Goal: Transaction & Acquisition: Purchase product/service

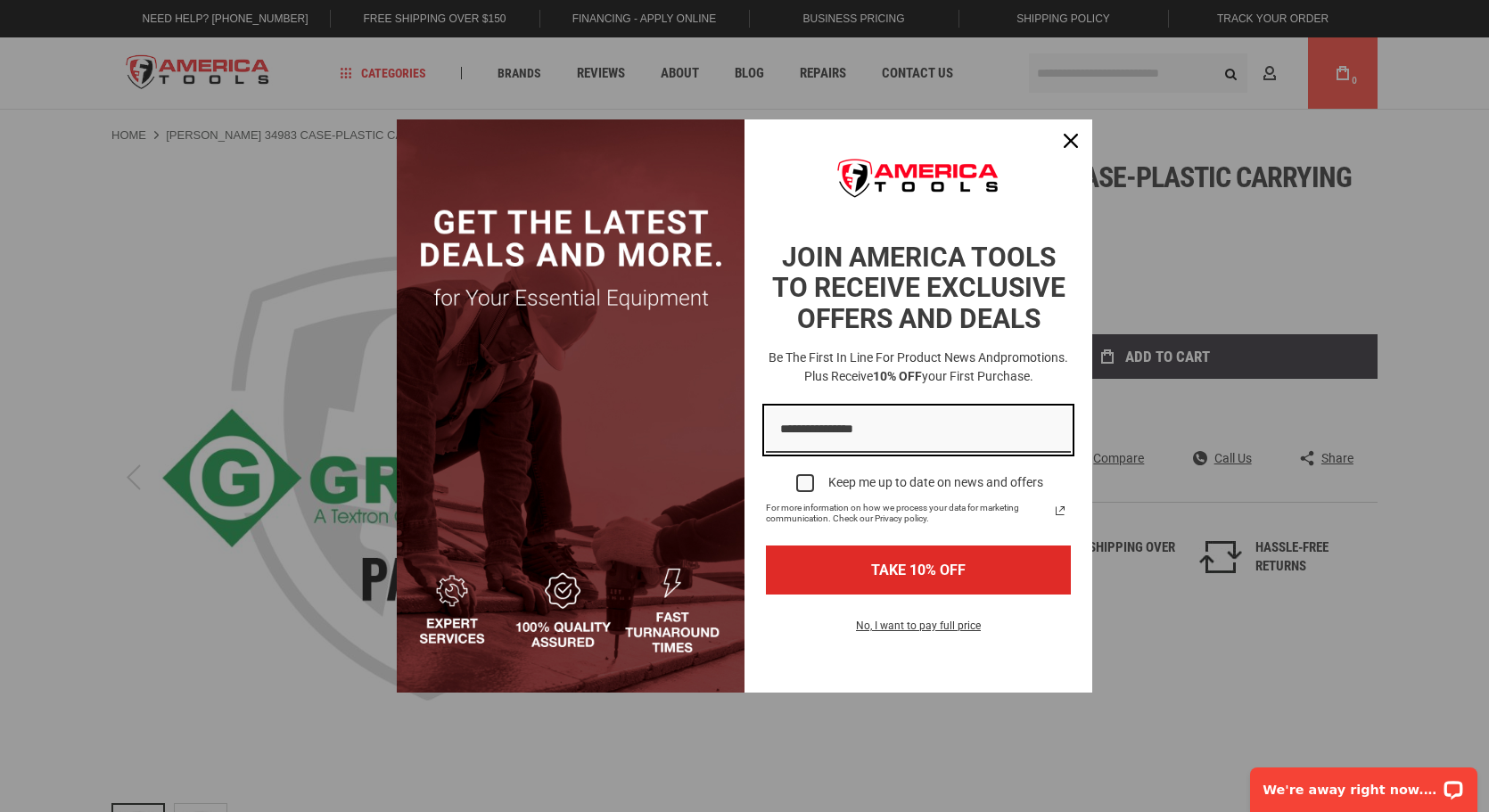
click at [856, 427] on input "Email field" at bounding box center [918, 429] width 305 height 45
type input "**********"
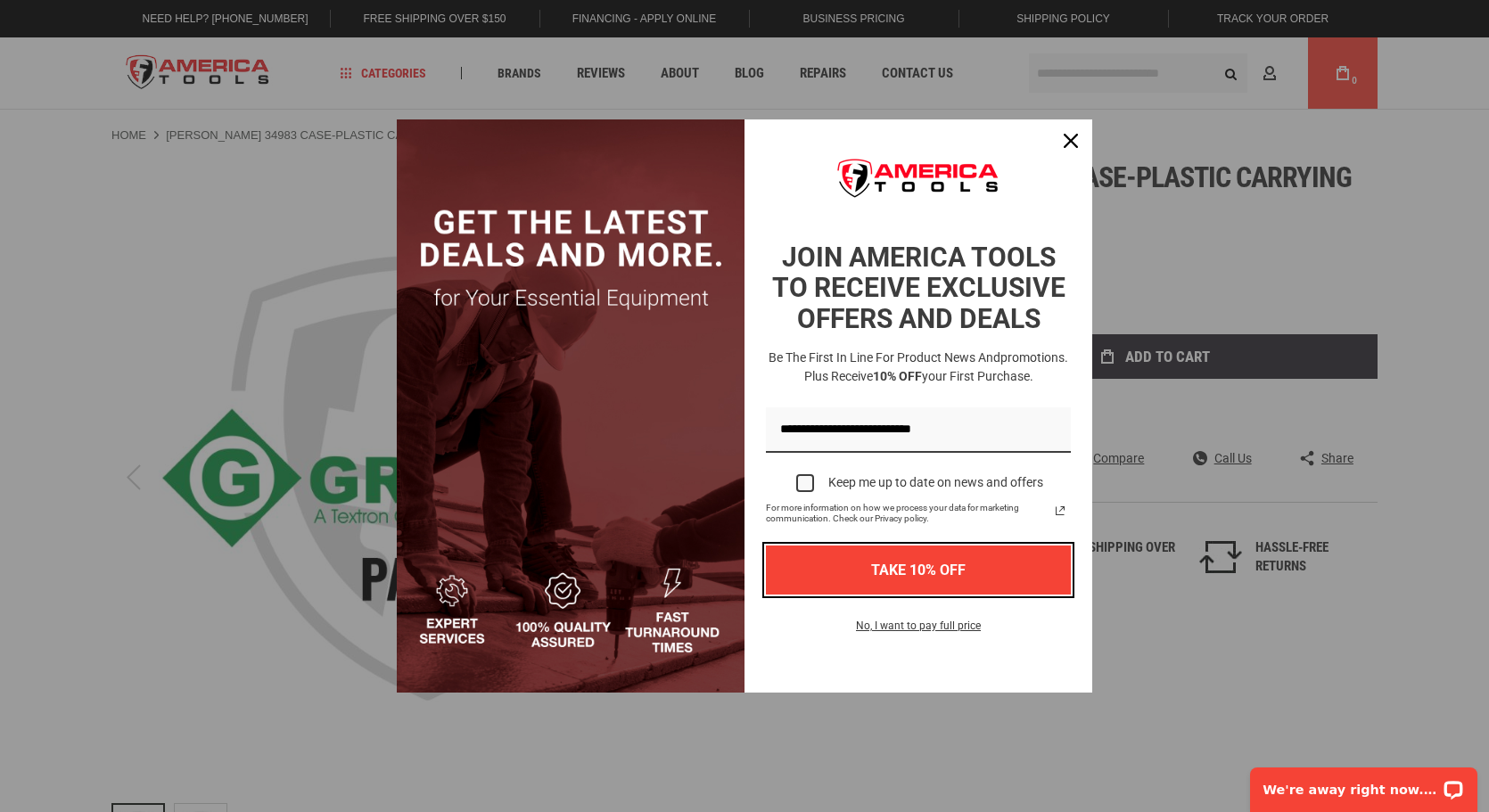
click at [911, 564] on button "TAKE 10% OFF" at bounding box center [918, 569] width 305 height 49
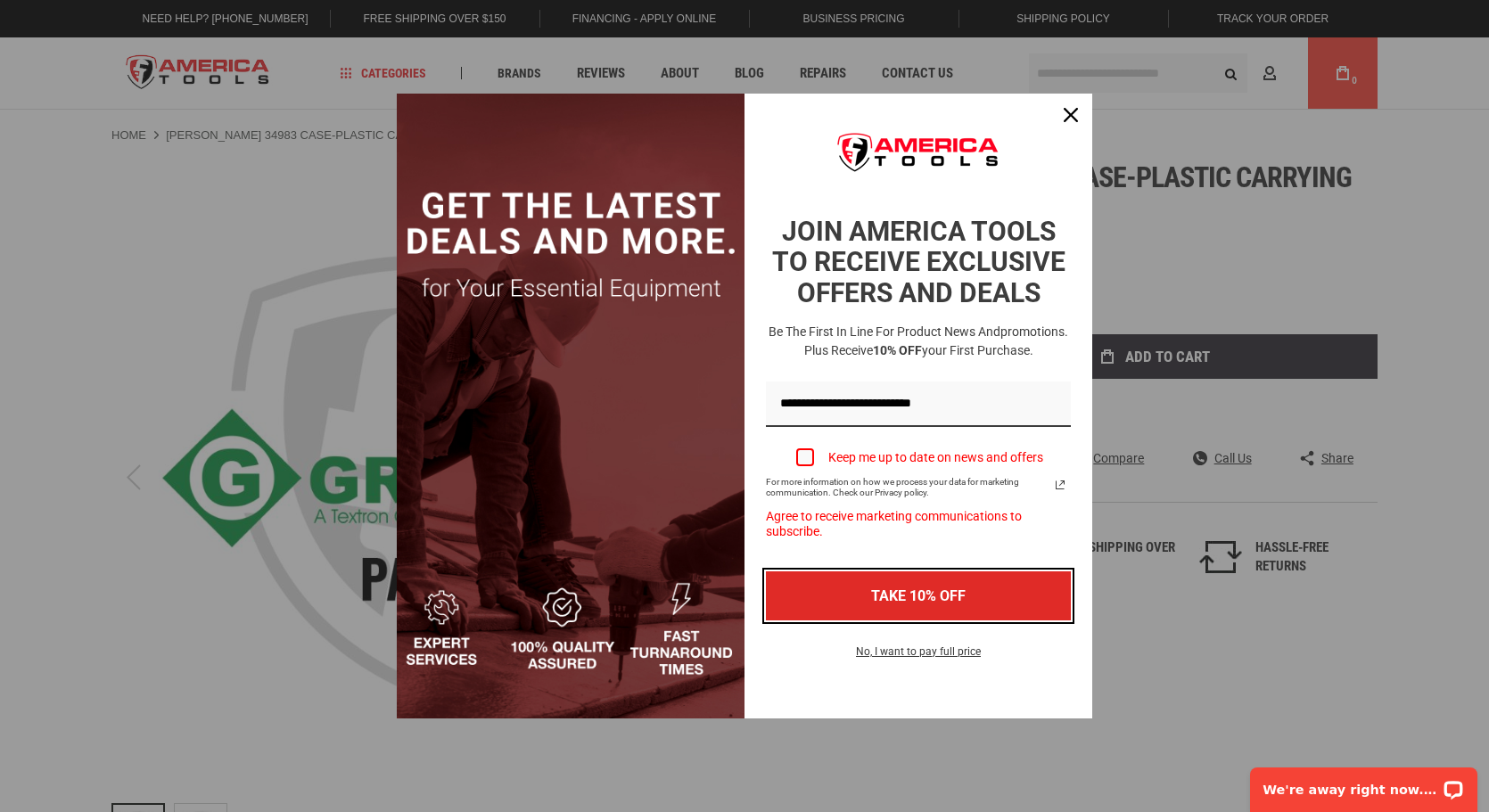
click at [918, 594] on button "TAKE 10% OFF" at bounding box center [918, 596] width 305 height 49
click at [803, 448] on div "Marketing offer form" at bounding box center [805, 457] width 17 height 17
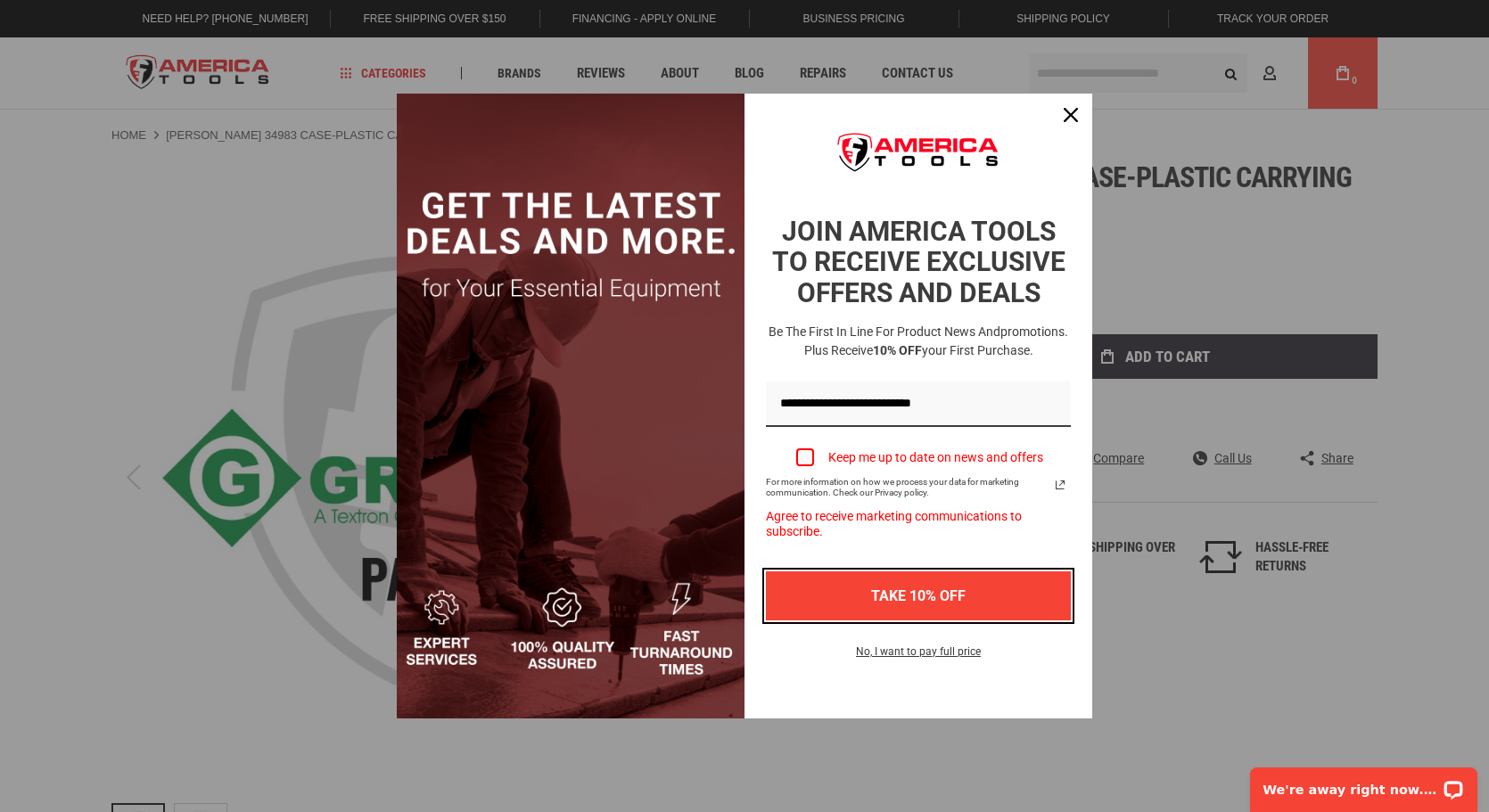
click at [915, 585] on button "TAKE 10% OFF" at bounding box center [918, 596] width 305 height 49
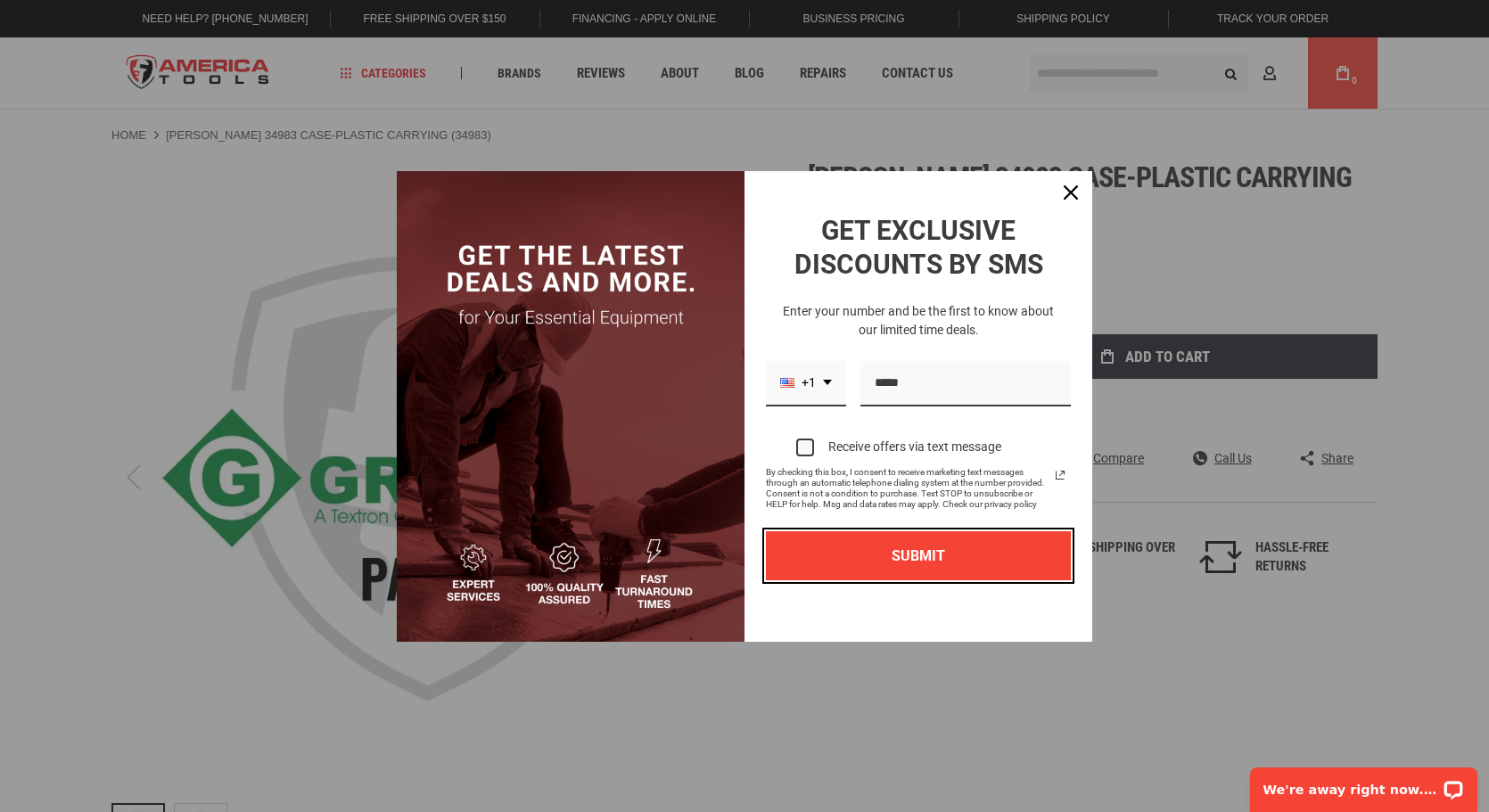
click at [908, 549] on button "SUBMIT" at bounding box center [918, 555] width 305 height 49
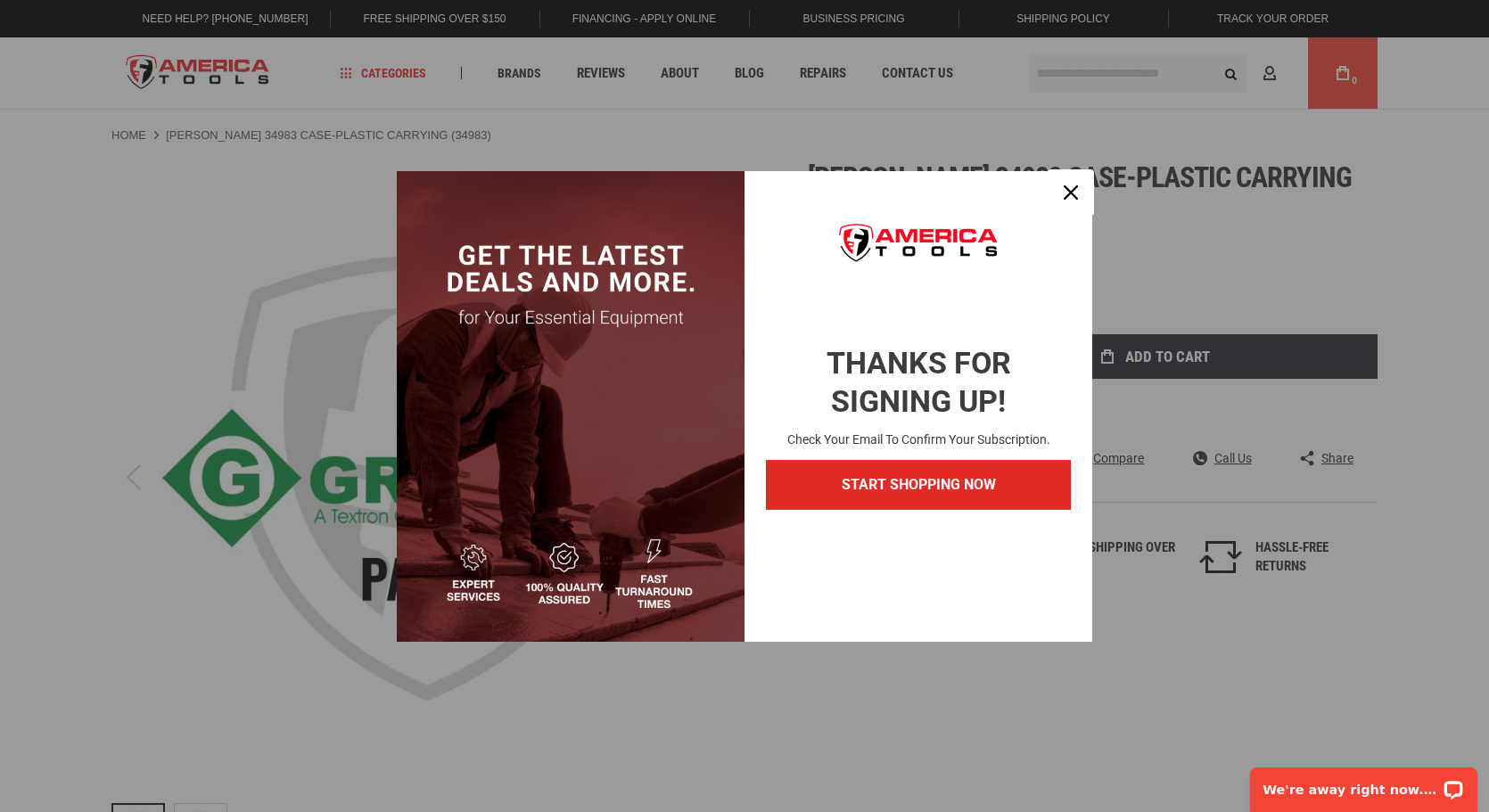
click at [1064, 191] on div "Close" at bounding box center [1070, 192] width 29 height 29
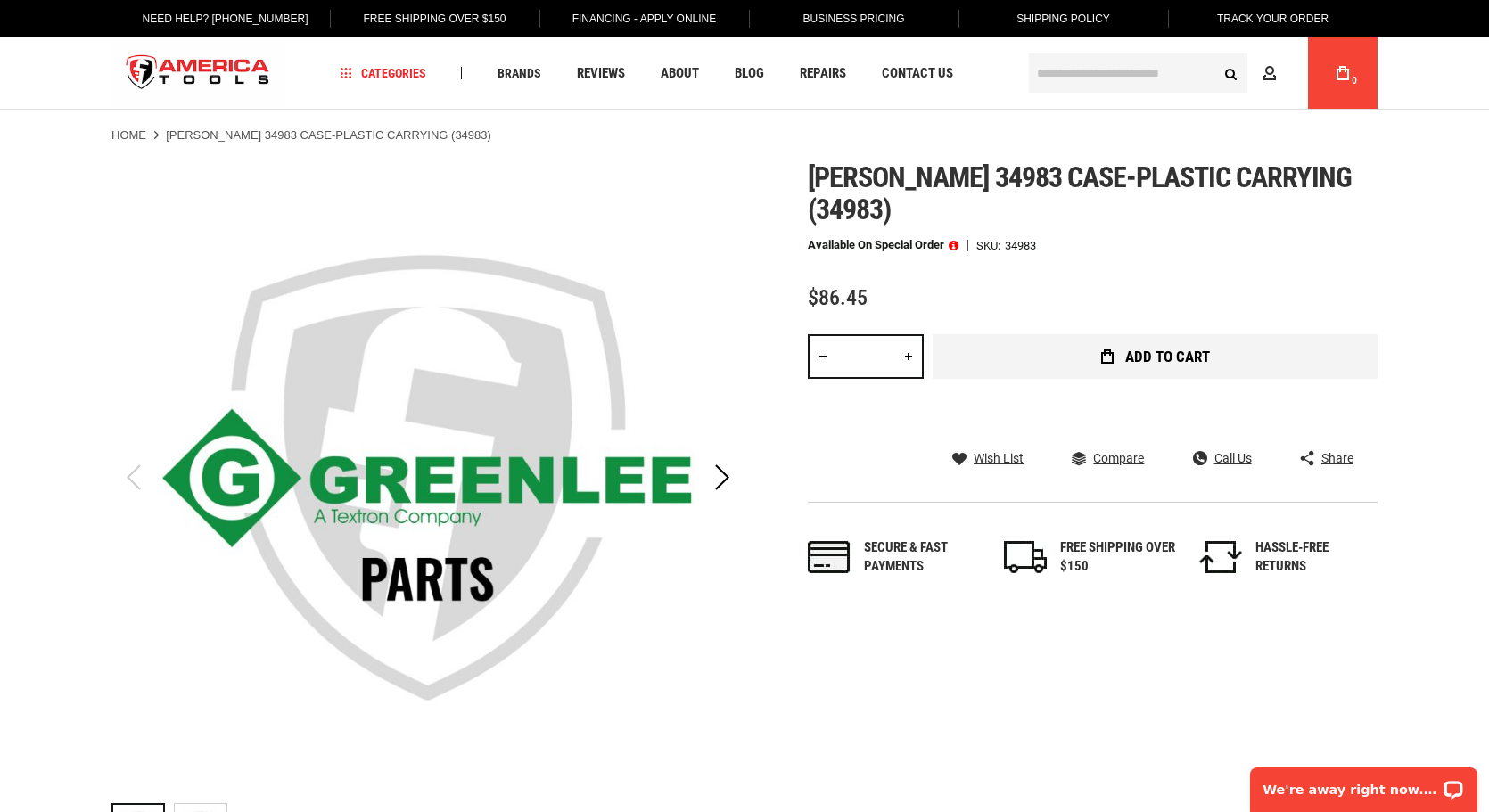
click at [1149, 350] on span "Add to Cart" at bounding box center [1168, 357] width 85 height 15
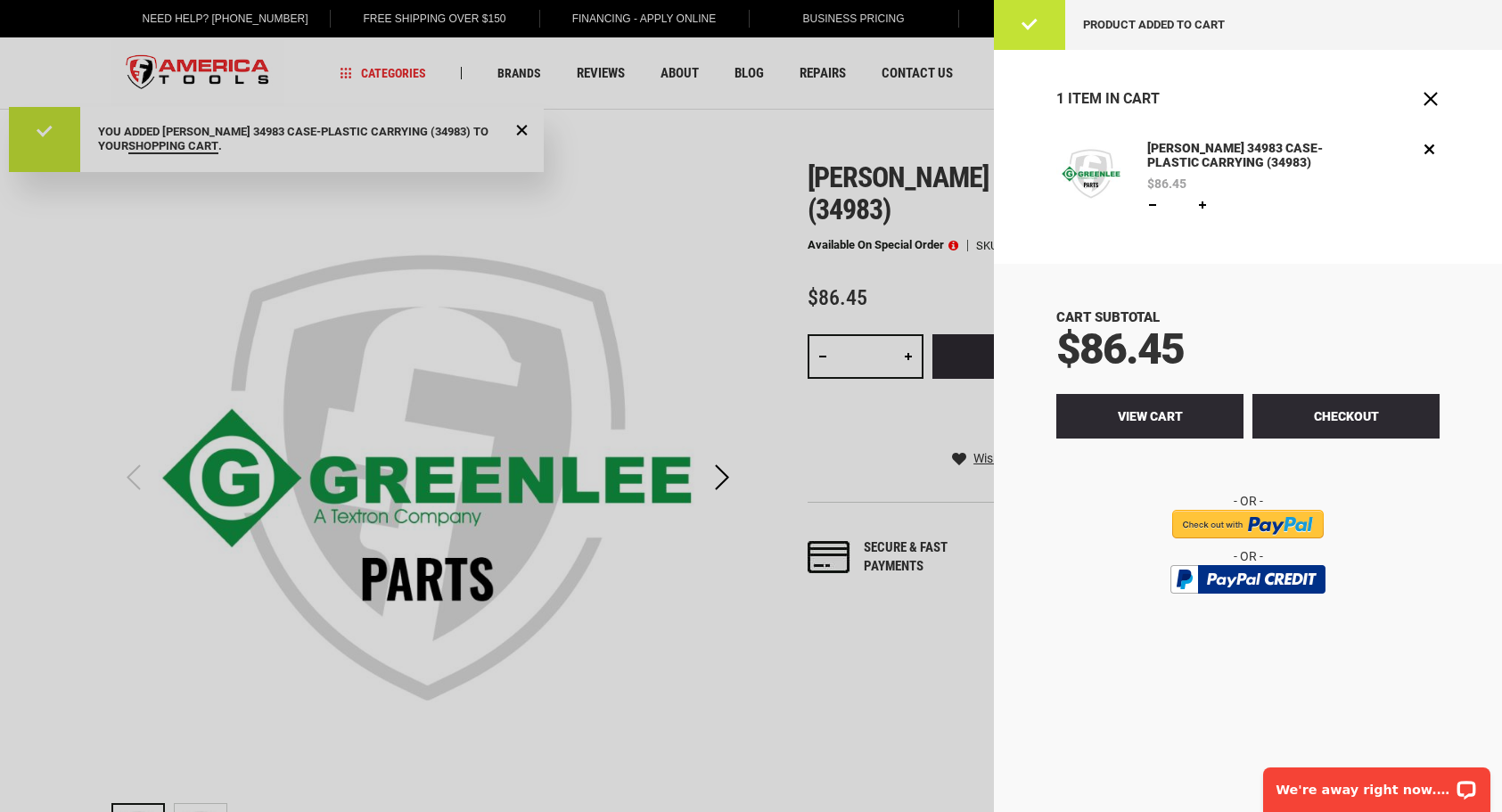
click at [1189, 413] on link "View Cart" at bounding box center [1149, 416] width 187 height 44
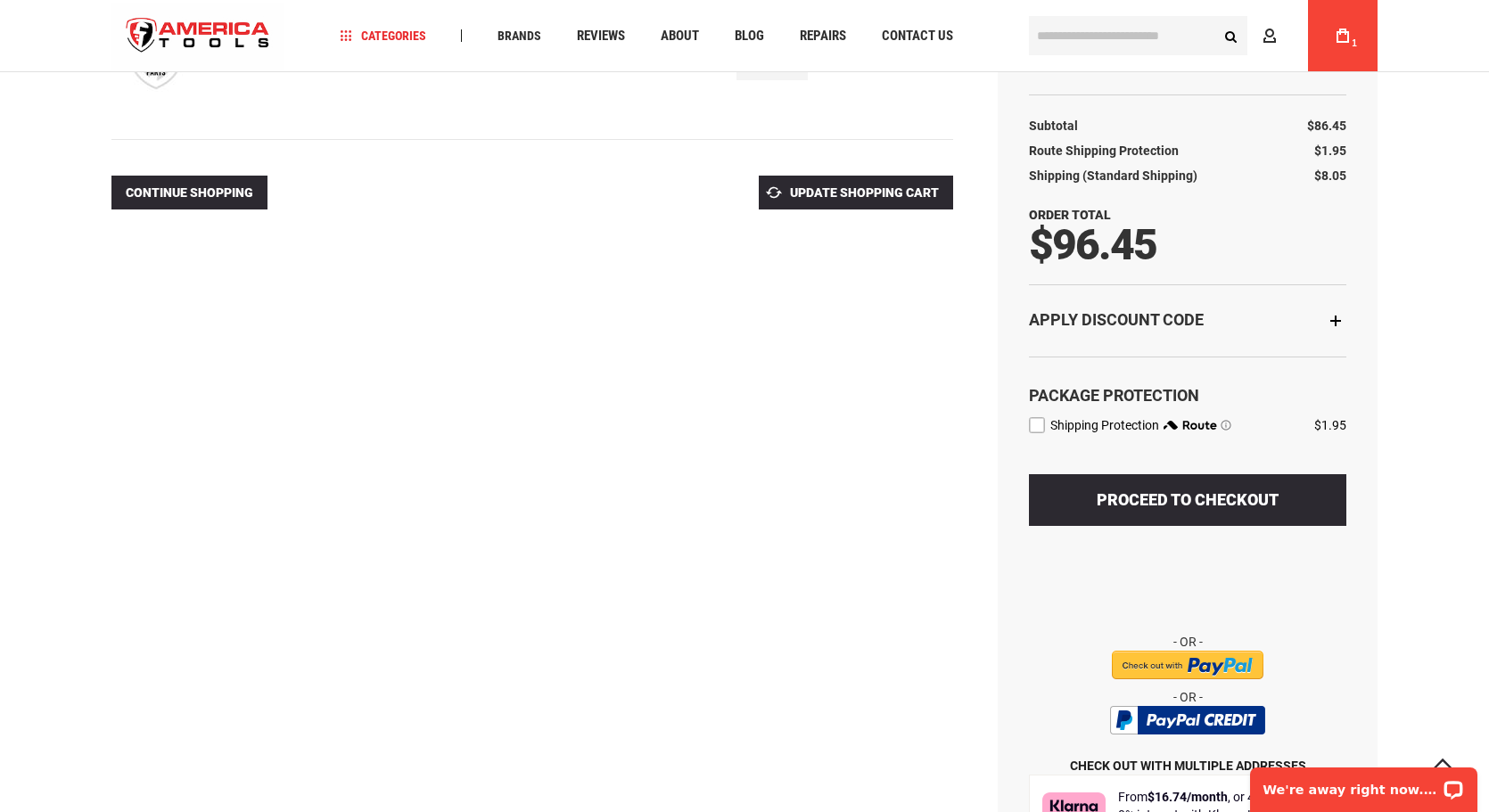
scroll to position [356, 0]
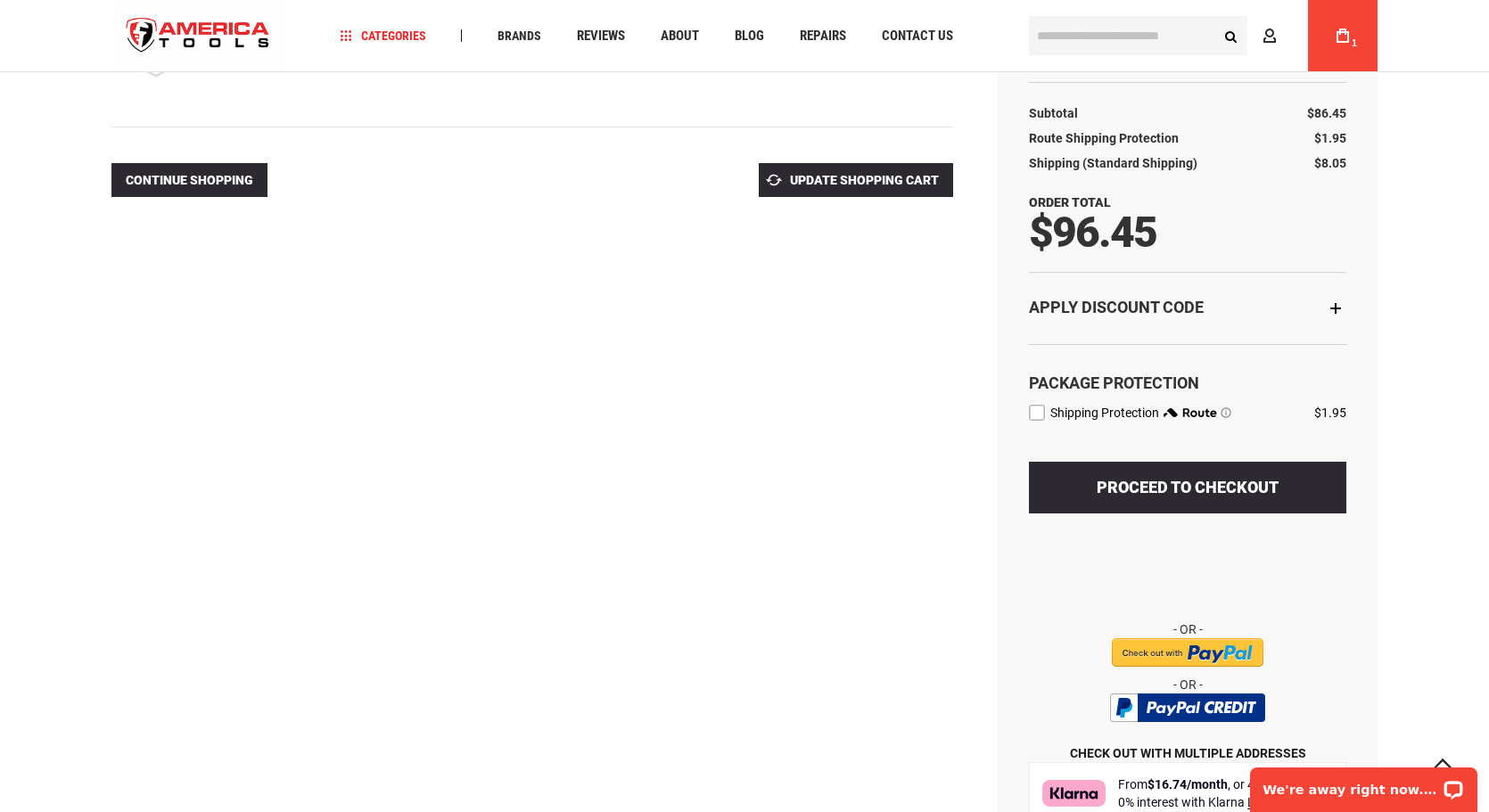
click at [1335, 307] on div "Apply Discount Code" at bounding box center [1187, 307] width 318 height 72
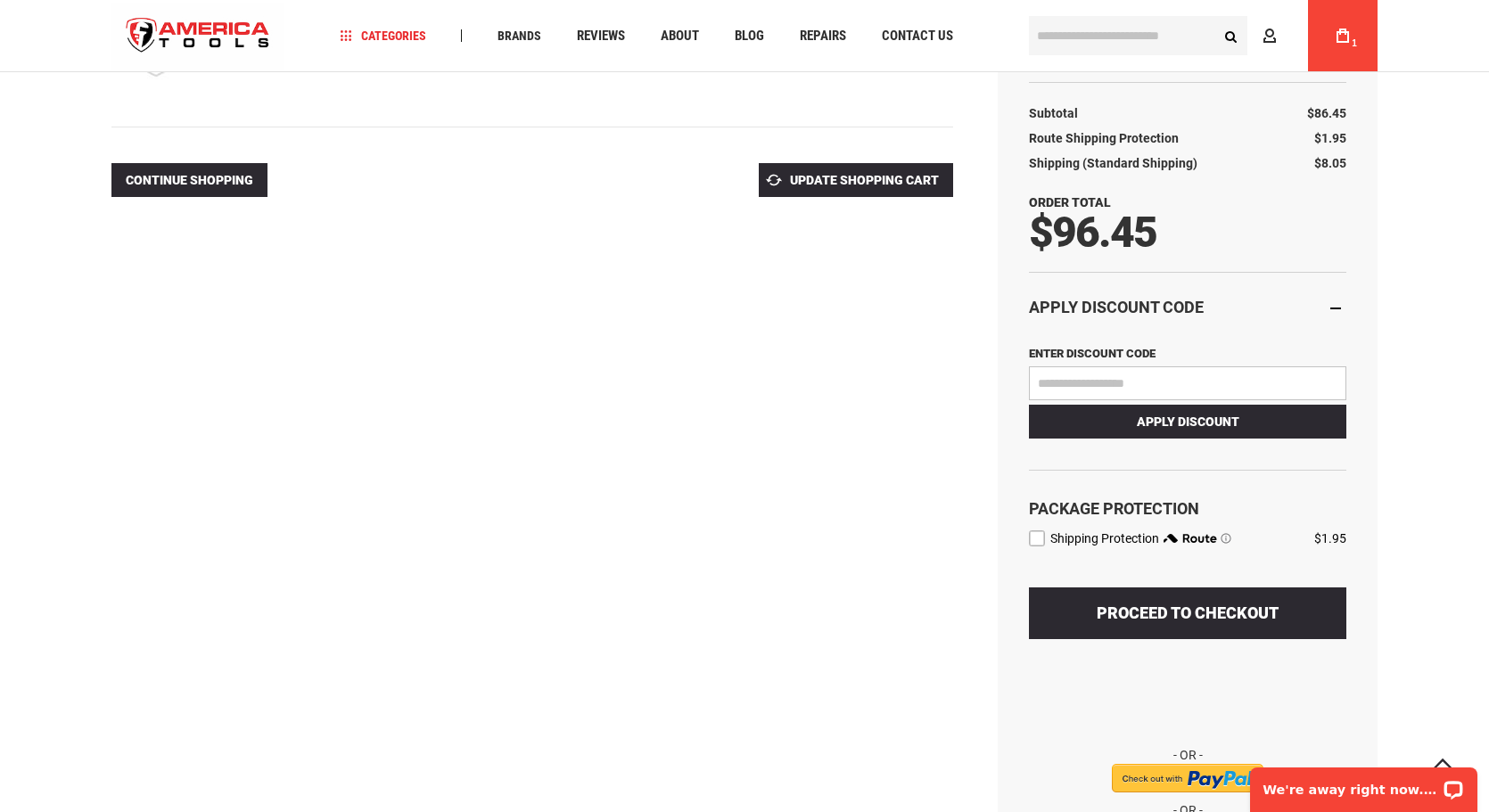
click at [1111, 379] on input "Enter discount code" at bounding box center [1187, 383] width 318 height 34
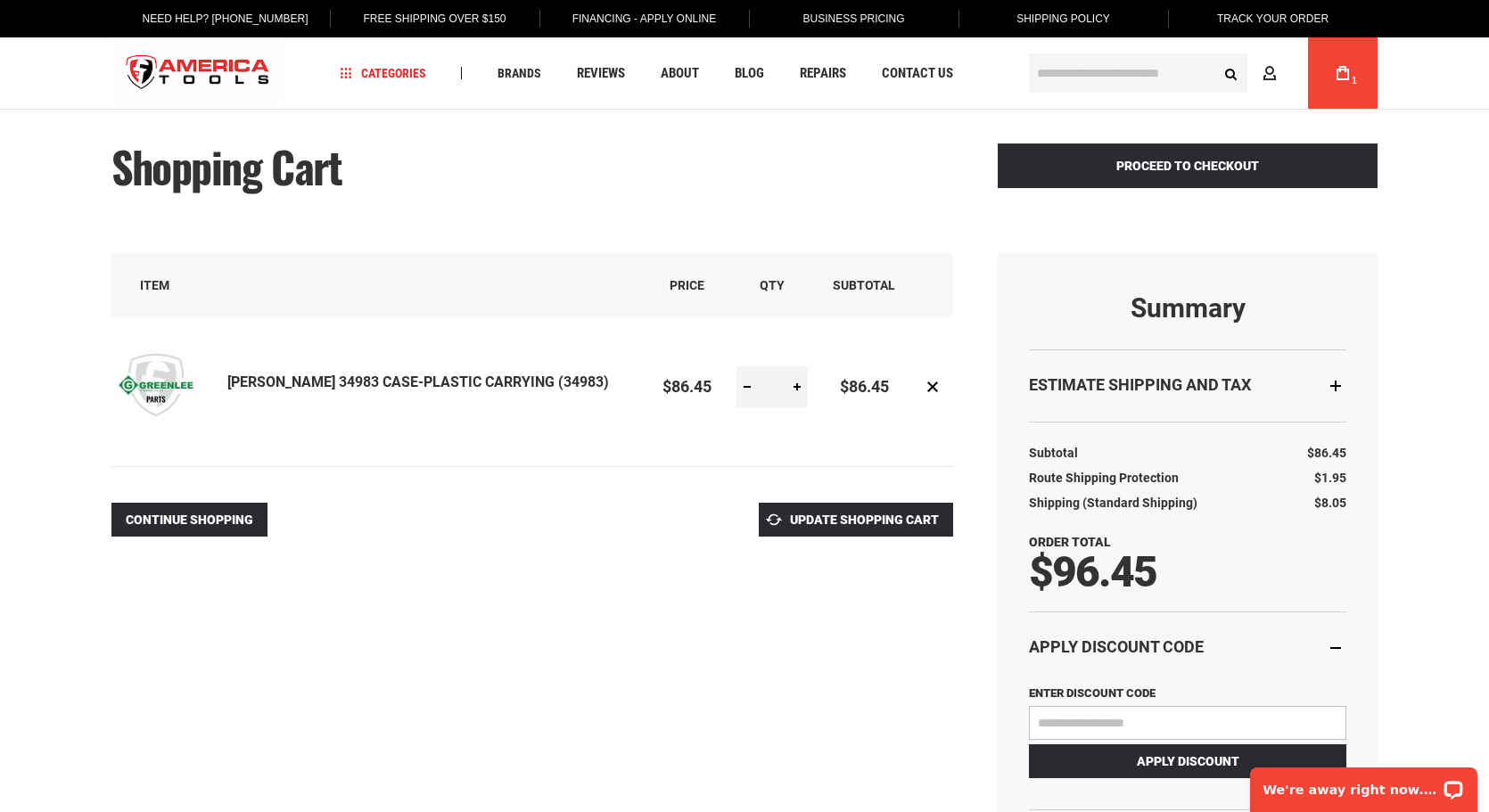
scroll to position [0, 0]
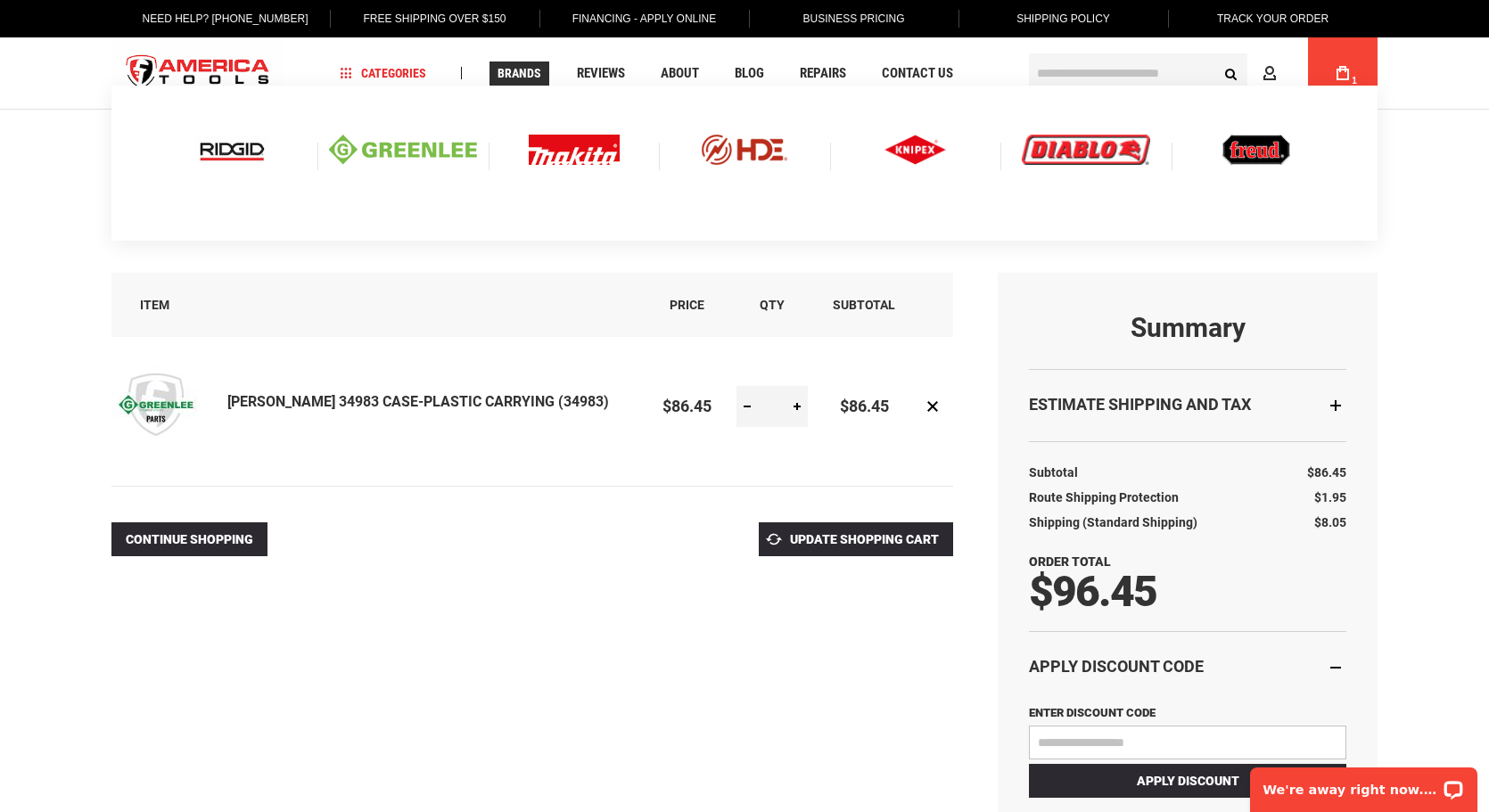
click at [444, 147] on img at bounding box center [402, 149] width 148 height 30
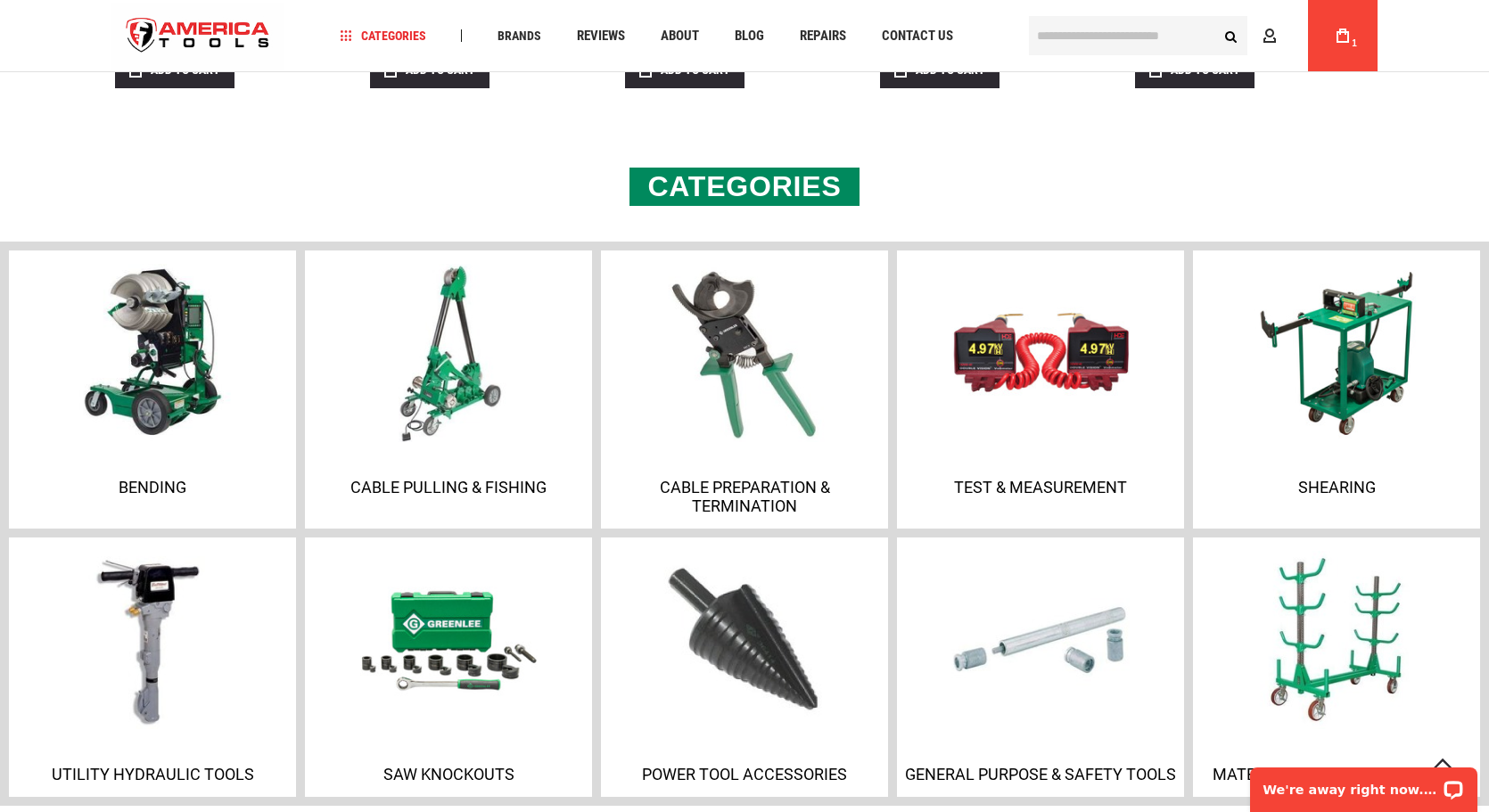
scroll to position [1159, 0]
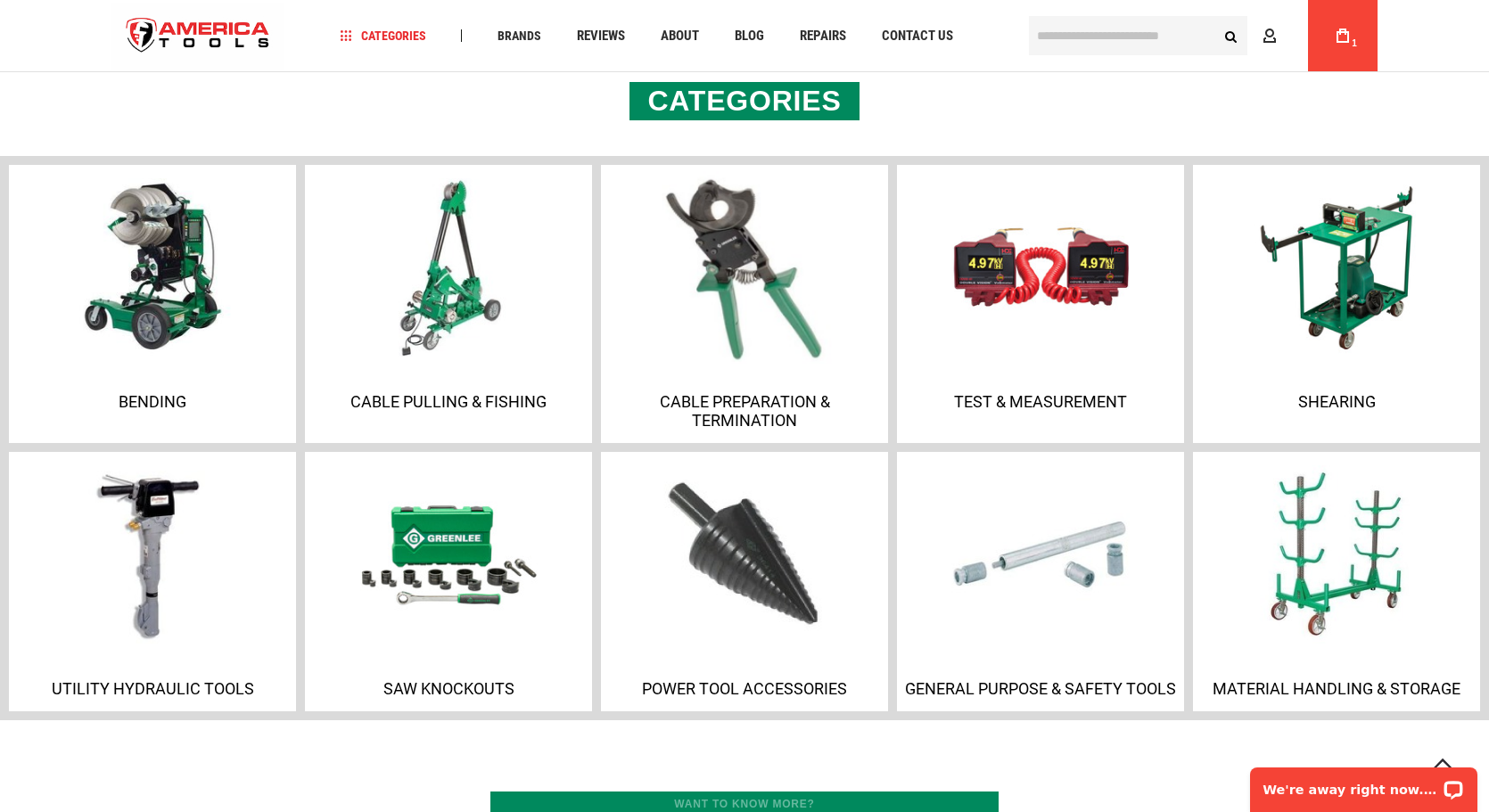
click at [751, 403] on p "Cable Preparation & Termination" at bounding box center [744, 411] width 278 height 38
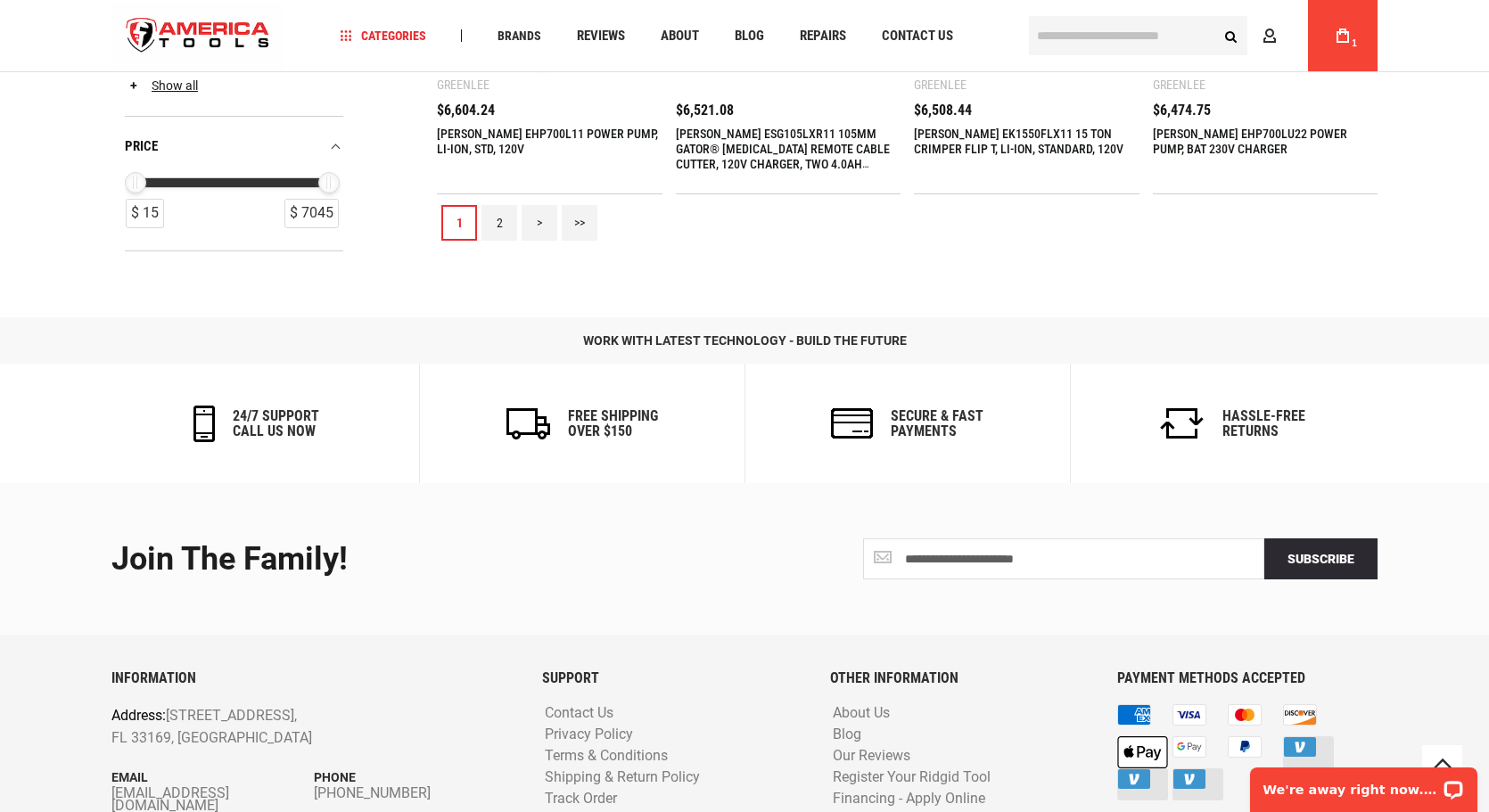
scroll to position [2050, 0]
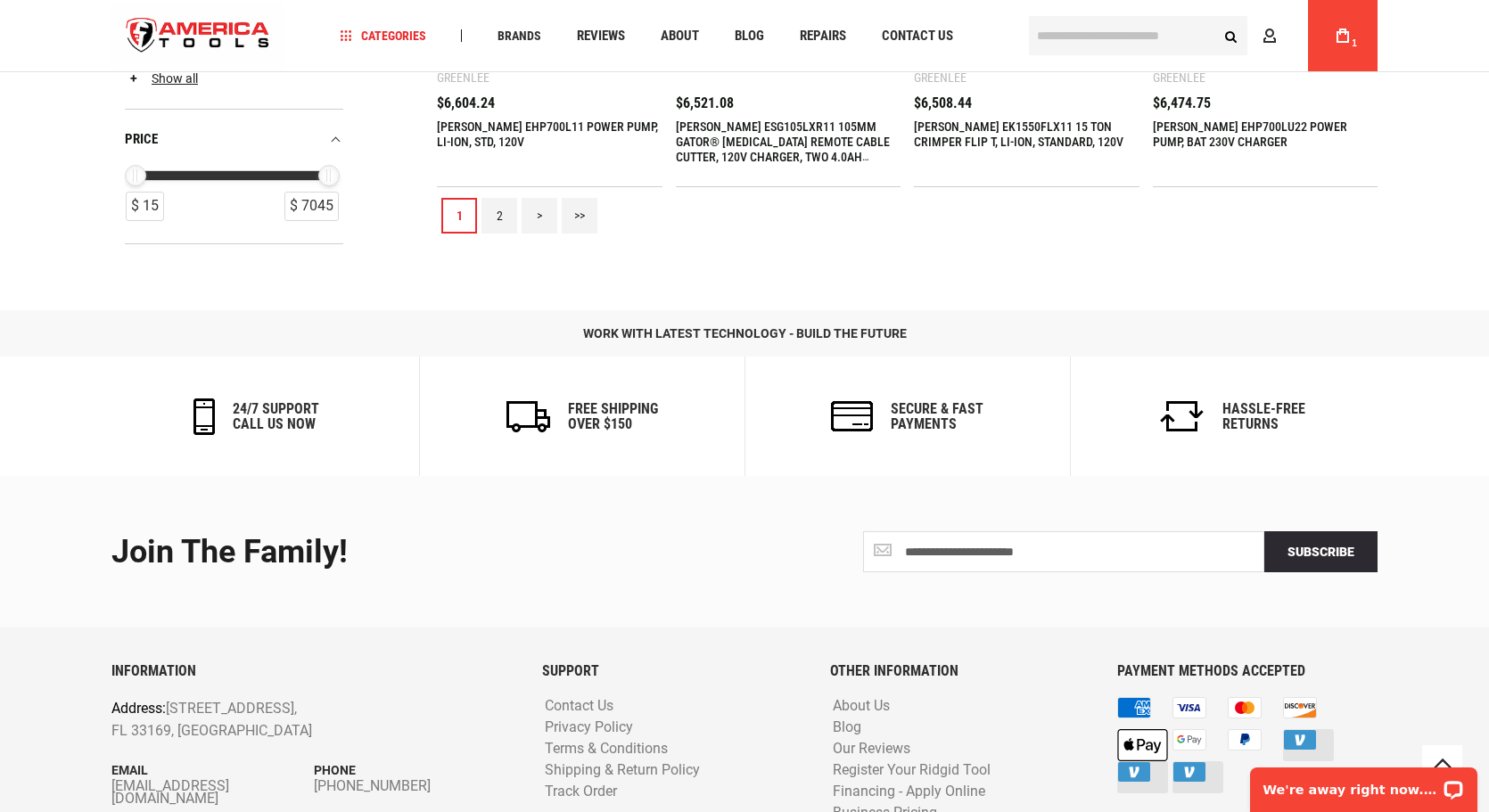
click at [498, 222] on link "2" at bounding box center [499, 215] width 36 height 36
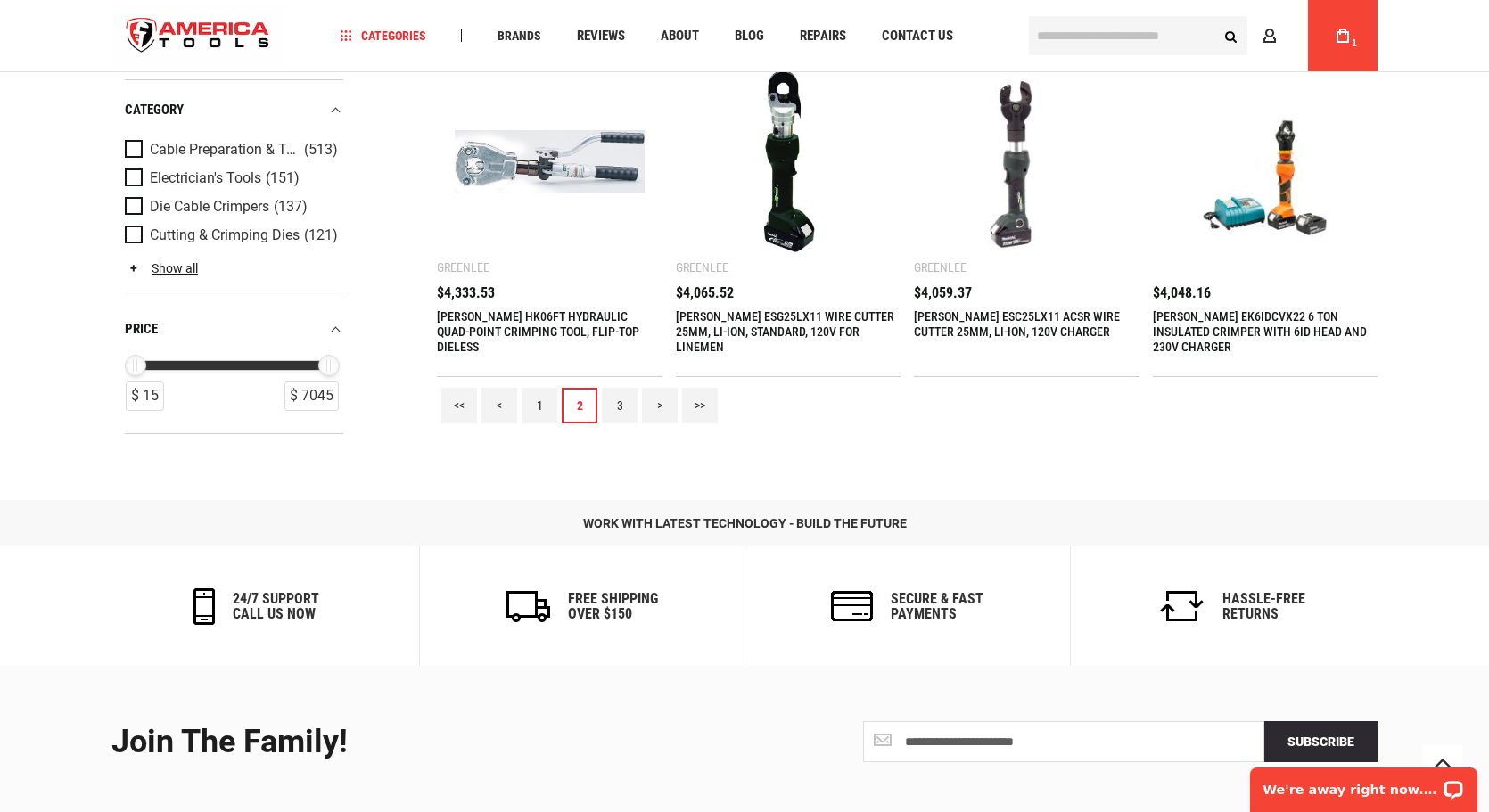
scroll to position [1872, 0]
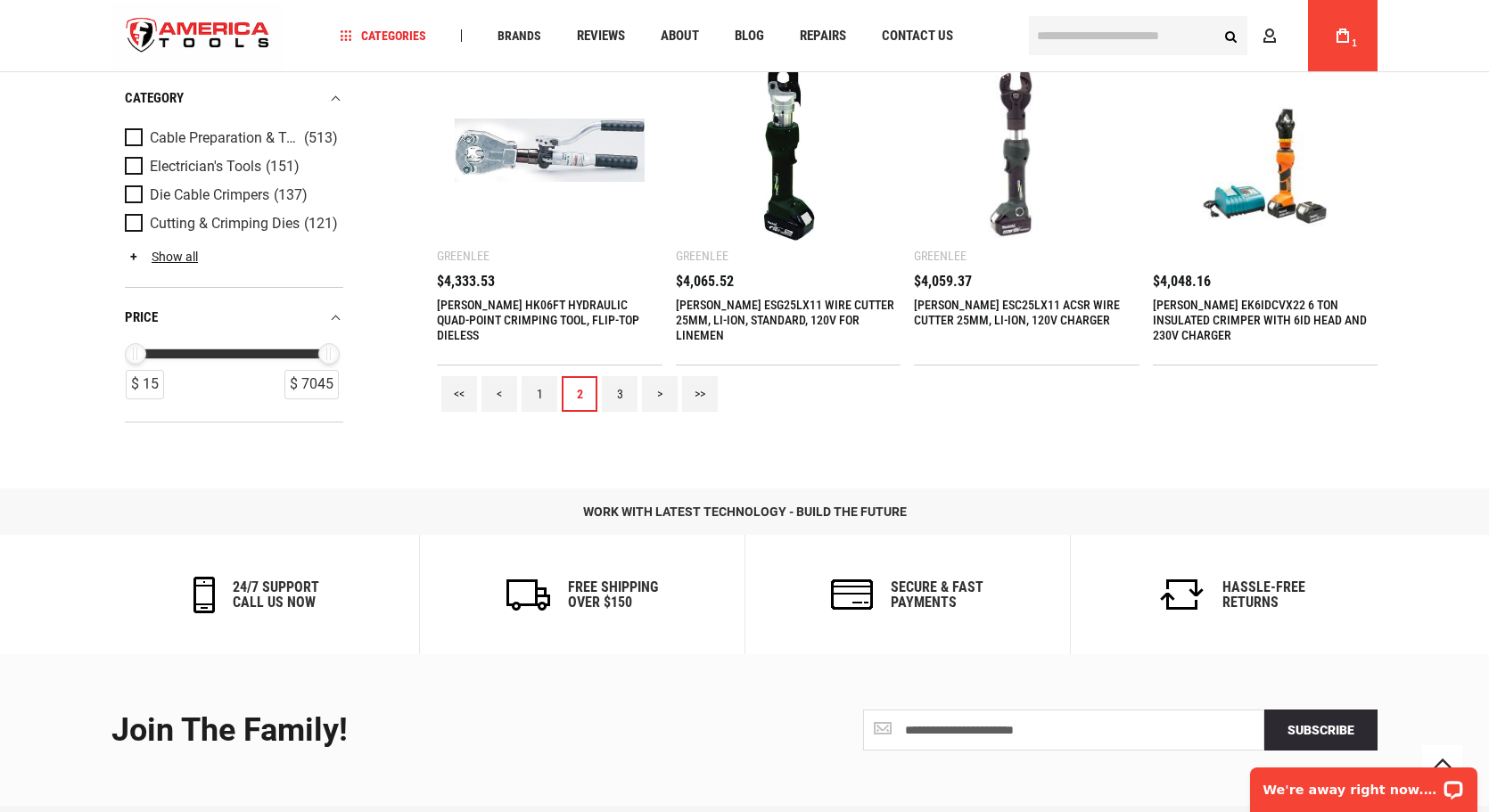
click at [622, 390] on link "3" at bounding box center [619, 394] width 36 height 36
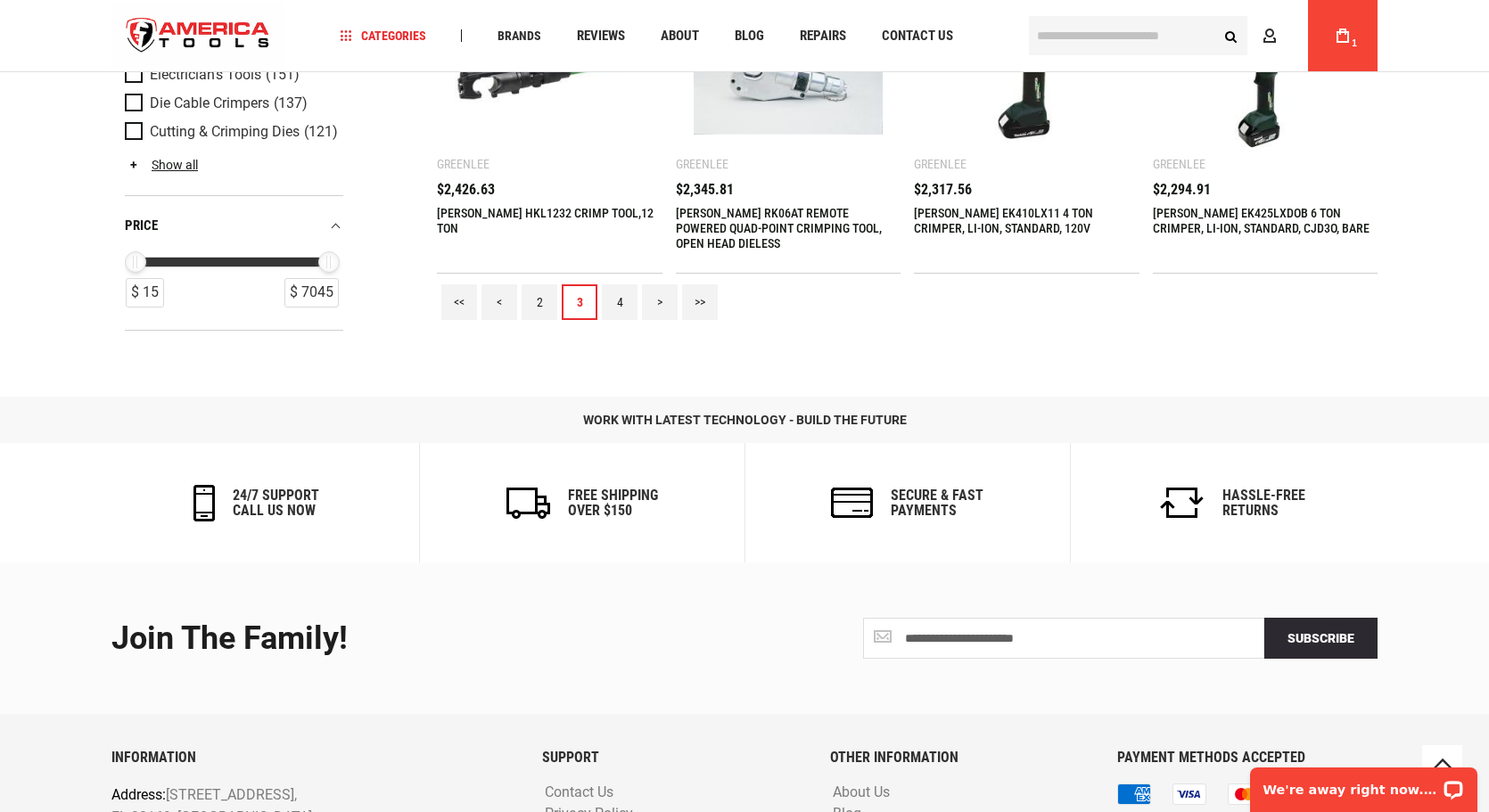
scroll to position [1961, 0]
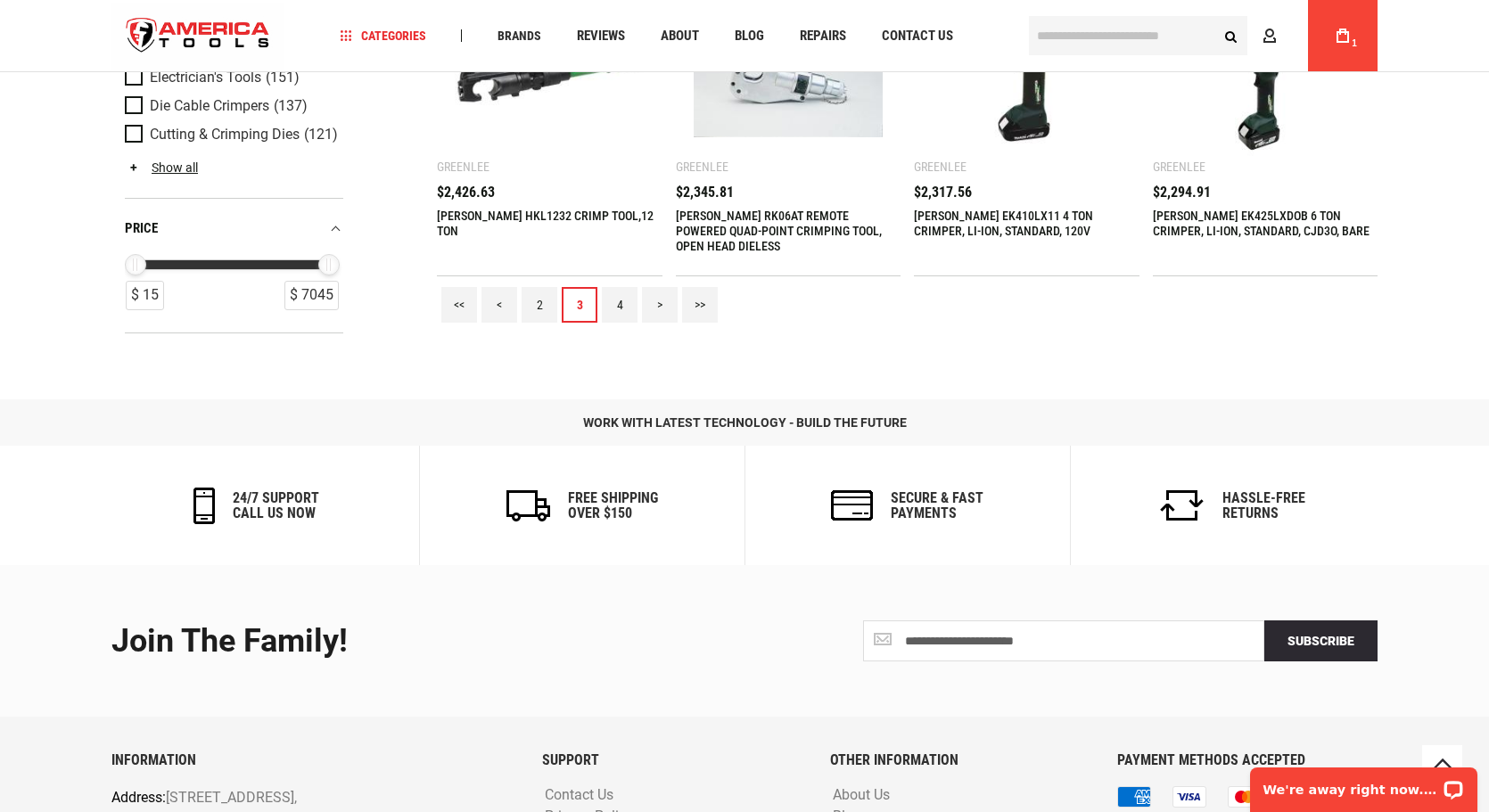
click at [613, 308] on link "4" at bounding box center [619, 305] width 36 height 36
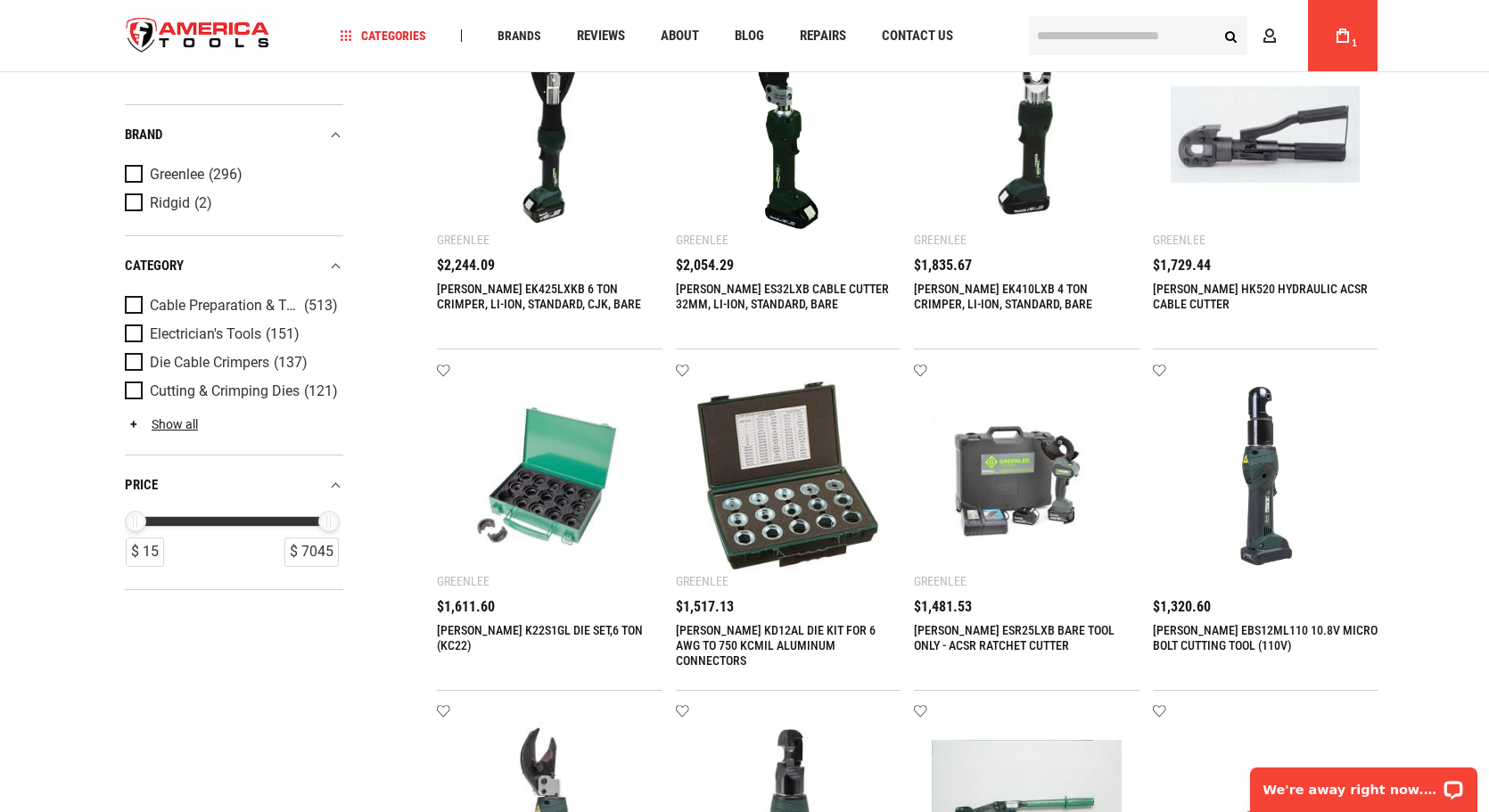
scroll to position [356, 0]
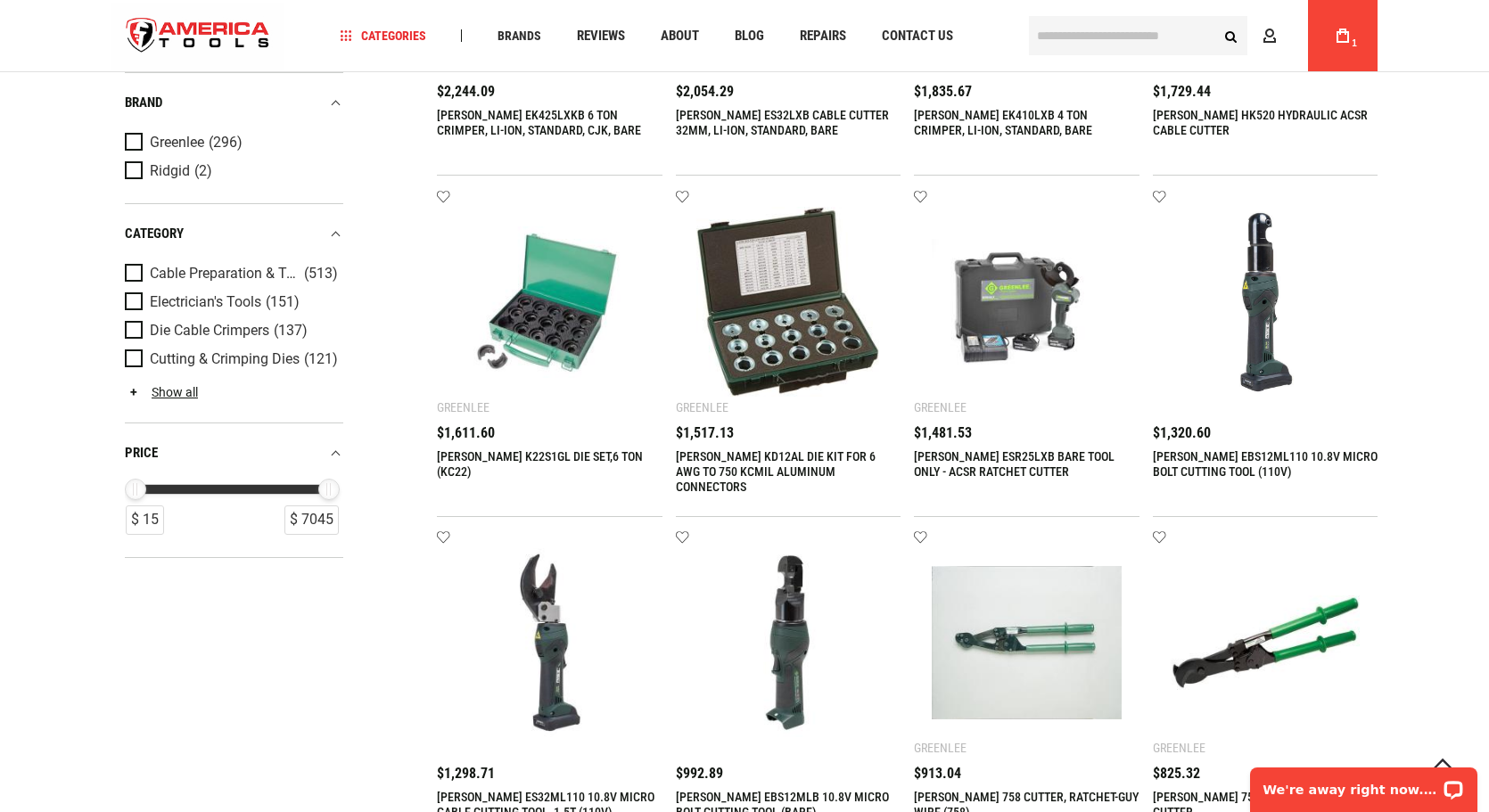
click at [570, 333] on img at bounding box center [550, 302] width 190 height 190
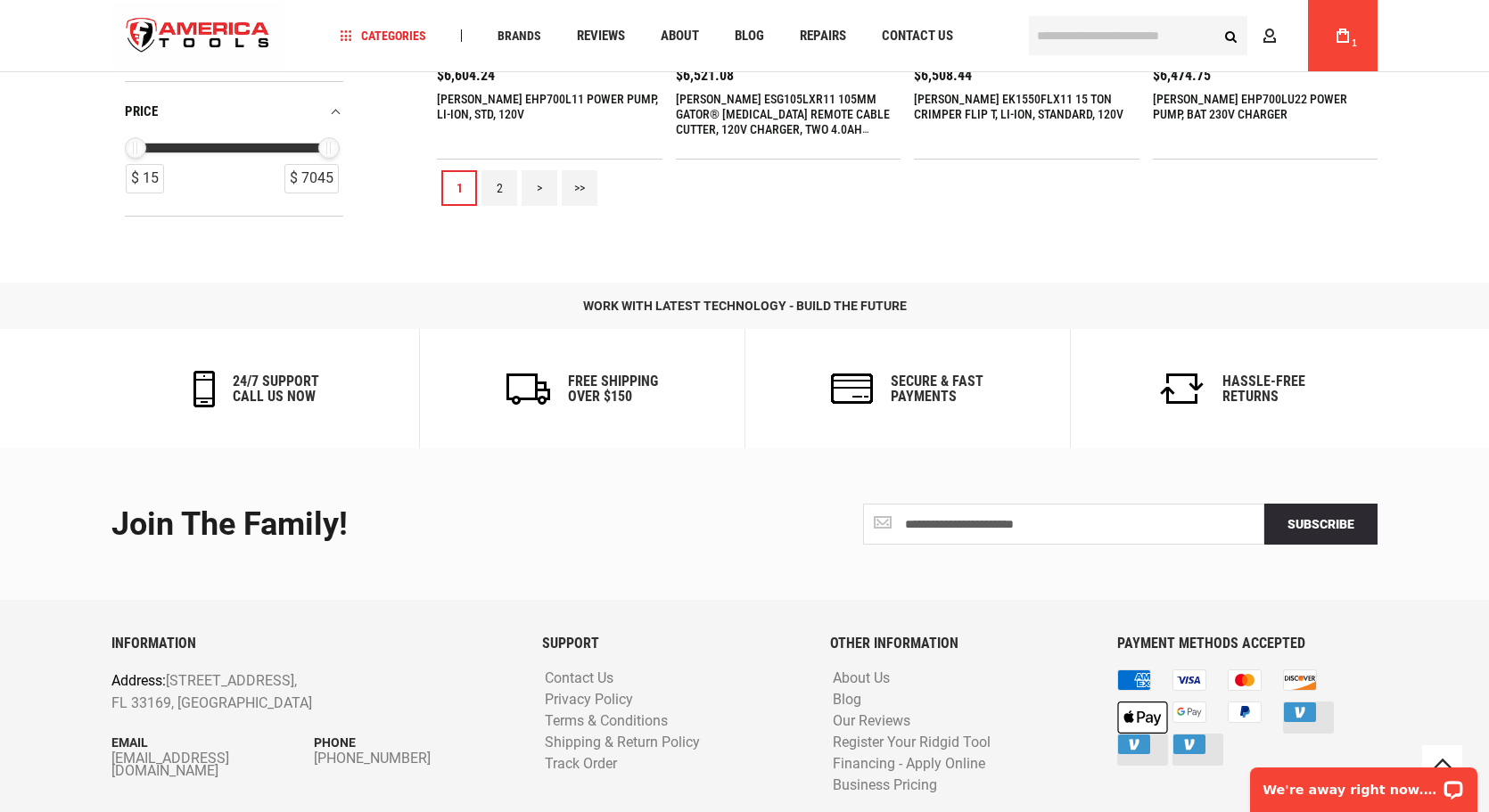
scroll to position [1772, 0]
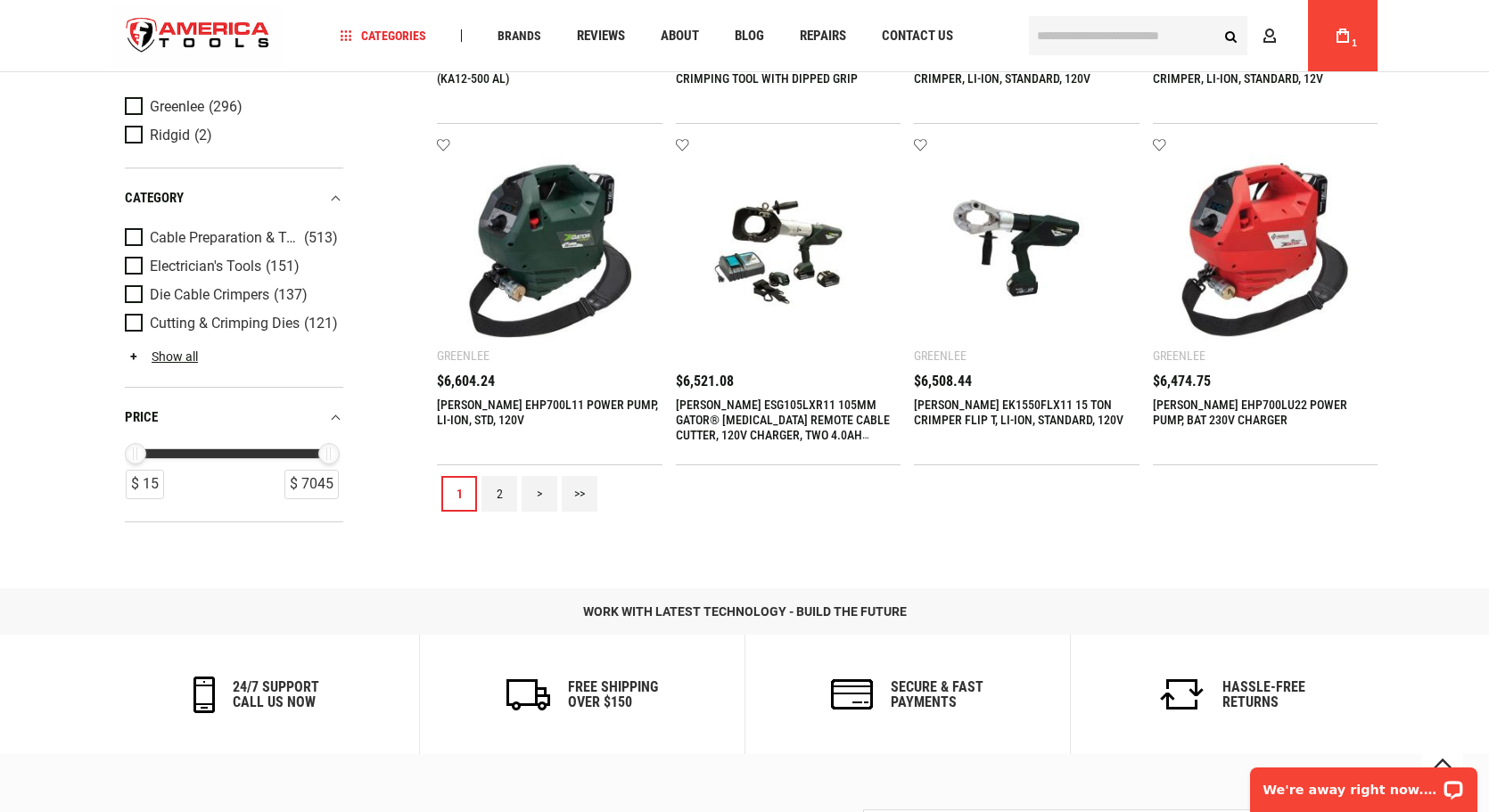
click at [497, 488] on link "2" at bounding box center [499, 493] width 36 height 36
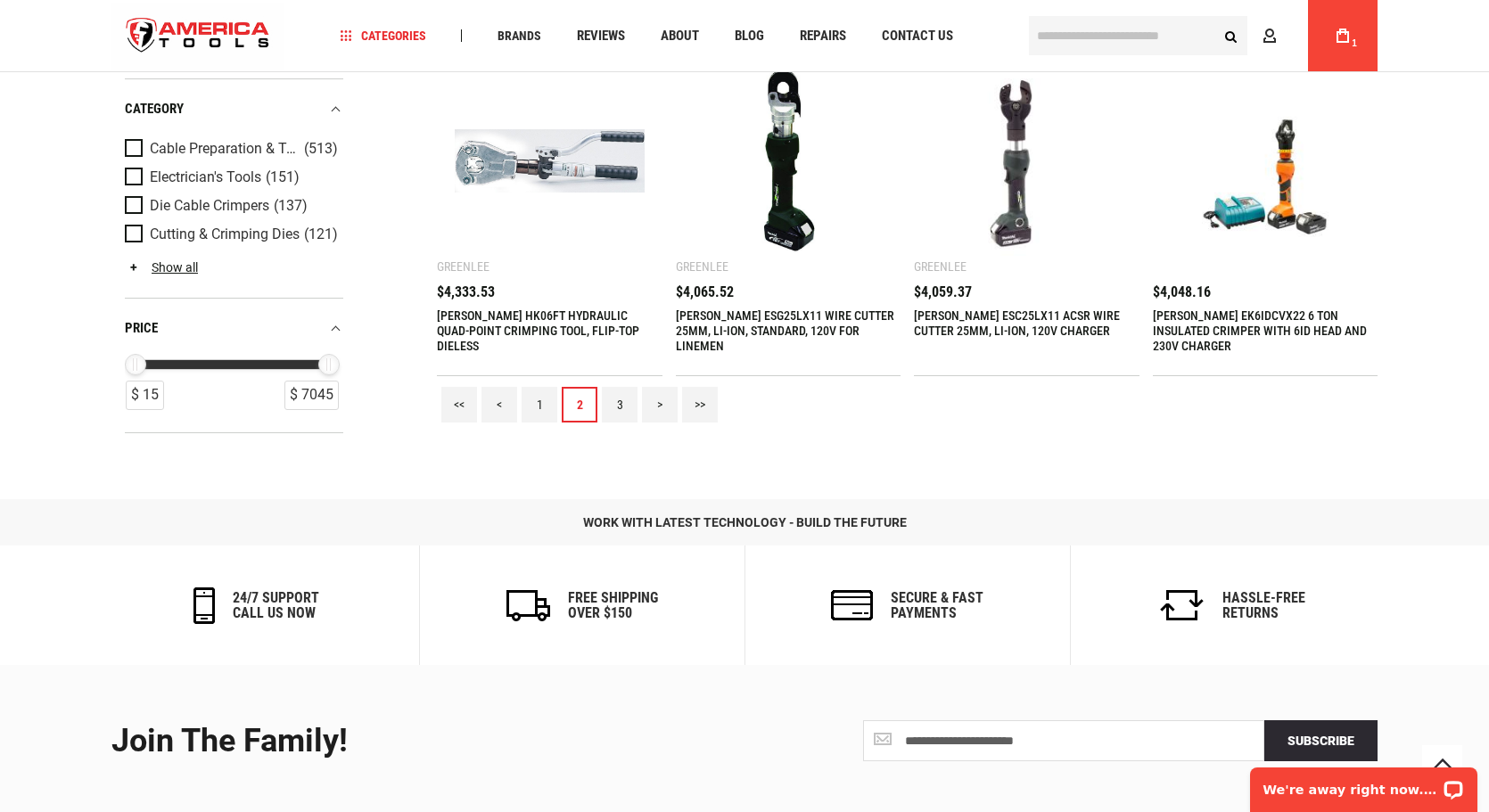
scroll to position [1872, 0]
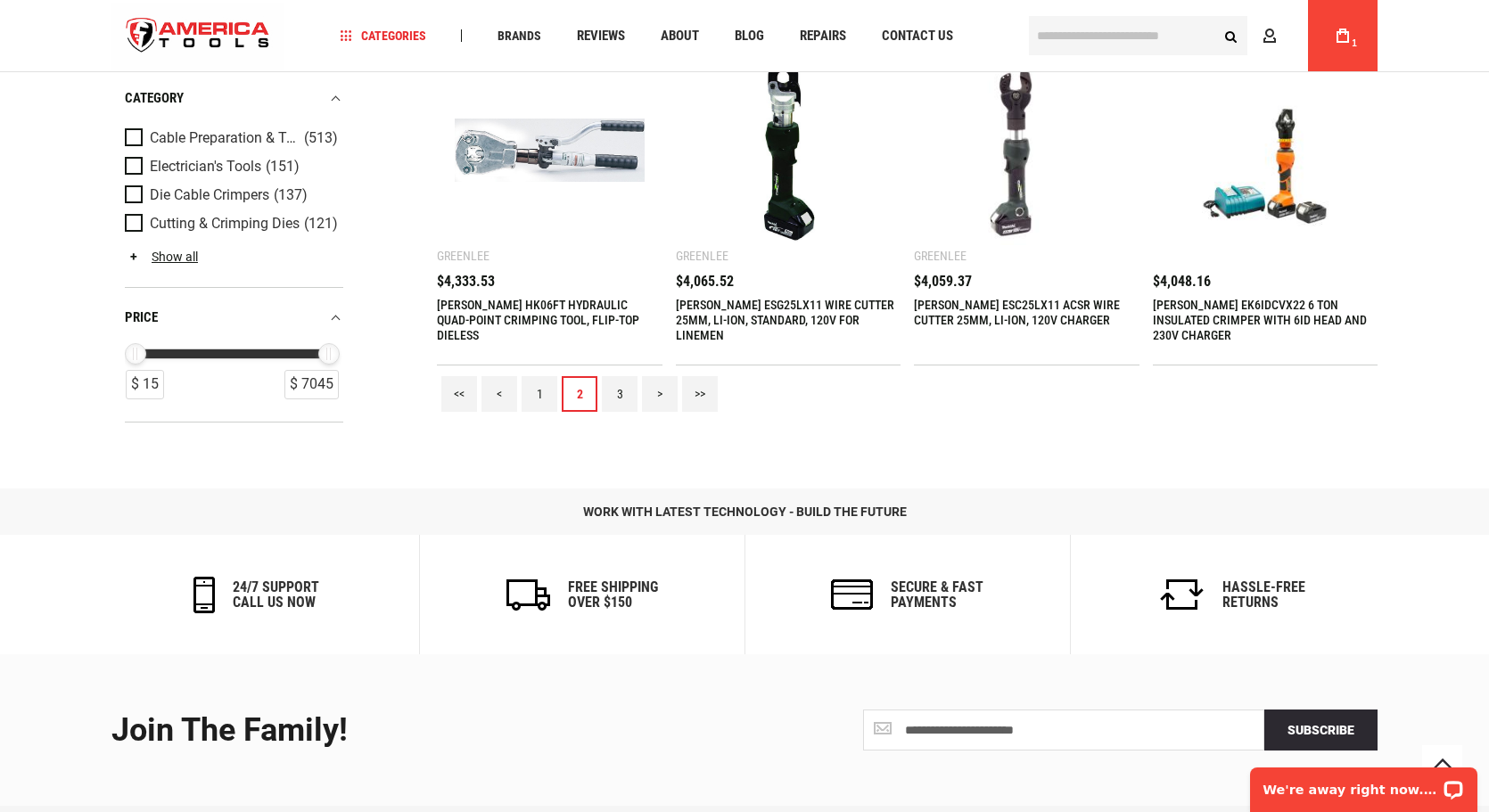
click at [620, 394] on link "3" at bounding box center [619, 394] width 36 height 36
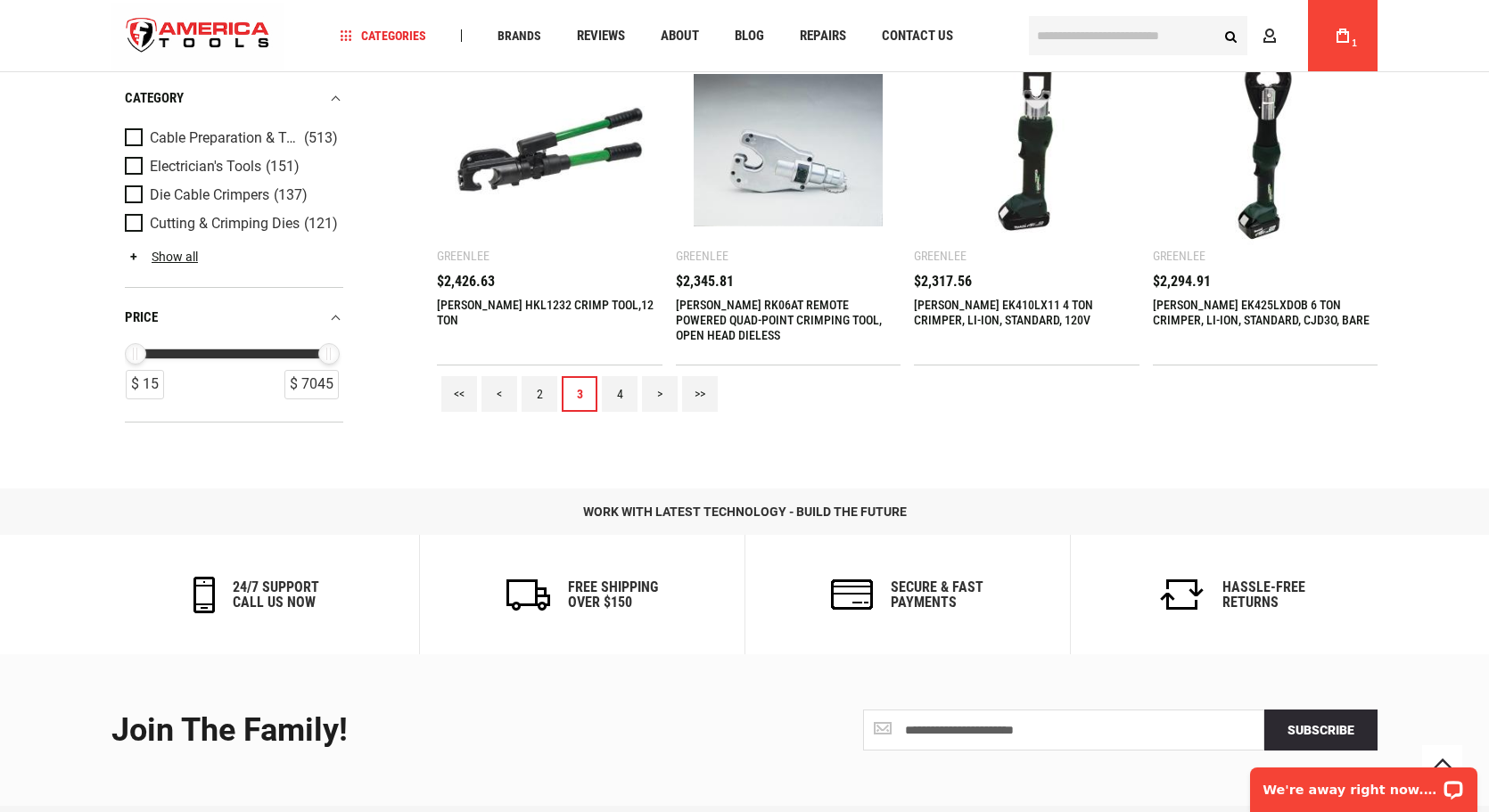
click at [625, 389] on link "4" at bounding box center [619, 394] width 36 height 36
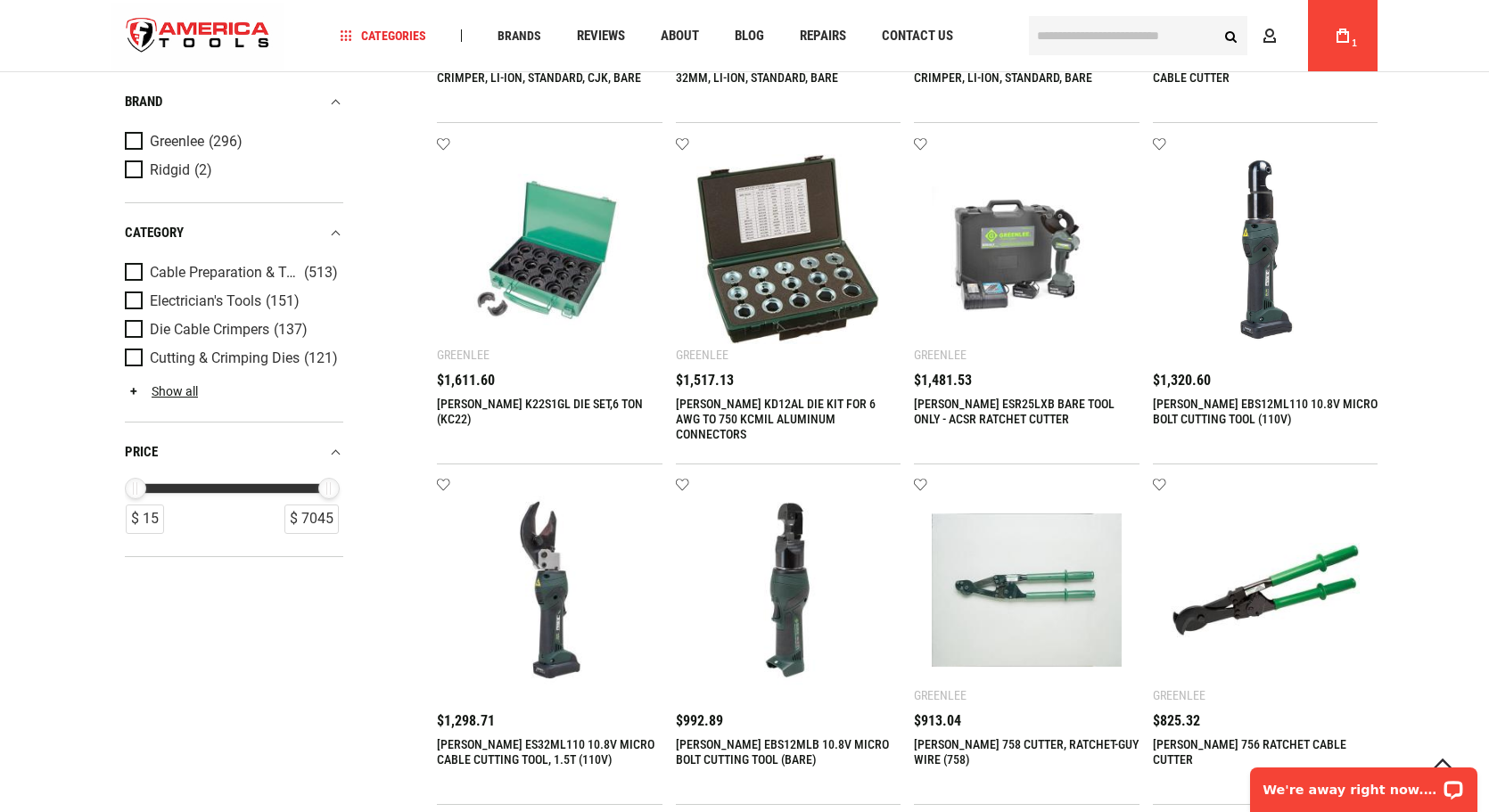
scroll to position [267, 0]
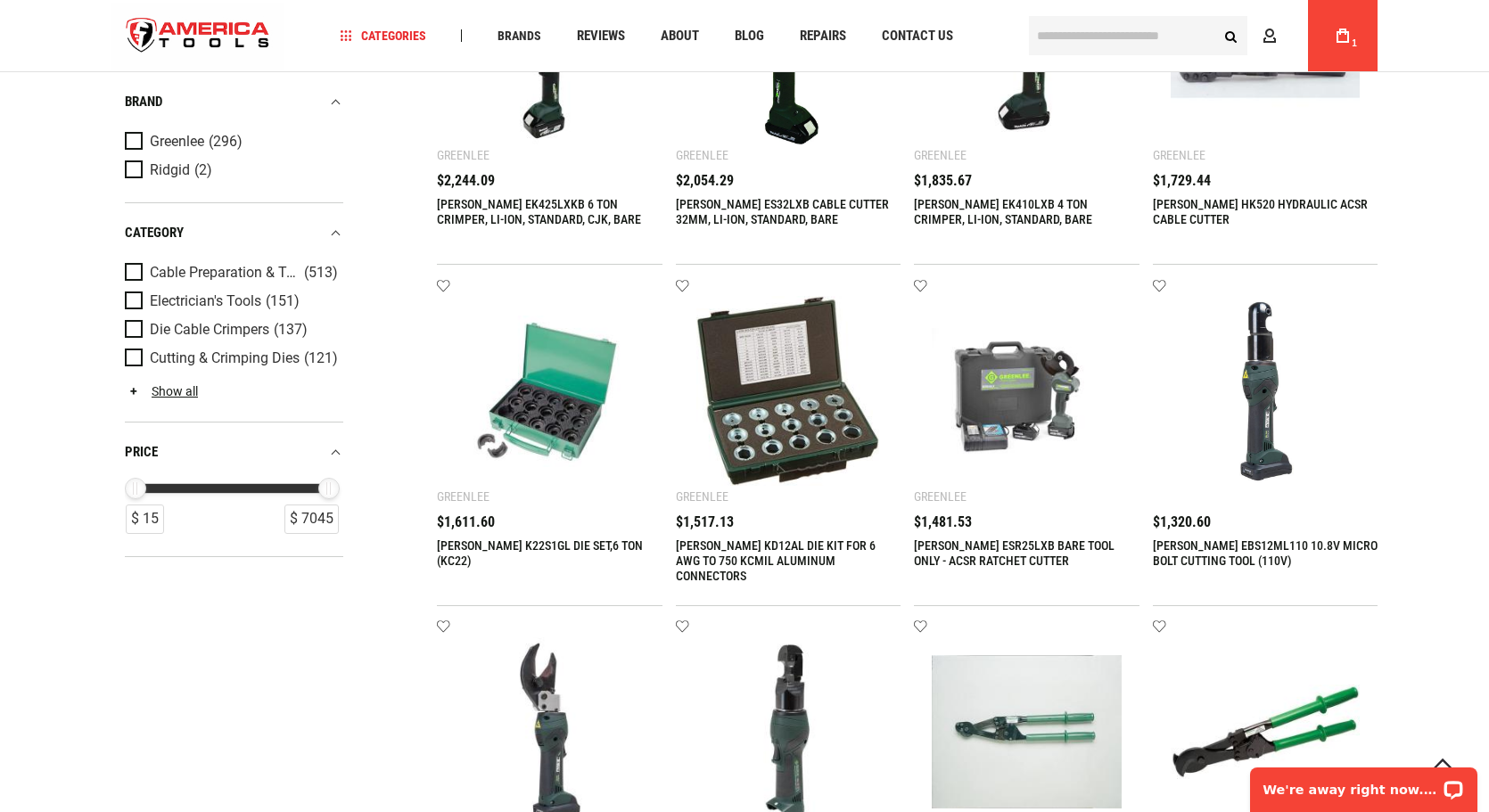
click at [789, 419] on img at bounding box center [788, 390] width 190 height 190
click at [768, 542] on link "GREENLEE KD12AL DIE KIT FOR 6 AWG TO 750 KCMIL ALUMINUM CONNECTORS" at bounding box center [775, 561] width 200 height 44
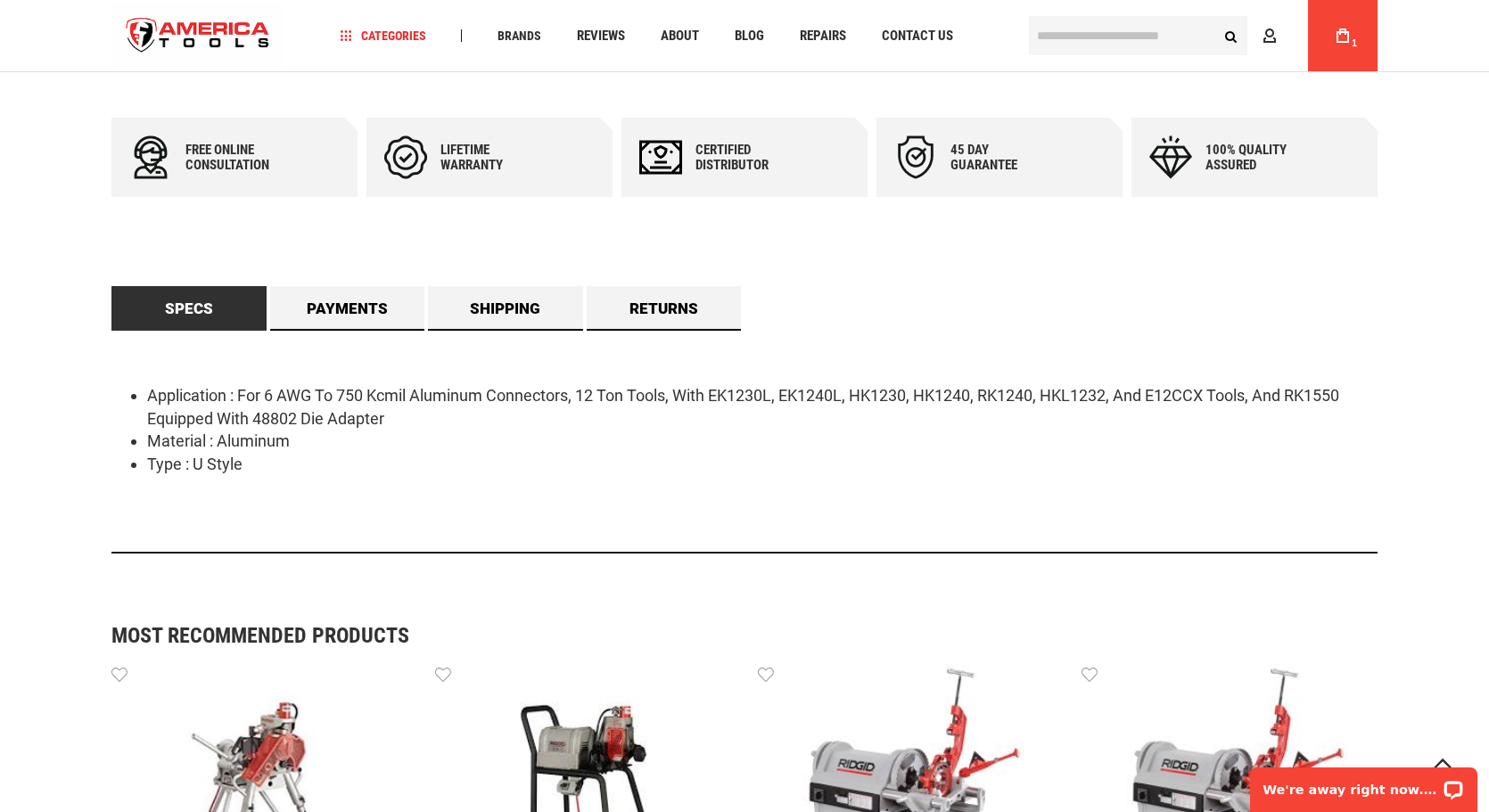
scroll to position [802, 0]
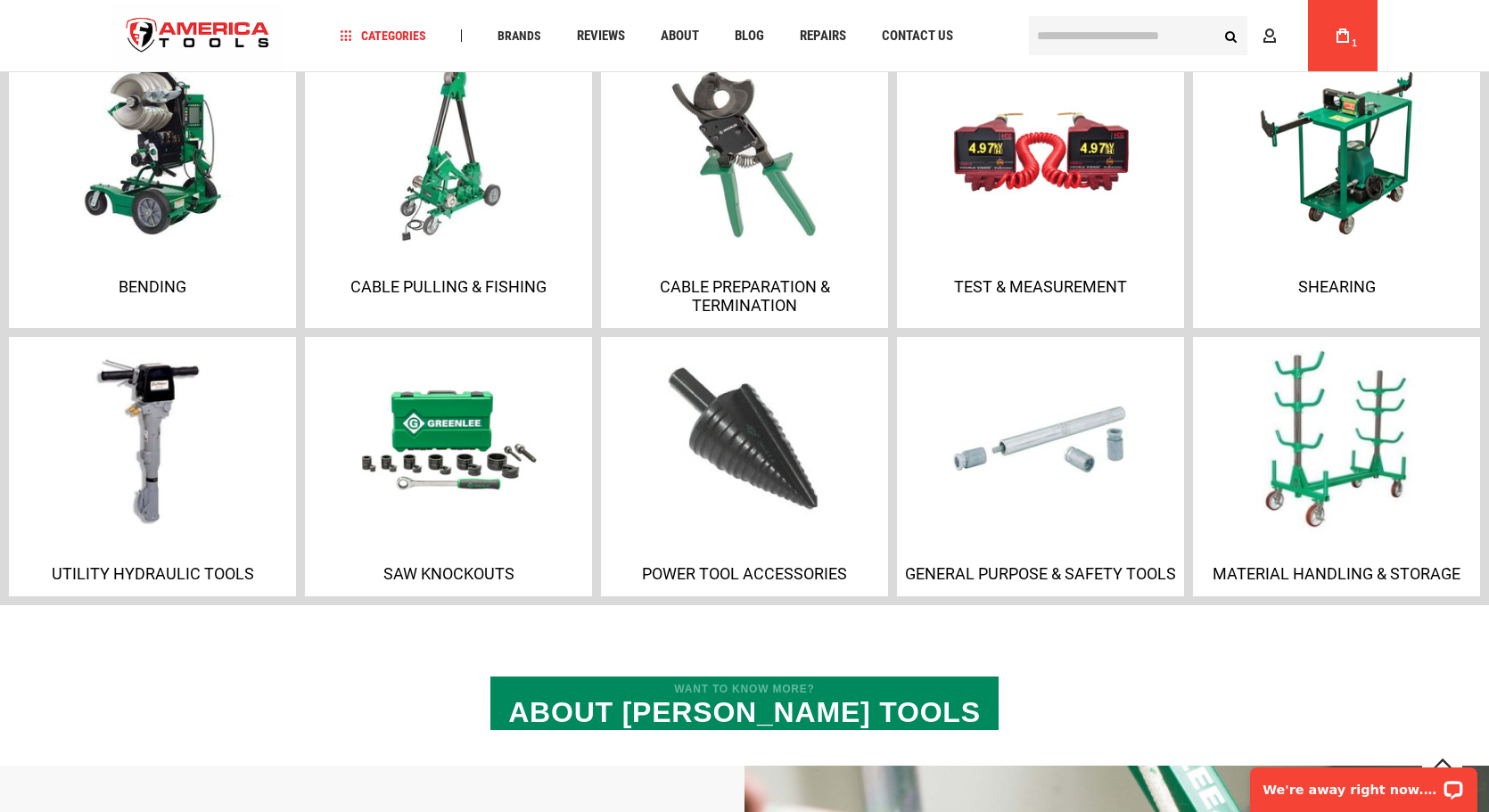
click at [1301, 423] on img at bounding box center [1336, 439] width 192 height 192
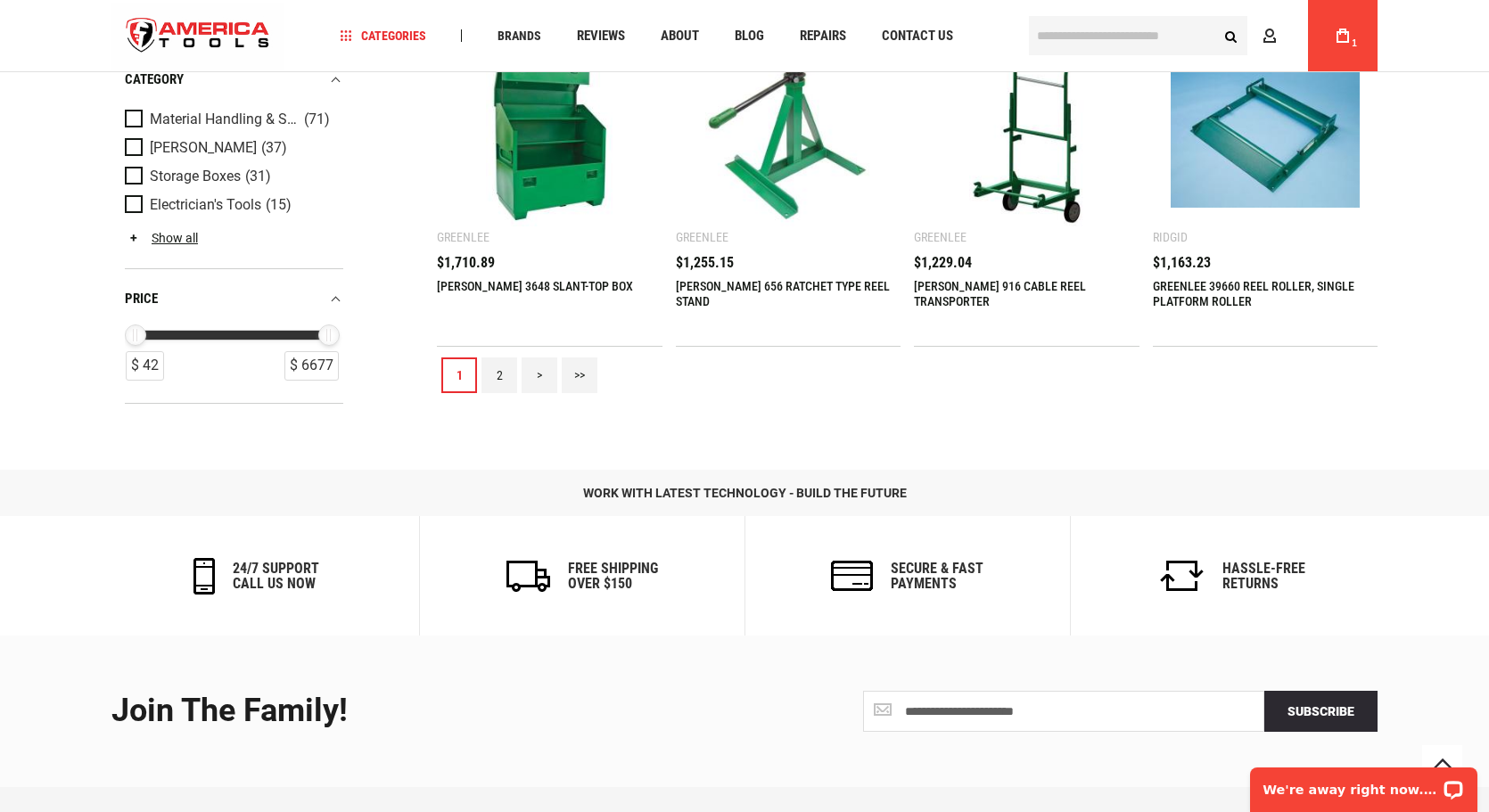
scroll to position [2050, 0]
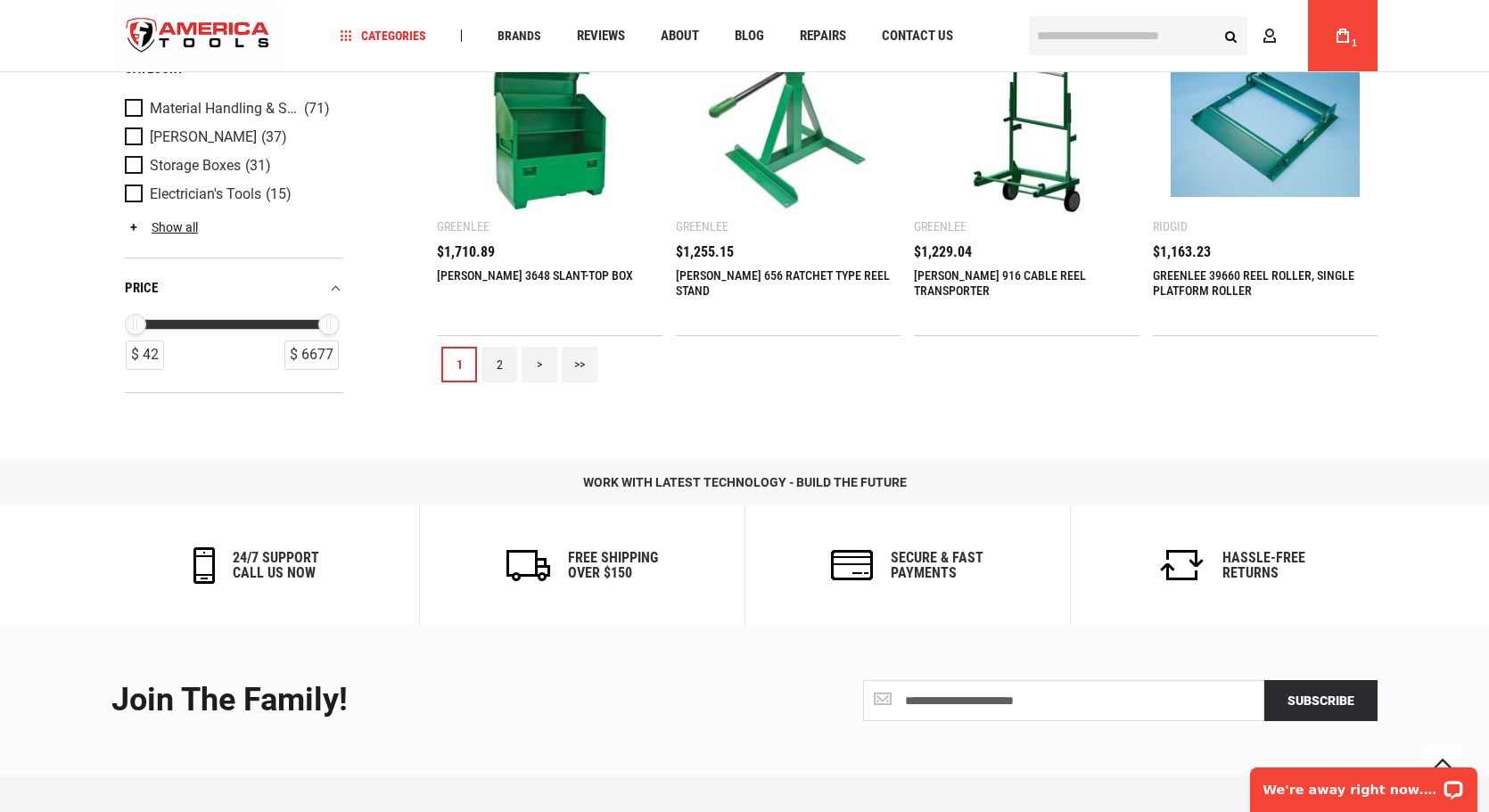
click at [493, 366] on link "2" at bounding box center [499, 365] width 36 height 36
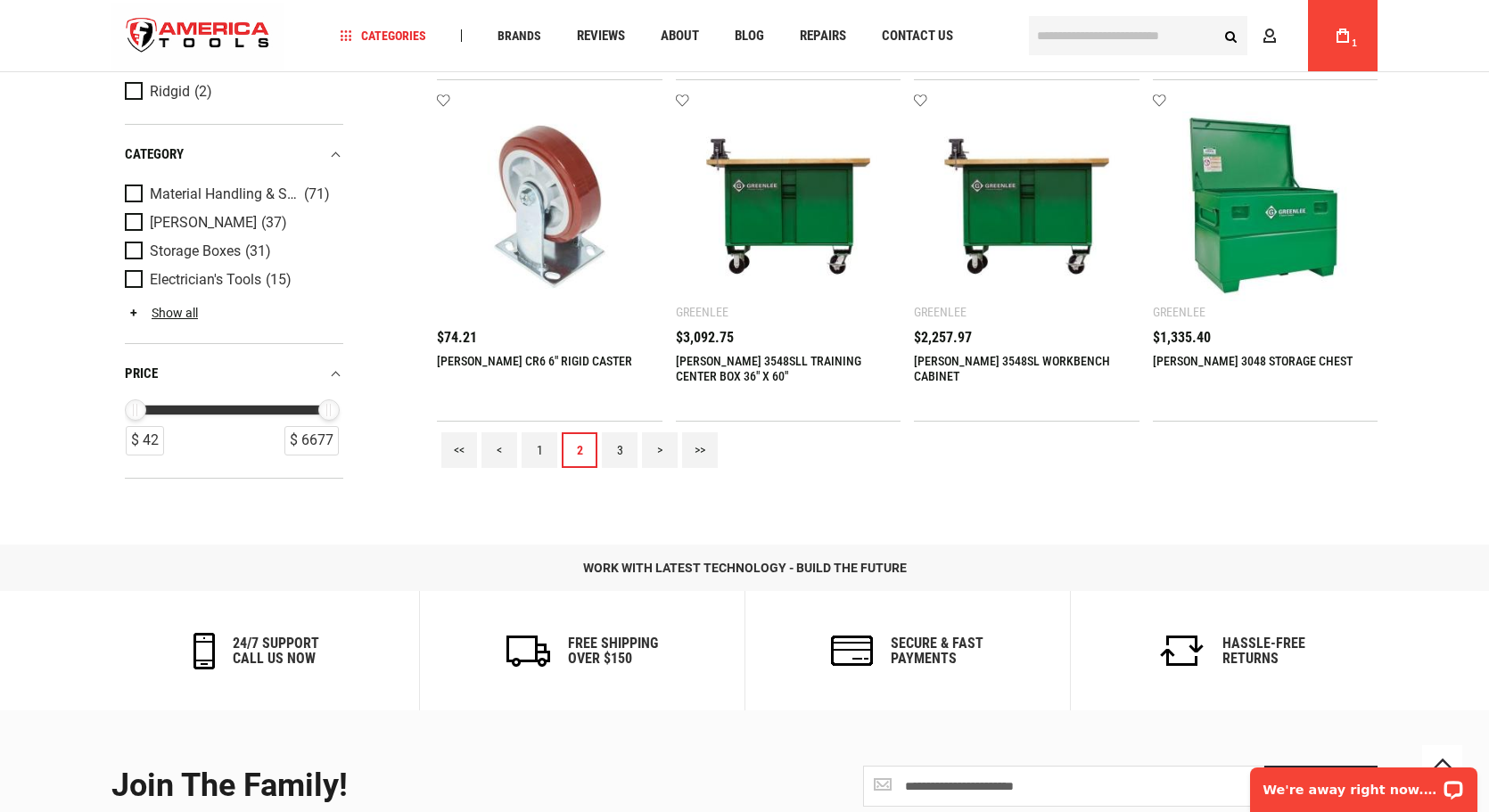
scroll to position [1961, 0]
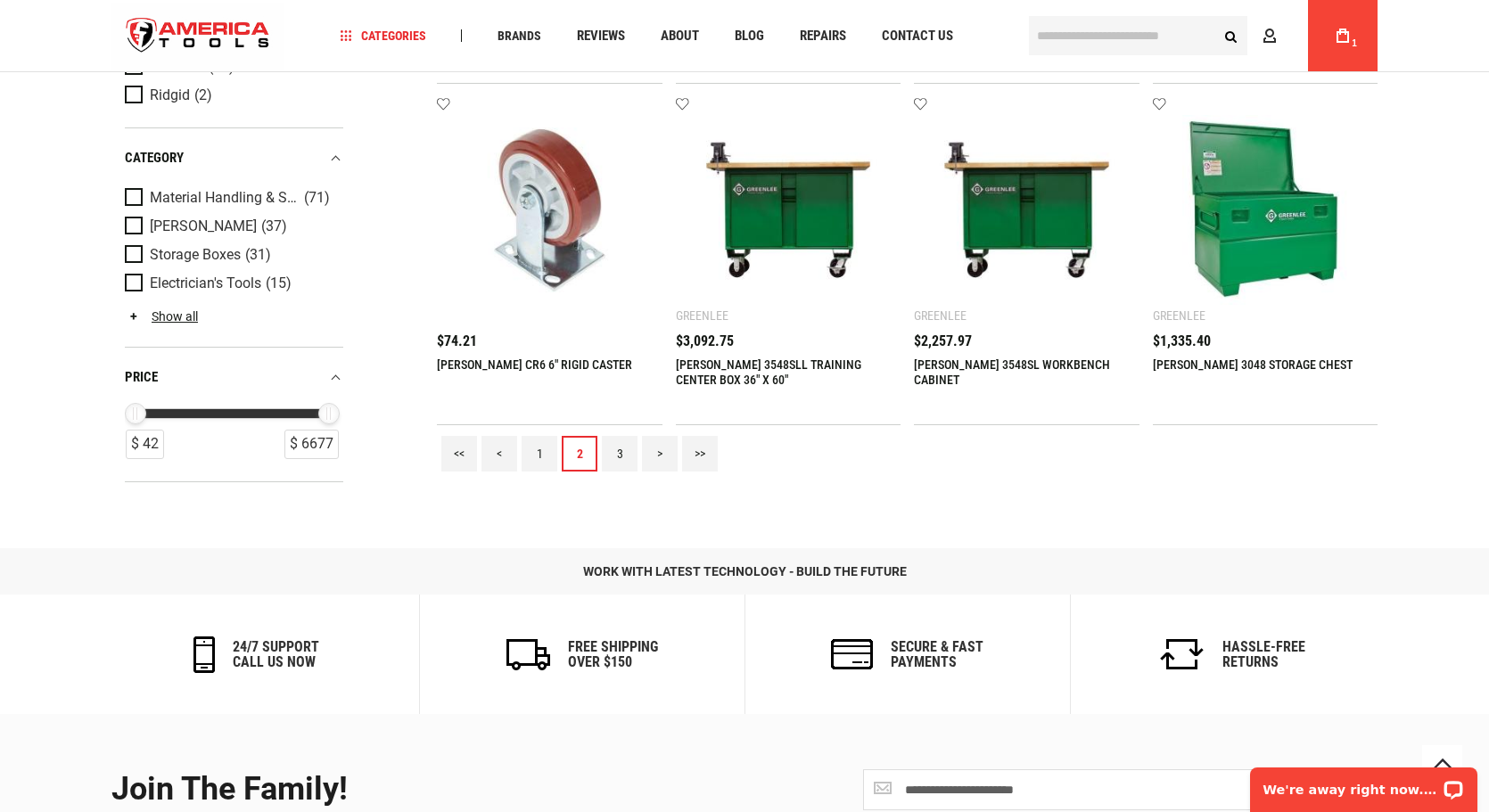
click at [616, 449] on link "3" at bounding box center [619, 453] width 36 height 36
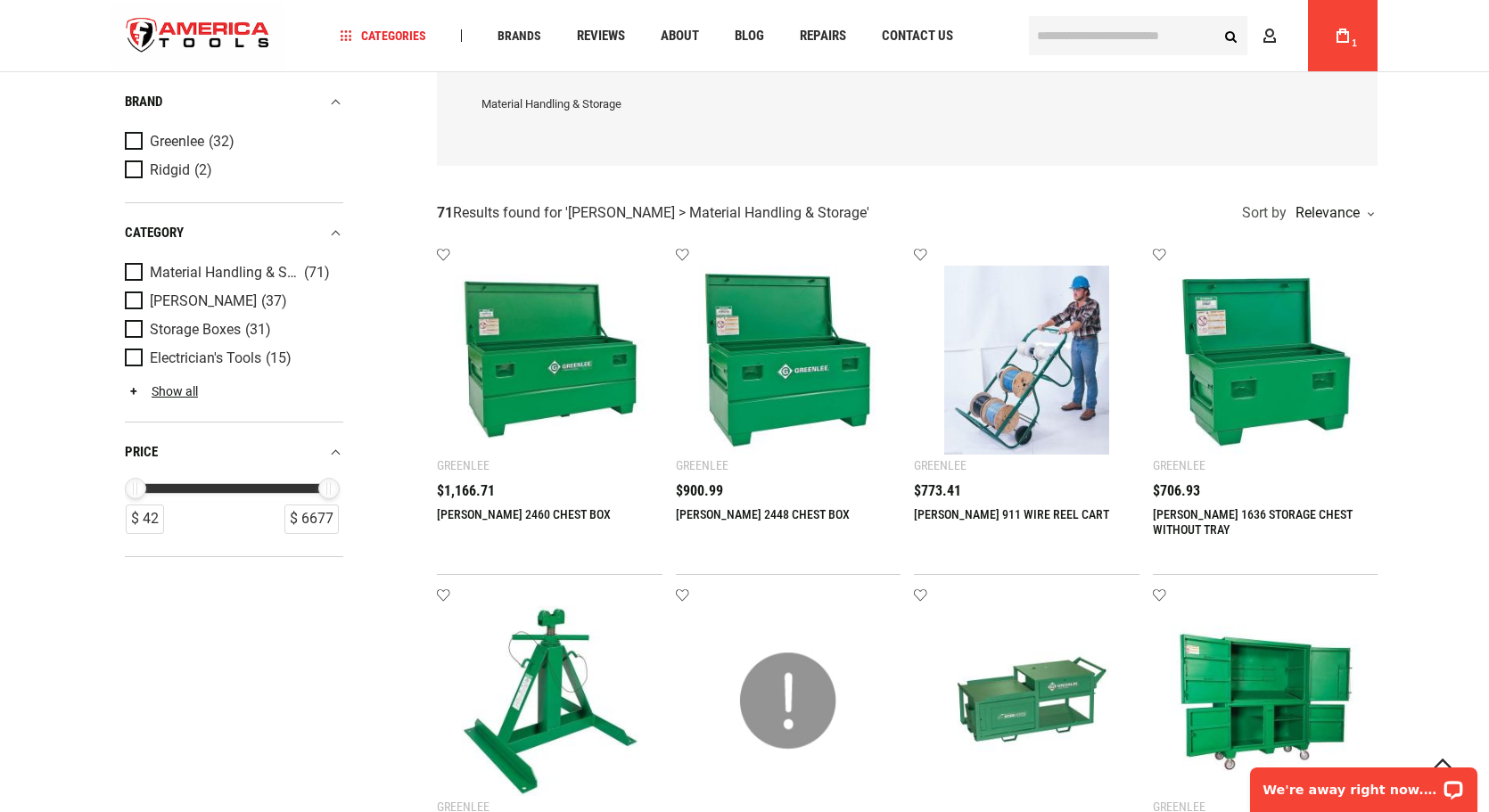
scroll to position [89, 0]
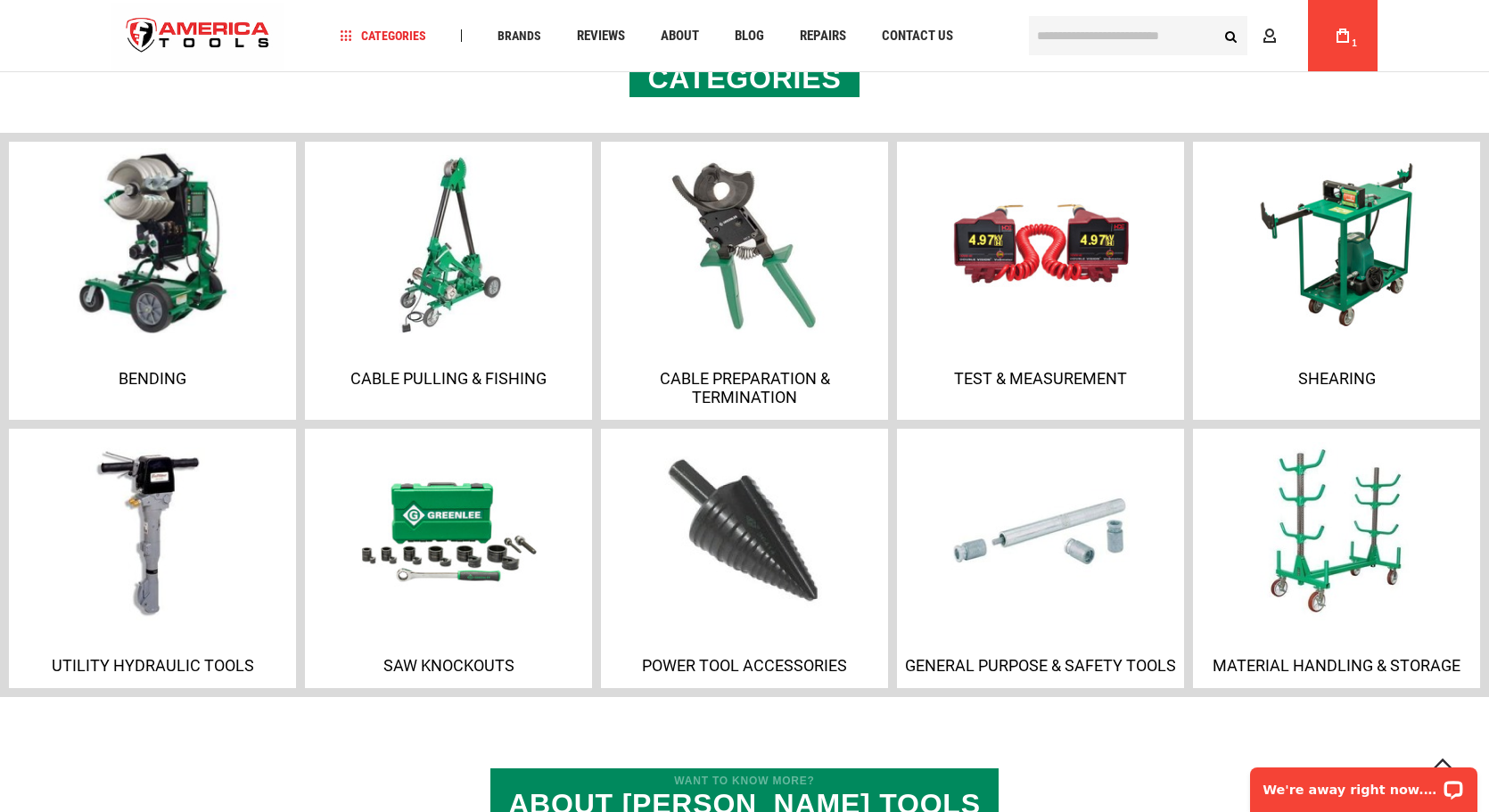
click at [171, 307] on img at bounding box center [152, 244] width 192 height 192
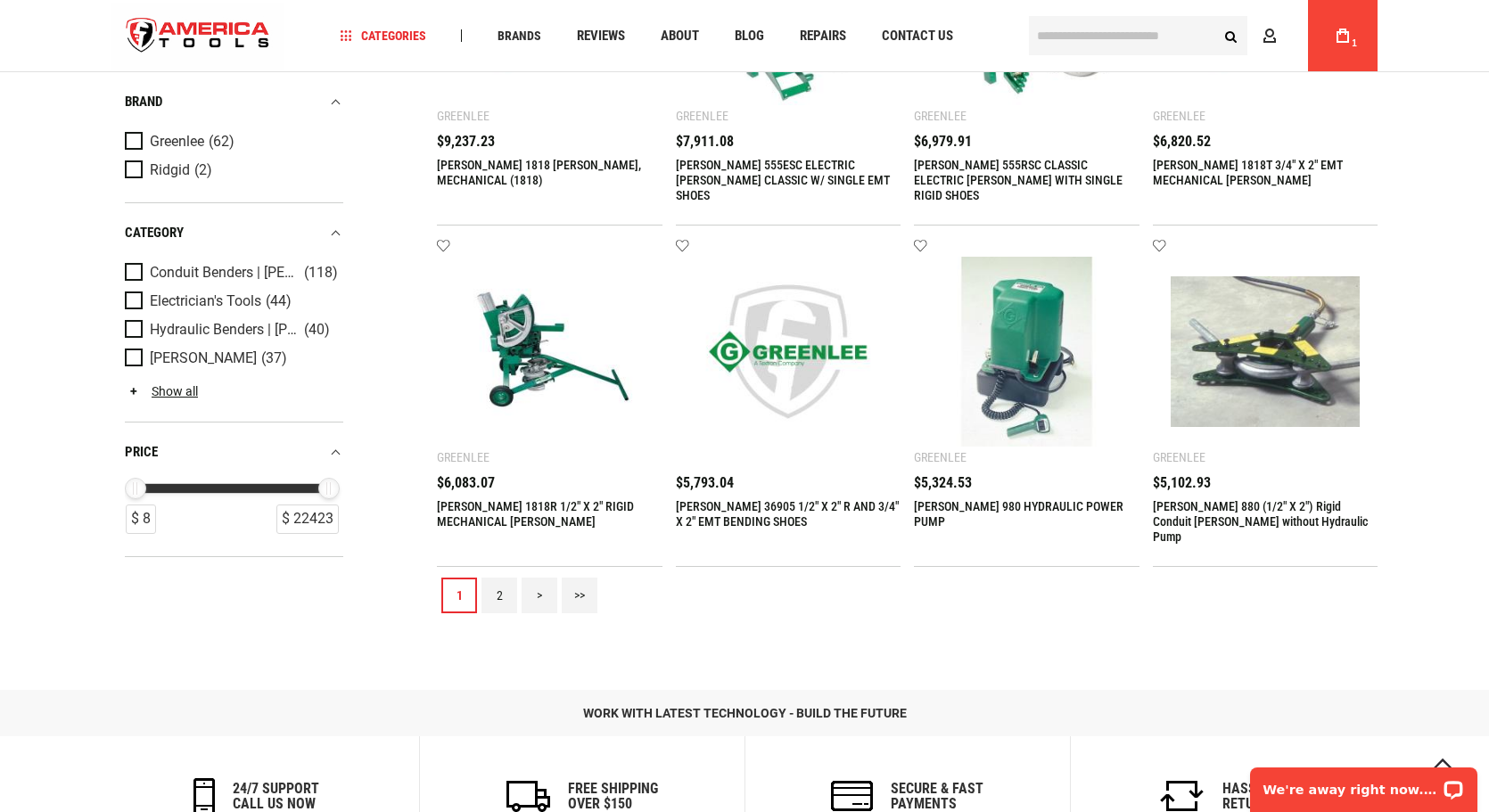
scroll to position [1961, 0]
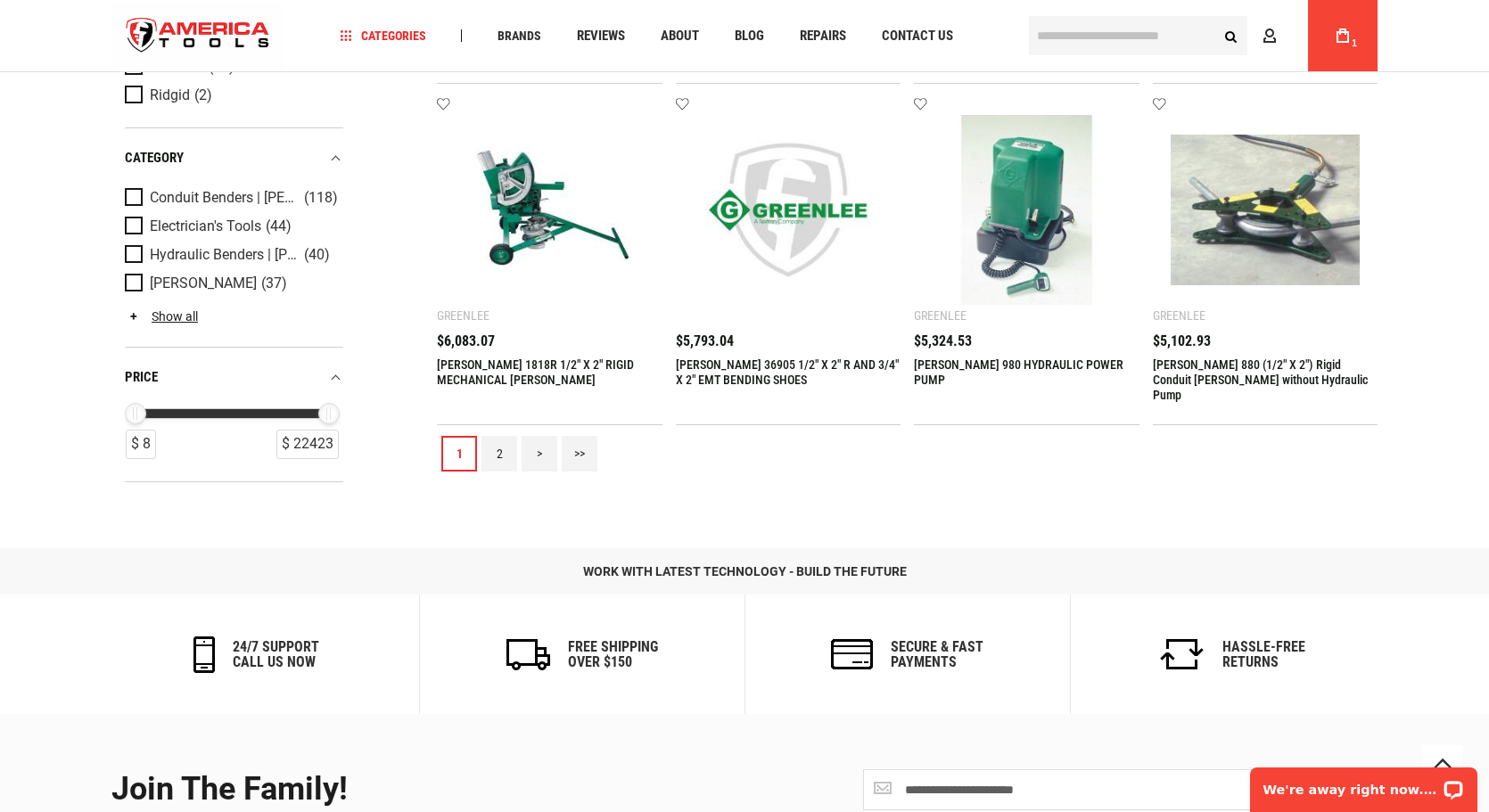
click at [498, 441] on link "2" at bounding box center [499, 453] width 36 height 36
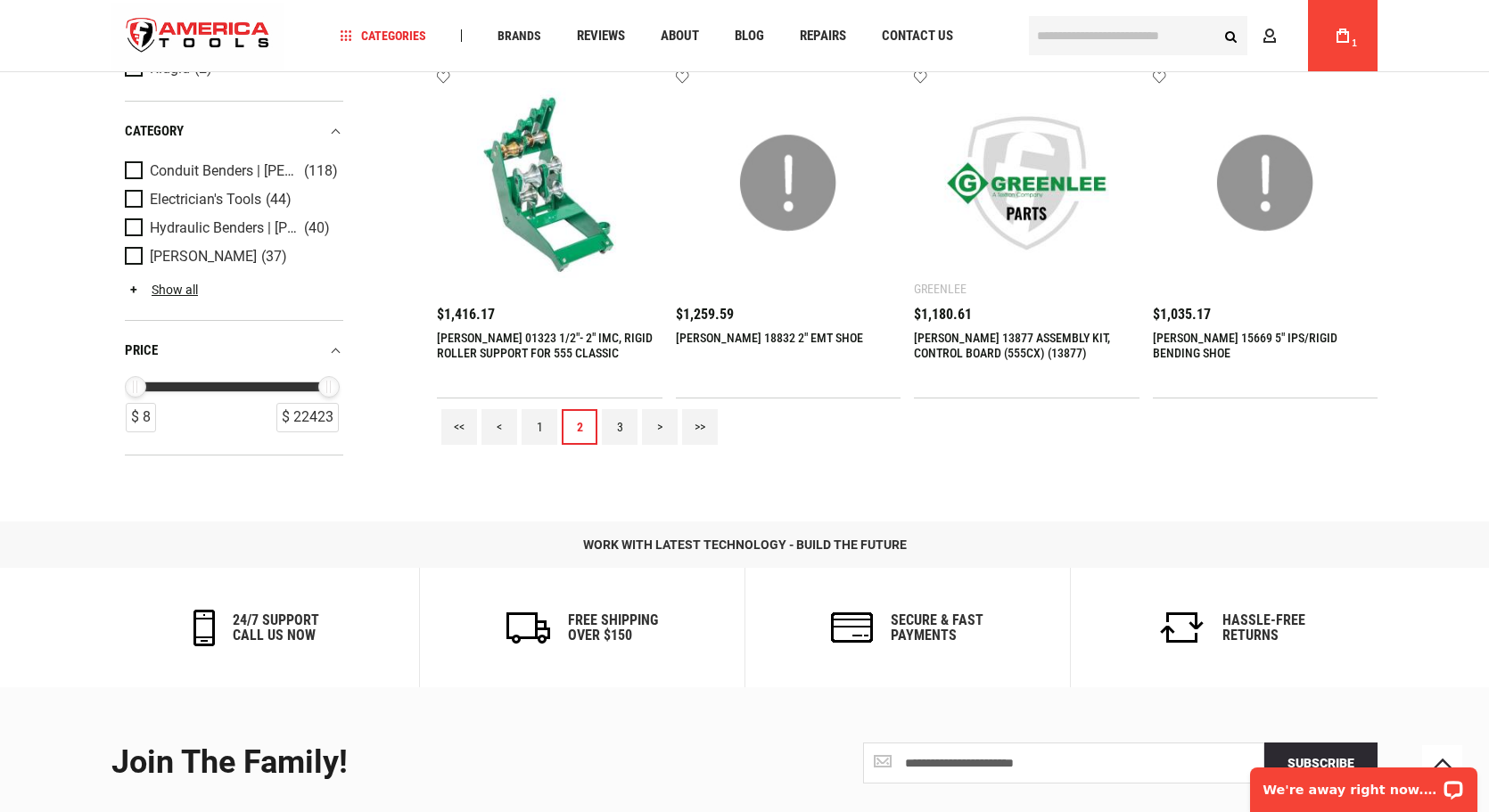
scroll to position [2050, 0]
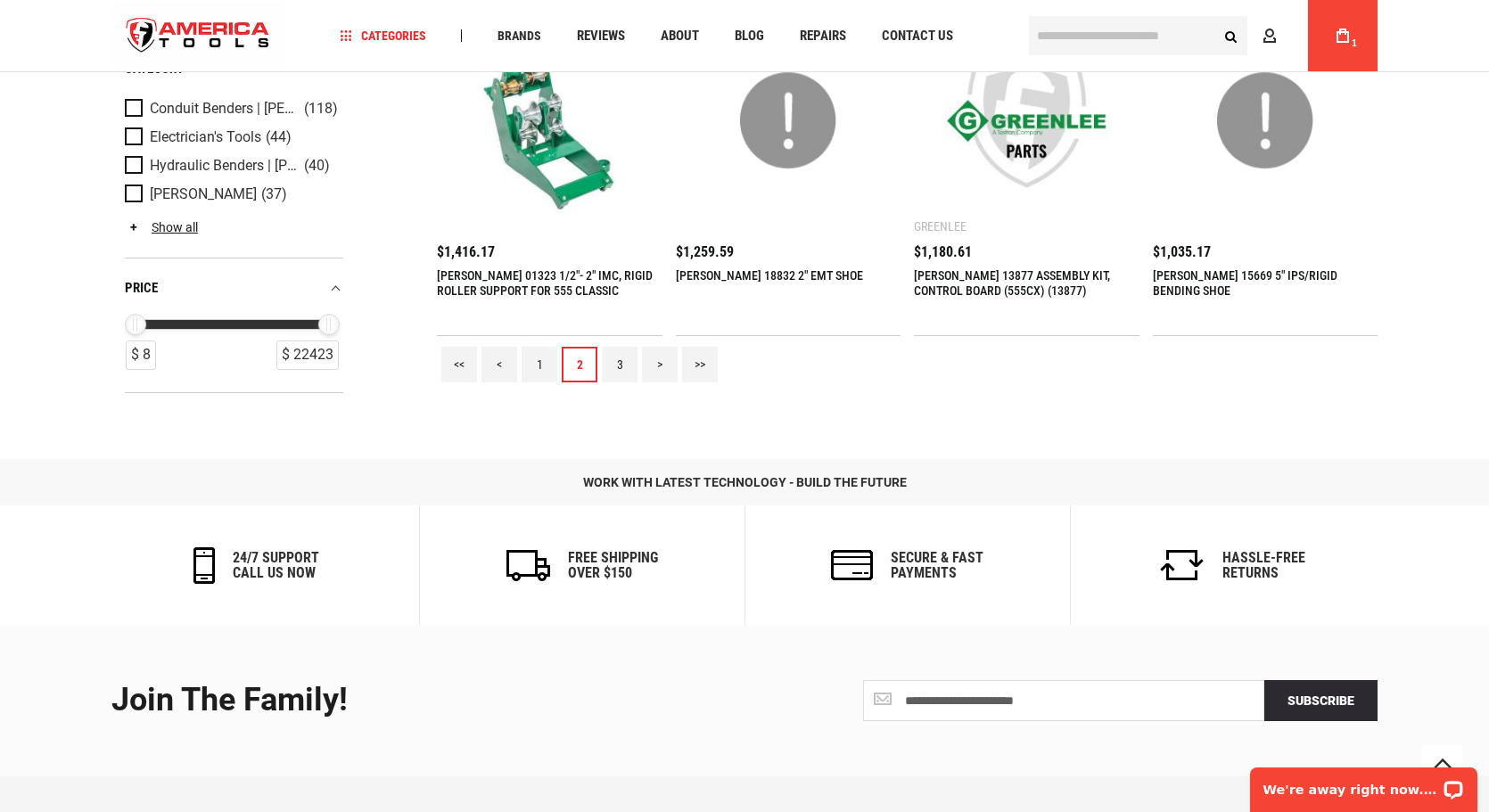
click at [616, 361] on link "3" at bounding box center [619, 365] width 36 height 36
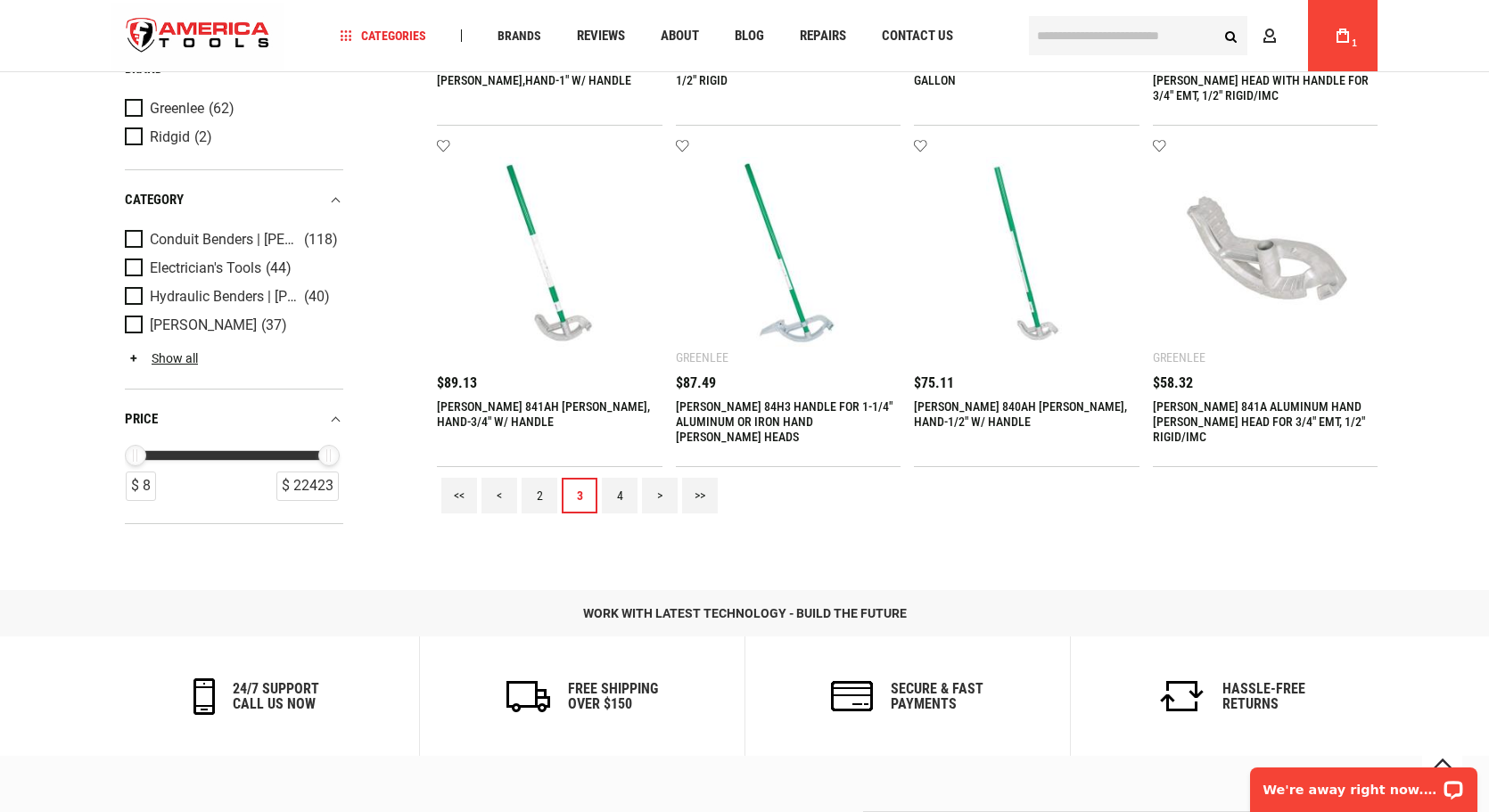
scroll to position [2139, 0]
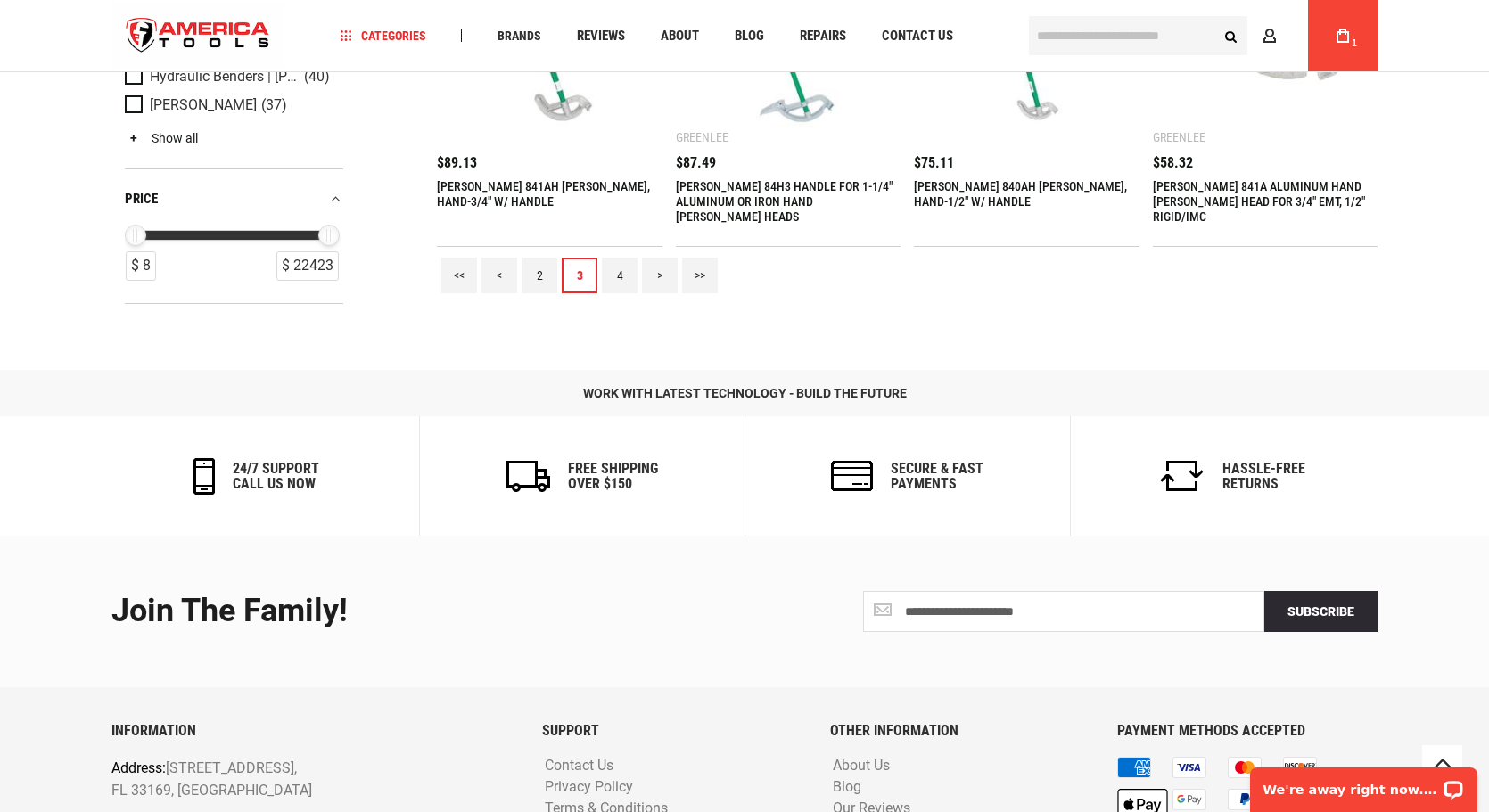
click at [616, 277] on link "4" at bounding box center [619, 275] width 36 height 36
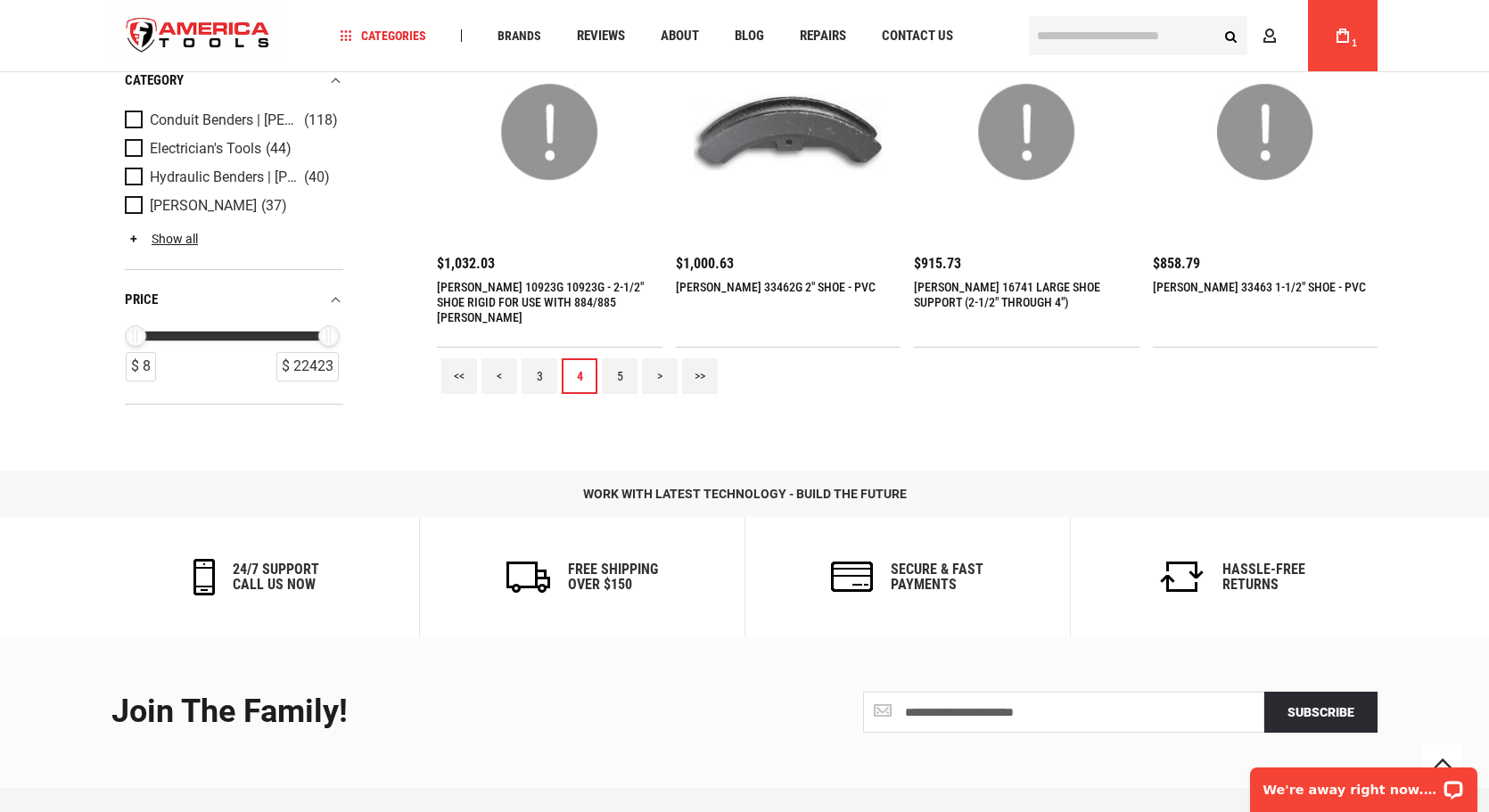
scroll to position [2050, 0]
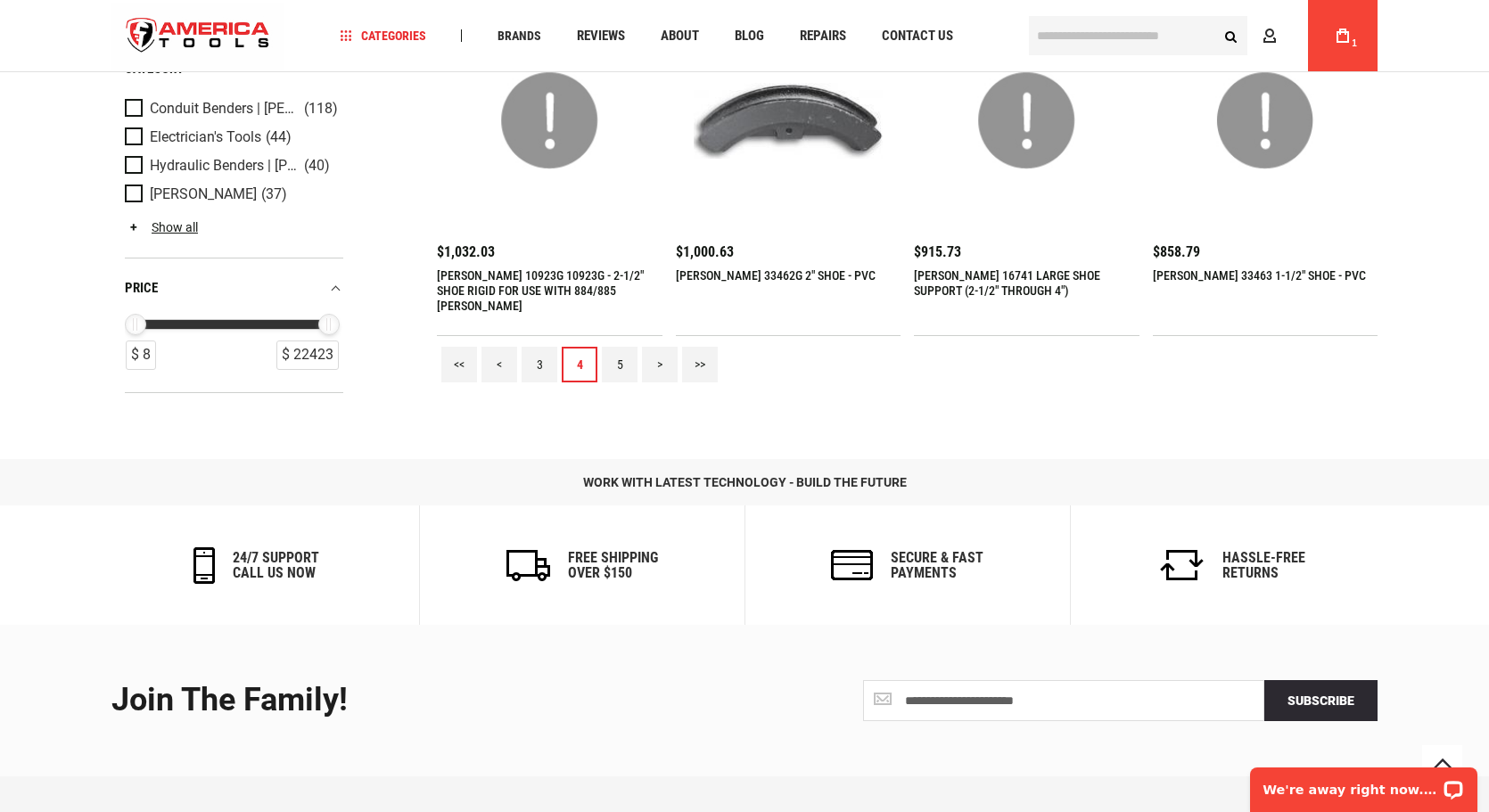
click at [614, 361] on link "5" at bounding box center [619, 365] width 36 height 36
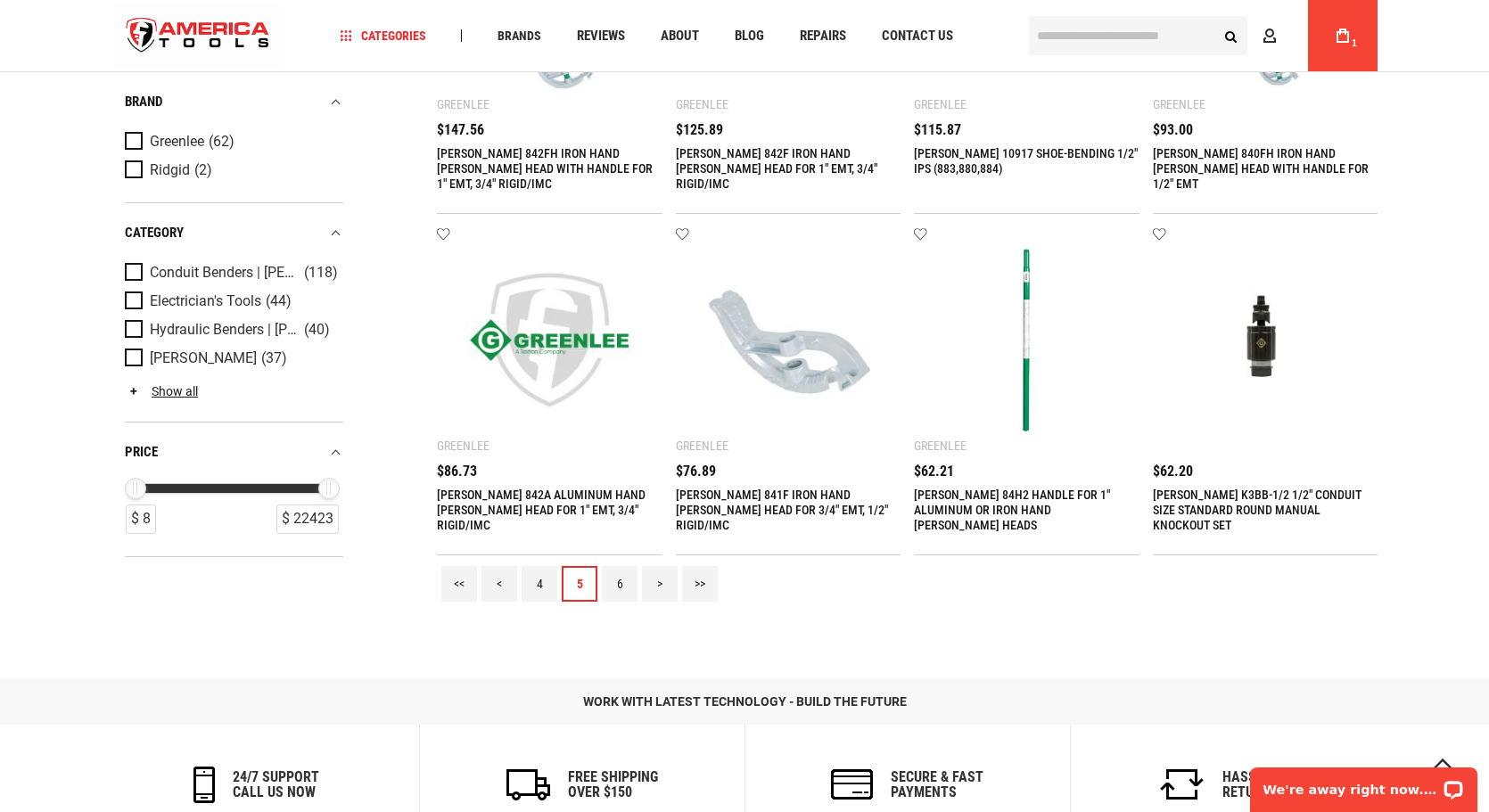
scroll to position [1872, 0]
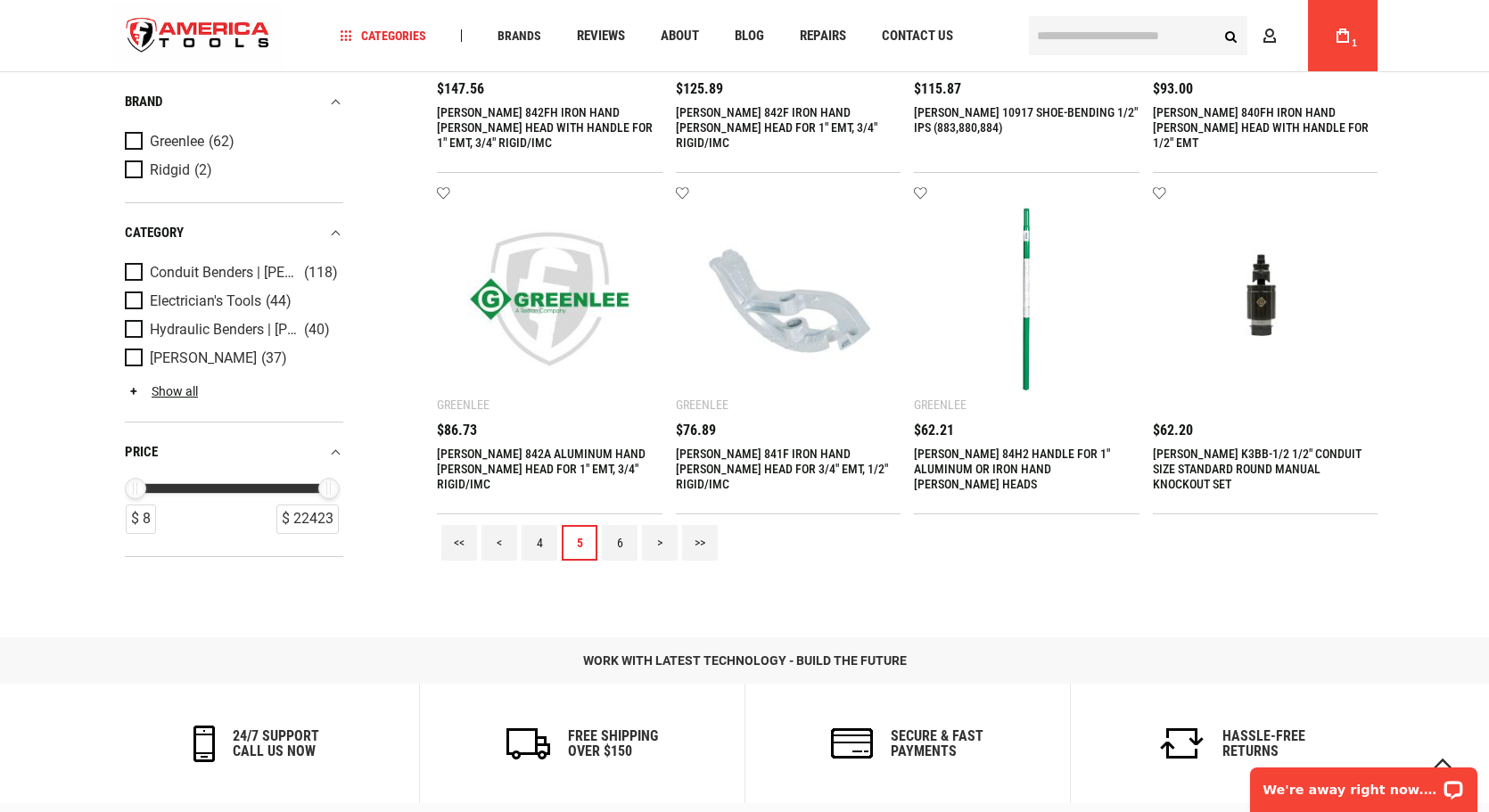
click at [618, 542] on link "6" at bounding box center [619, 542] width 36 height 36
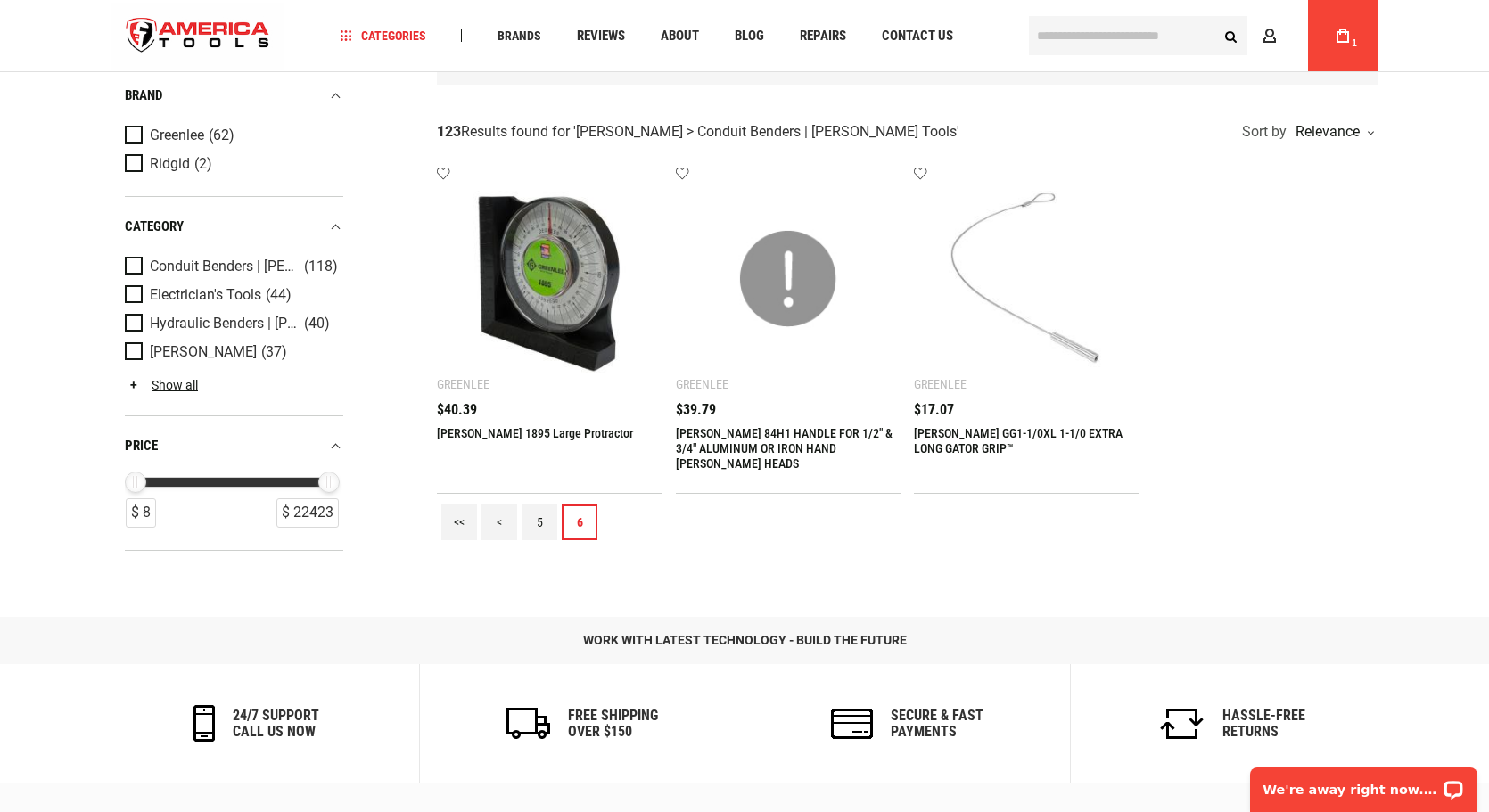
scroll to position [39, 0]
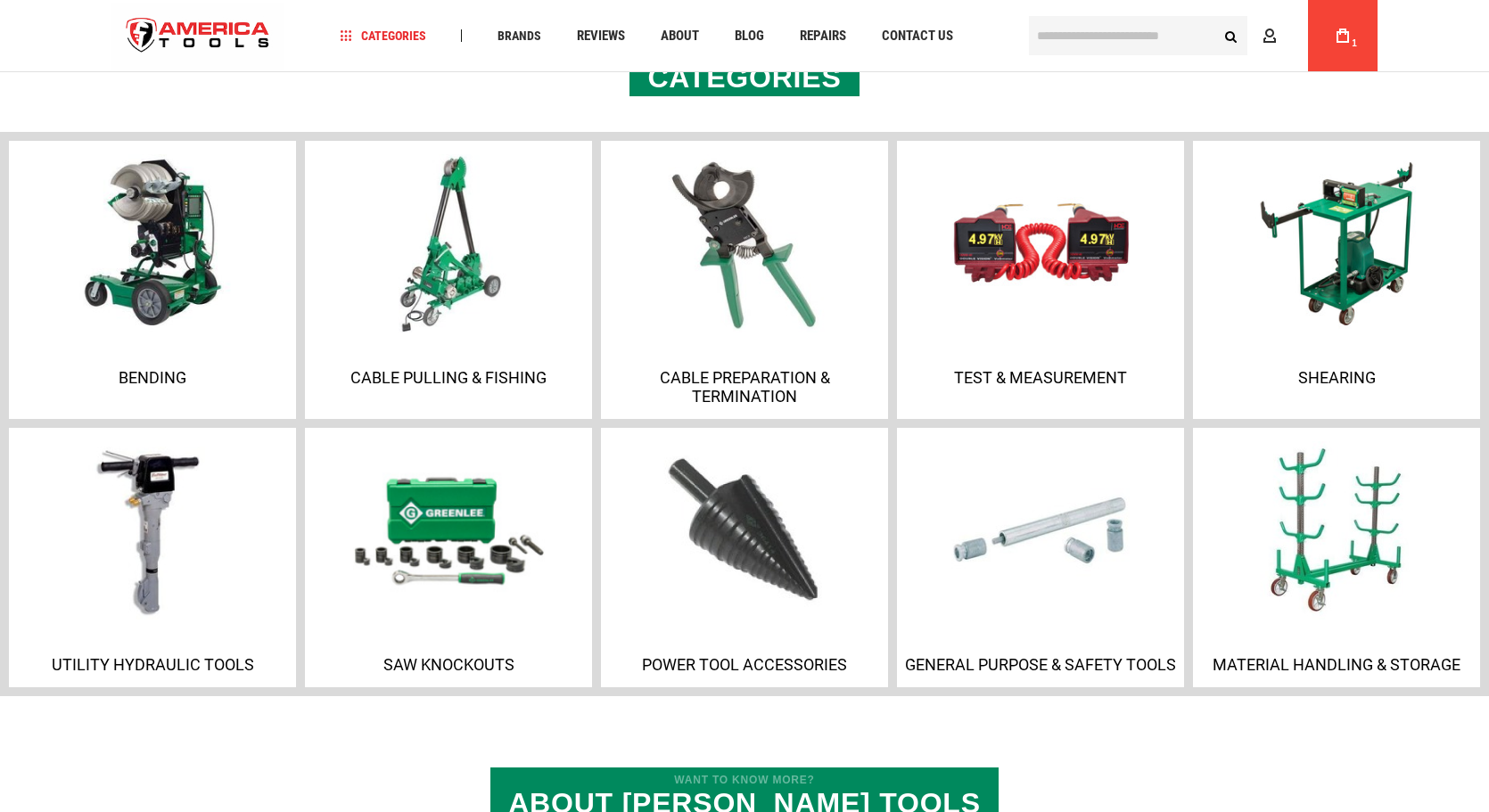
click at [436, 513] on img at bounding box center [448, 529] width 192 height 192
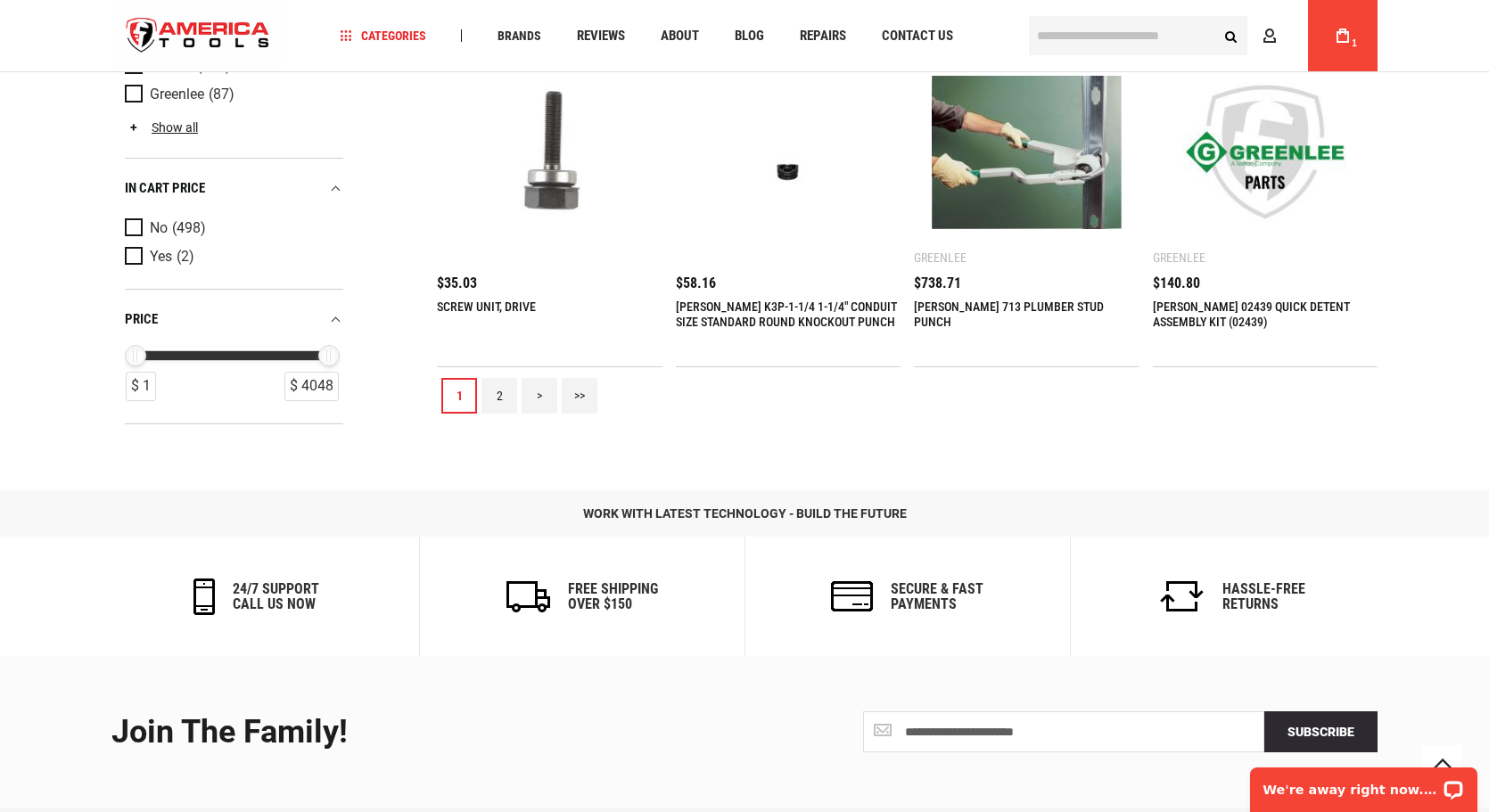
scroll to position [1872, 0]
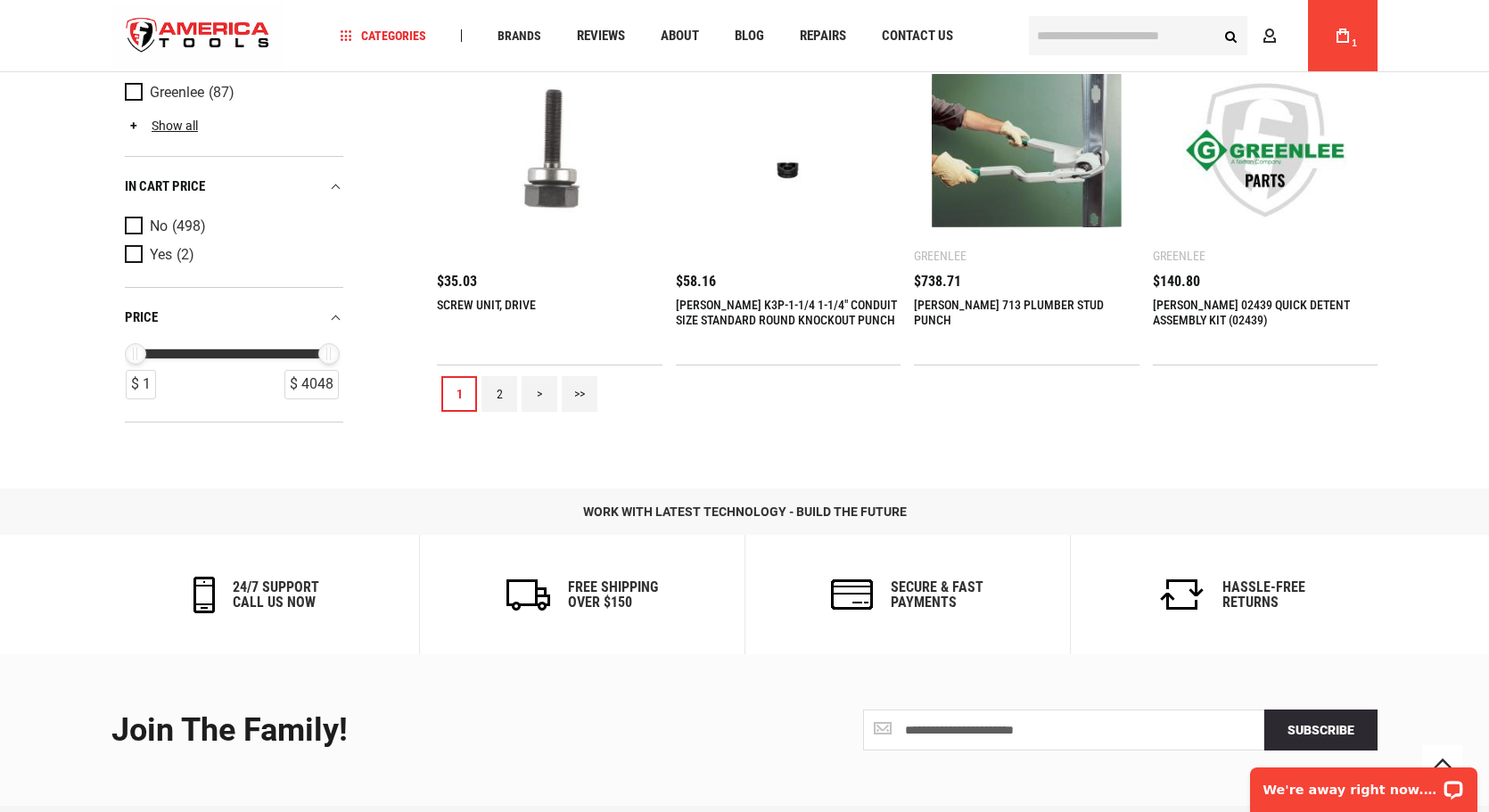
click at [494, 391] on link "2" at bounding box center [499, 394] width 36 height 36
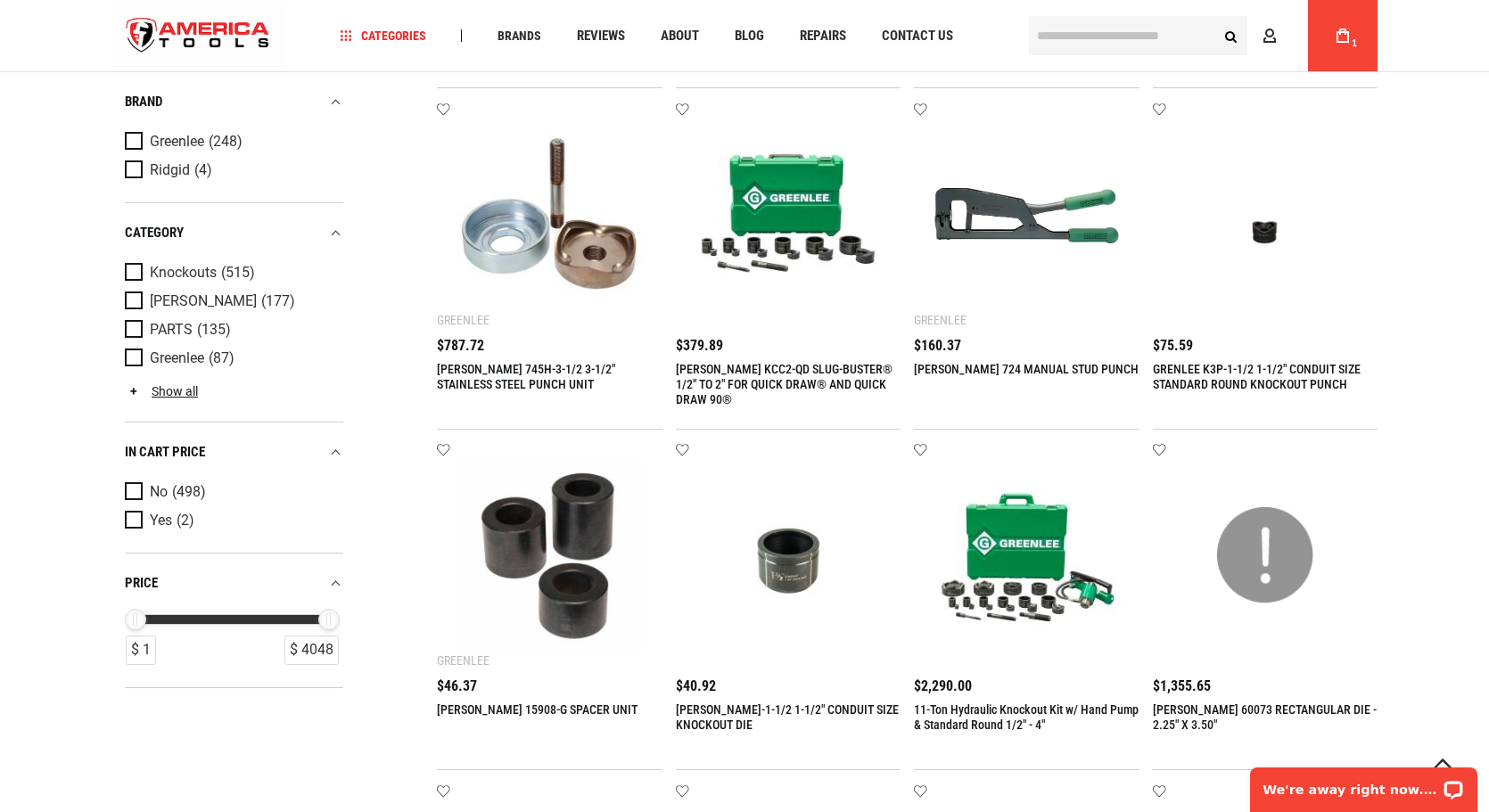
scroll to position [446, 0]
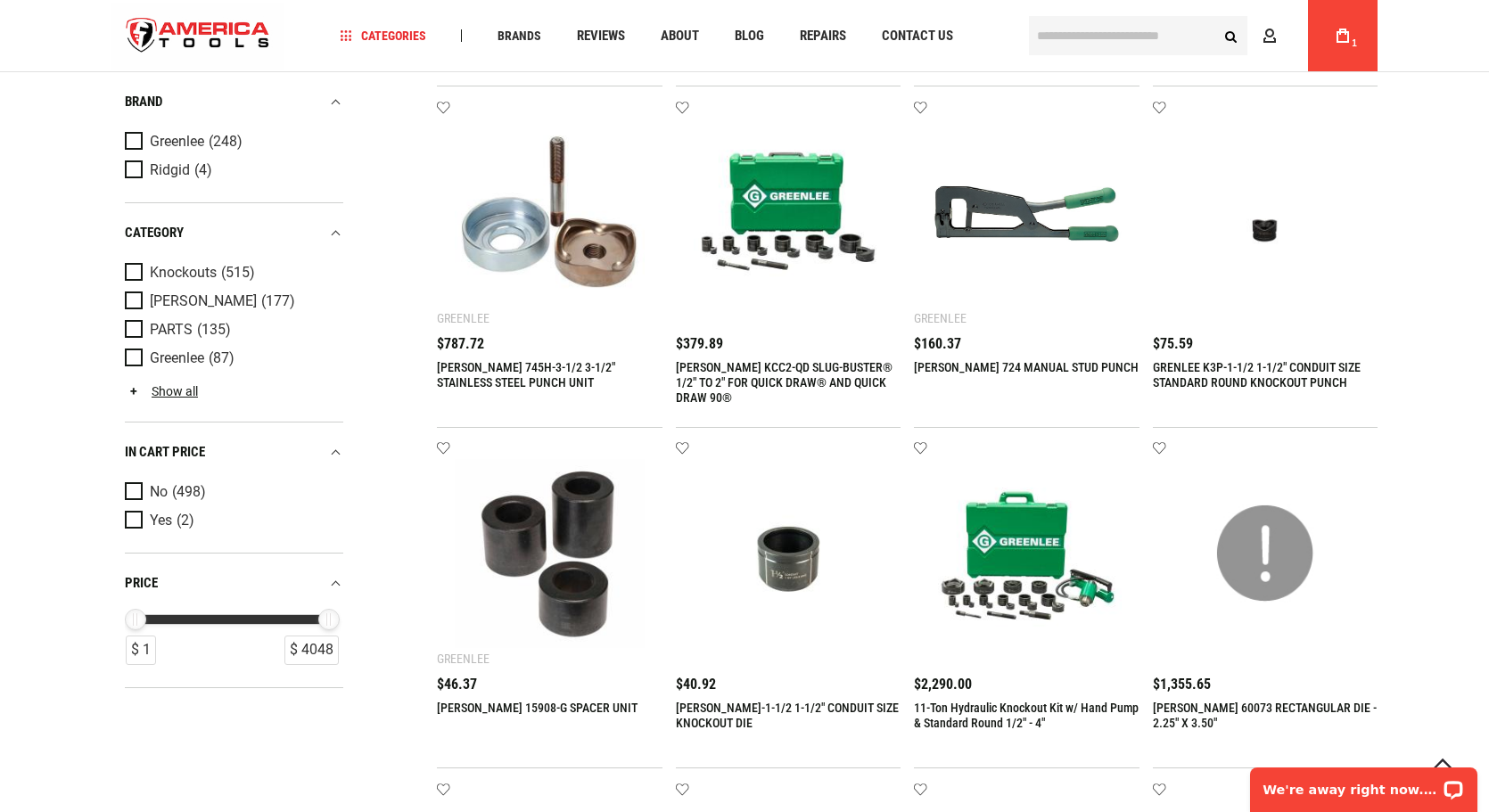
click at [789, 204] on img at bounding box center [788, 213] width 190 height 190
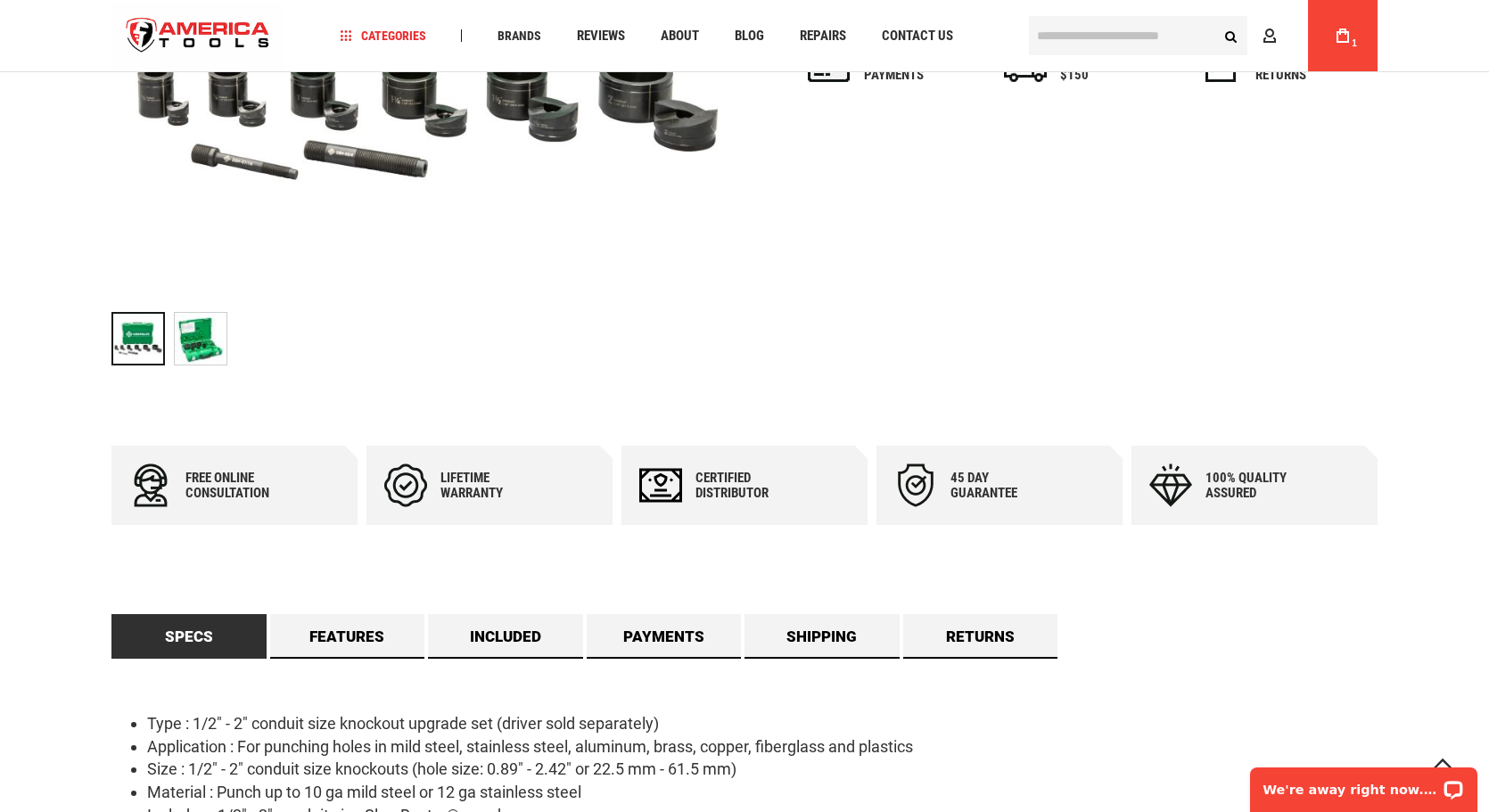
scroll to position [535, 0]
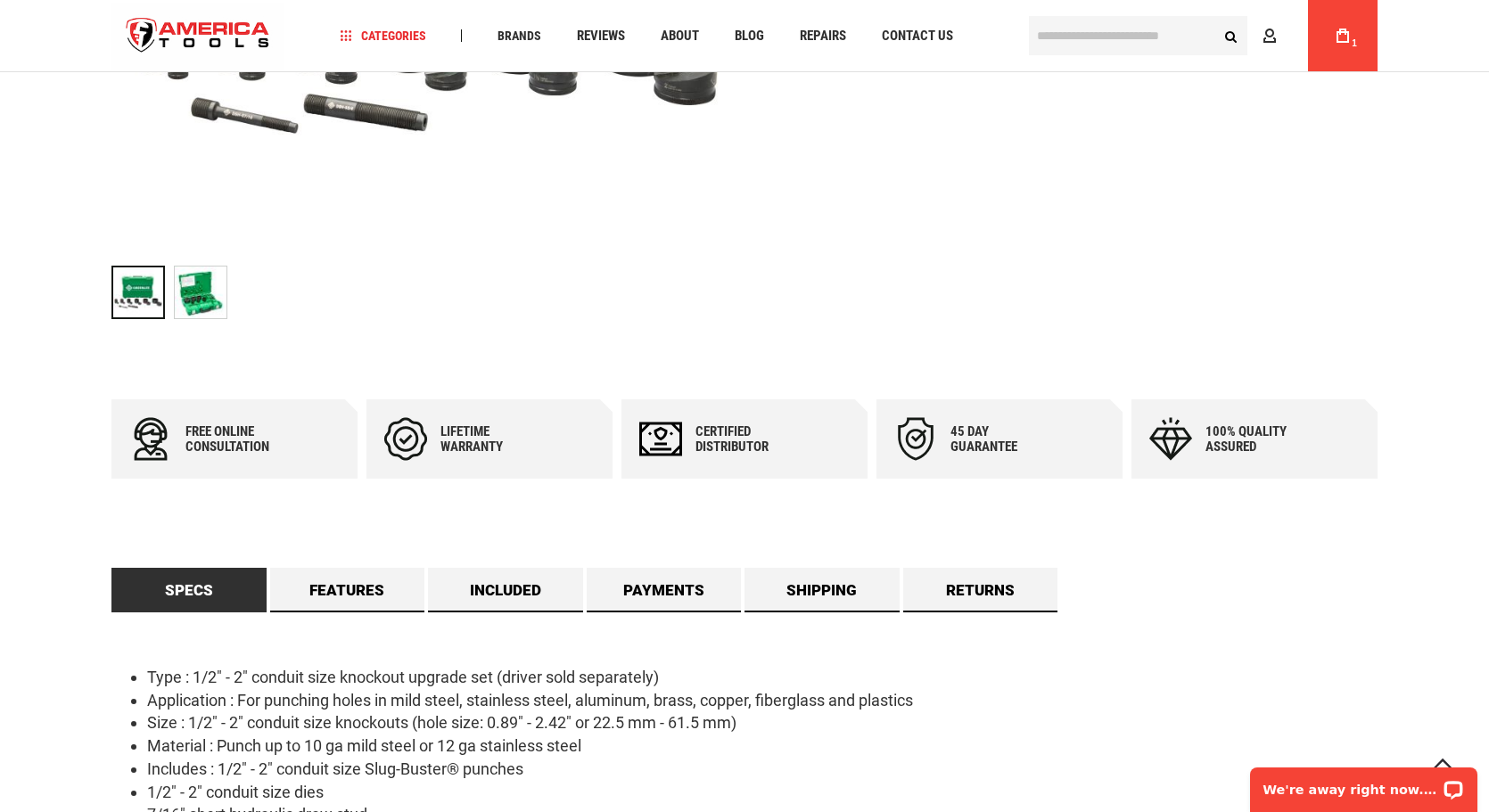
click at [198, 282] on img at bounding box center [201, 292] width 52 height 52
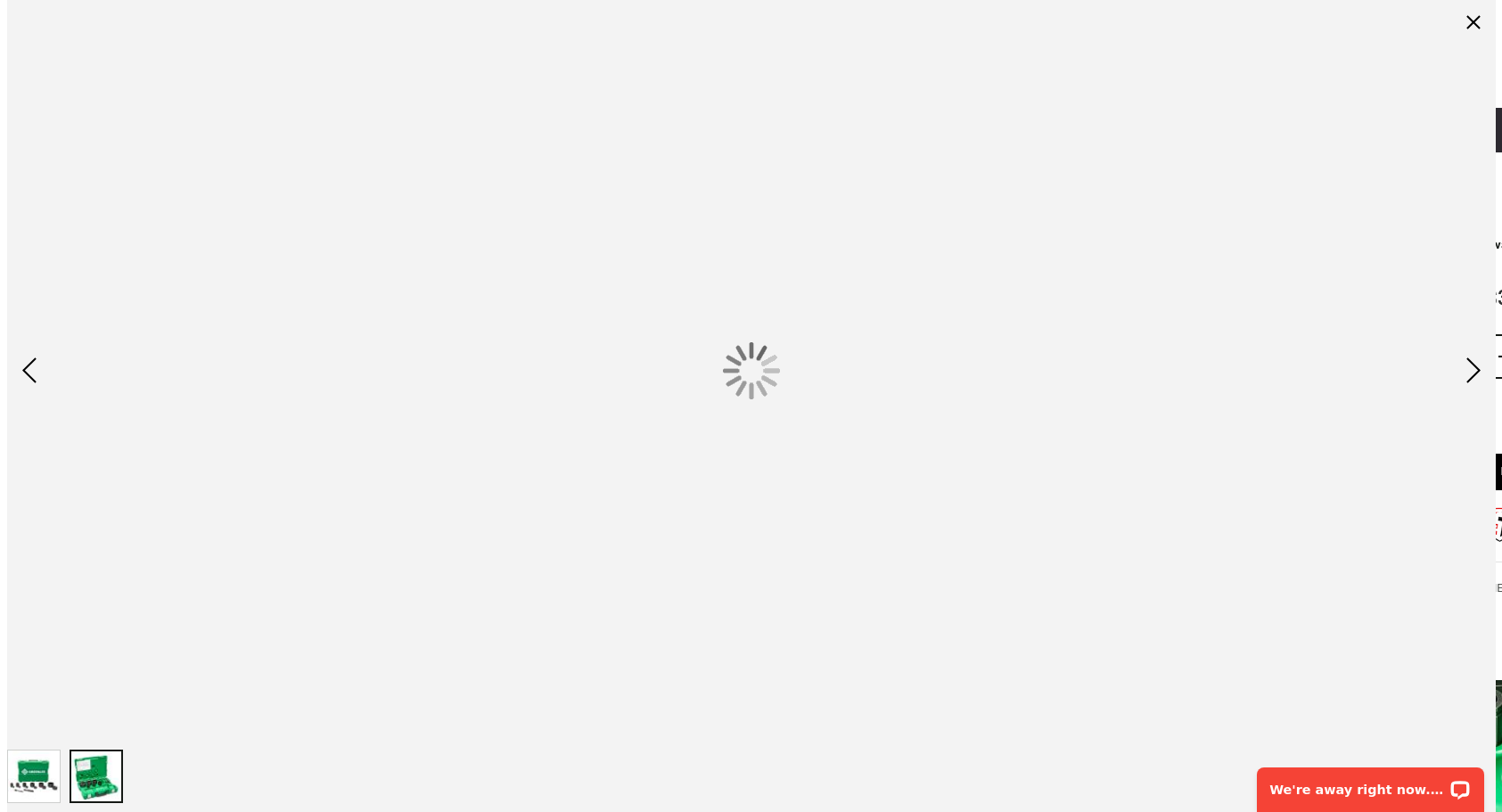
scroll to position [0, 0]
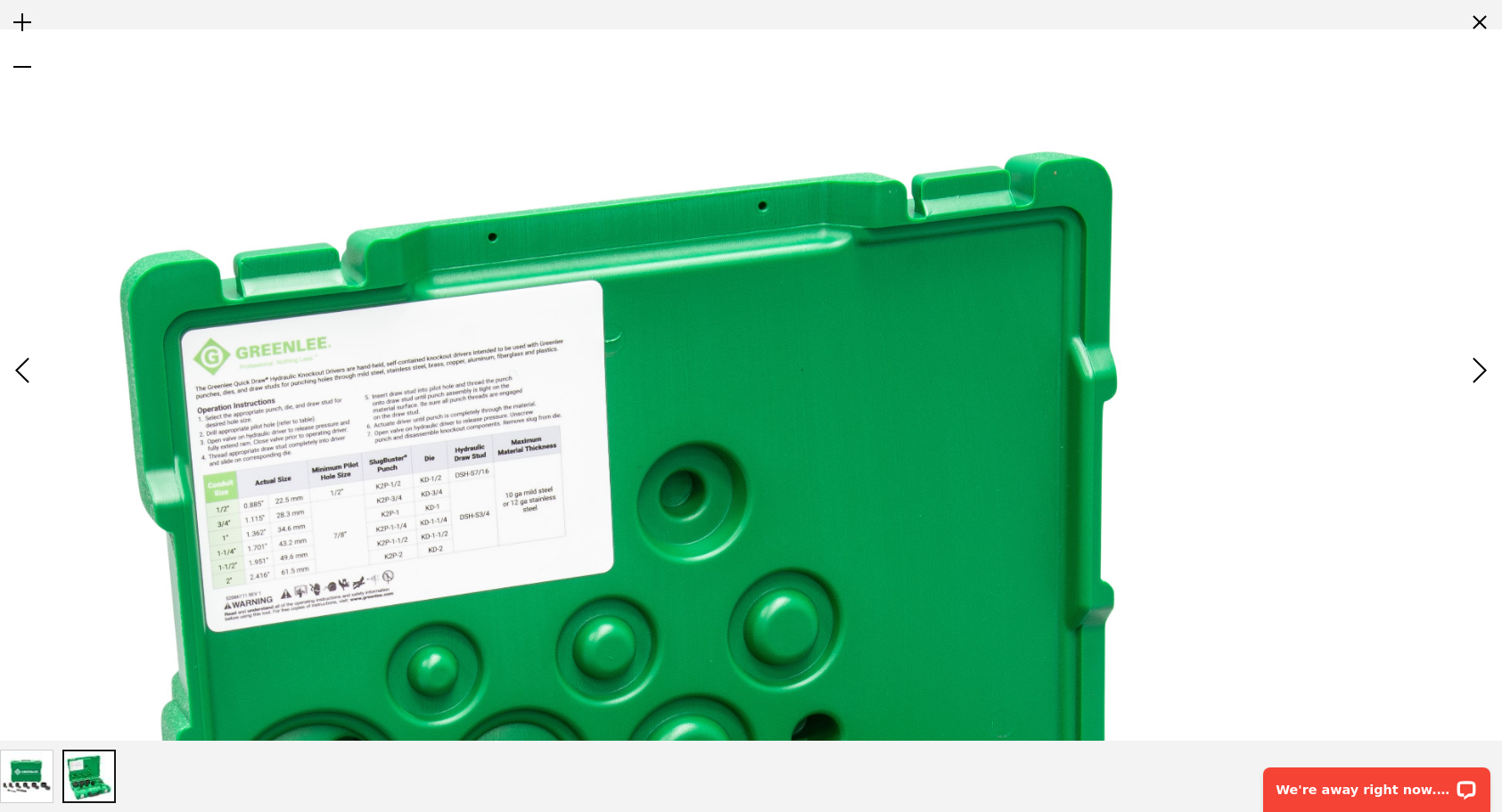
drag, startPoint x: 367, startPoint y: 80, endPoint x: 434, endPoint y: 183, distance: 122.9
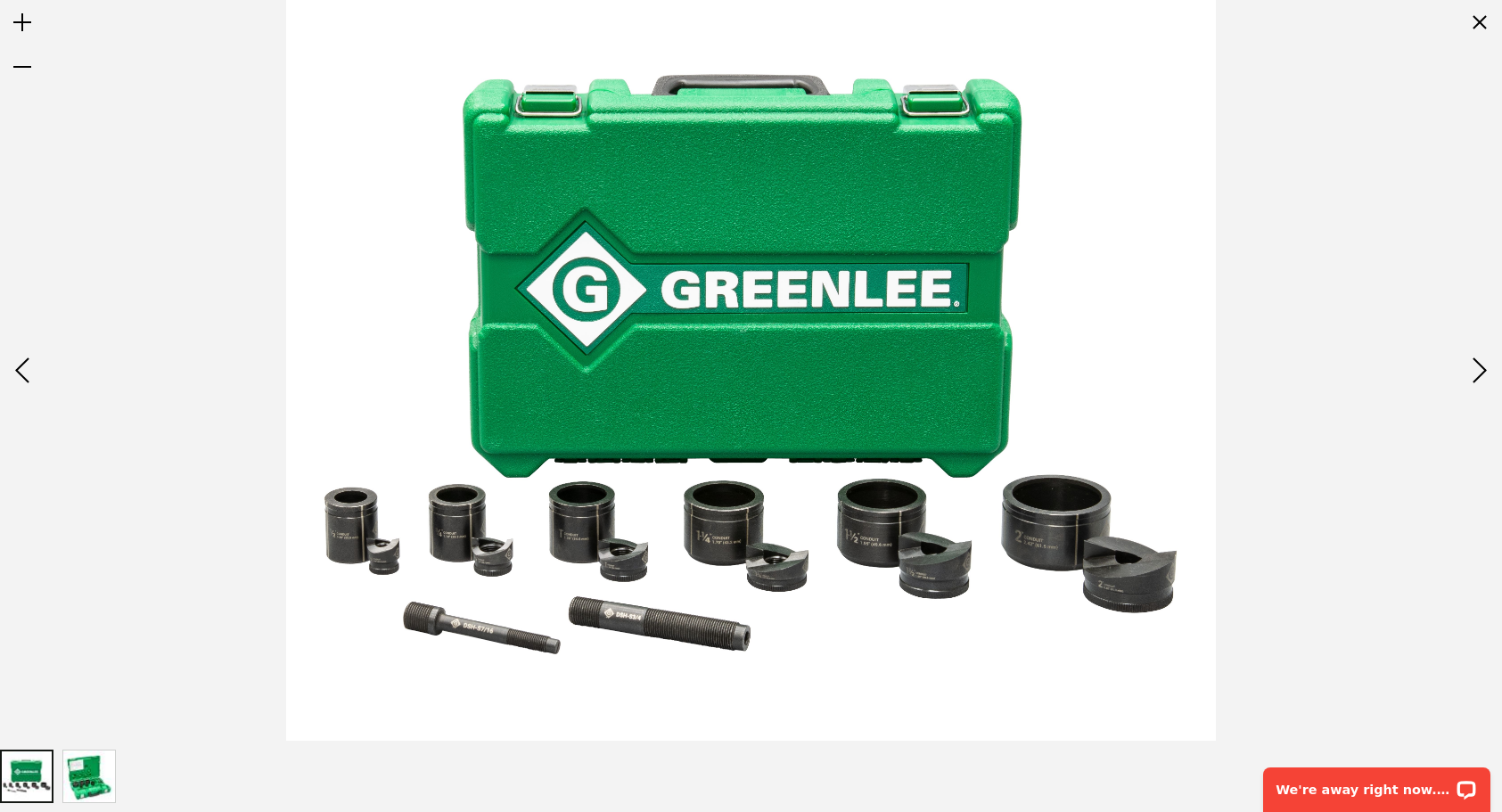
drag, startPoint x: 727, startPoint y: 528, endPoint x: 693, endPoint y: 401, distance: 131.5
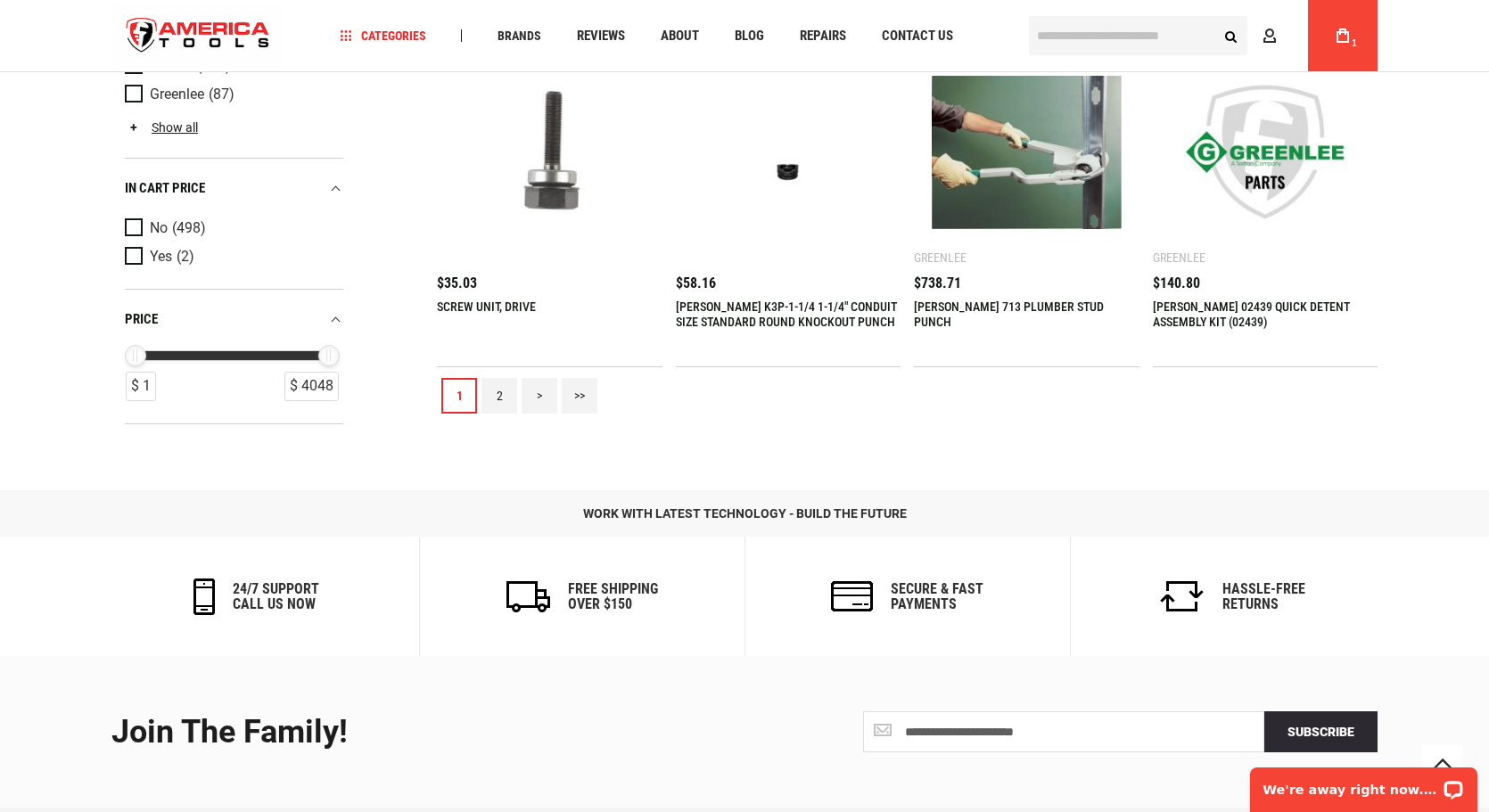
scroll to position [1872, 0]
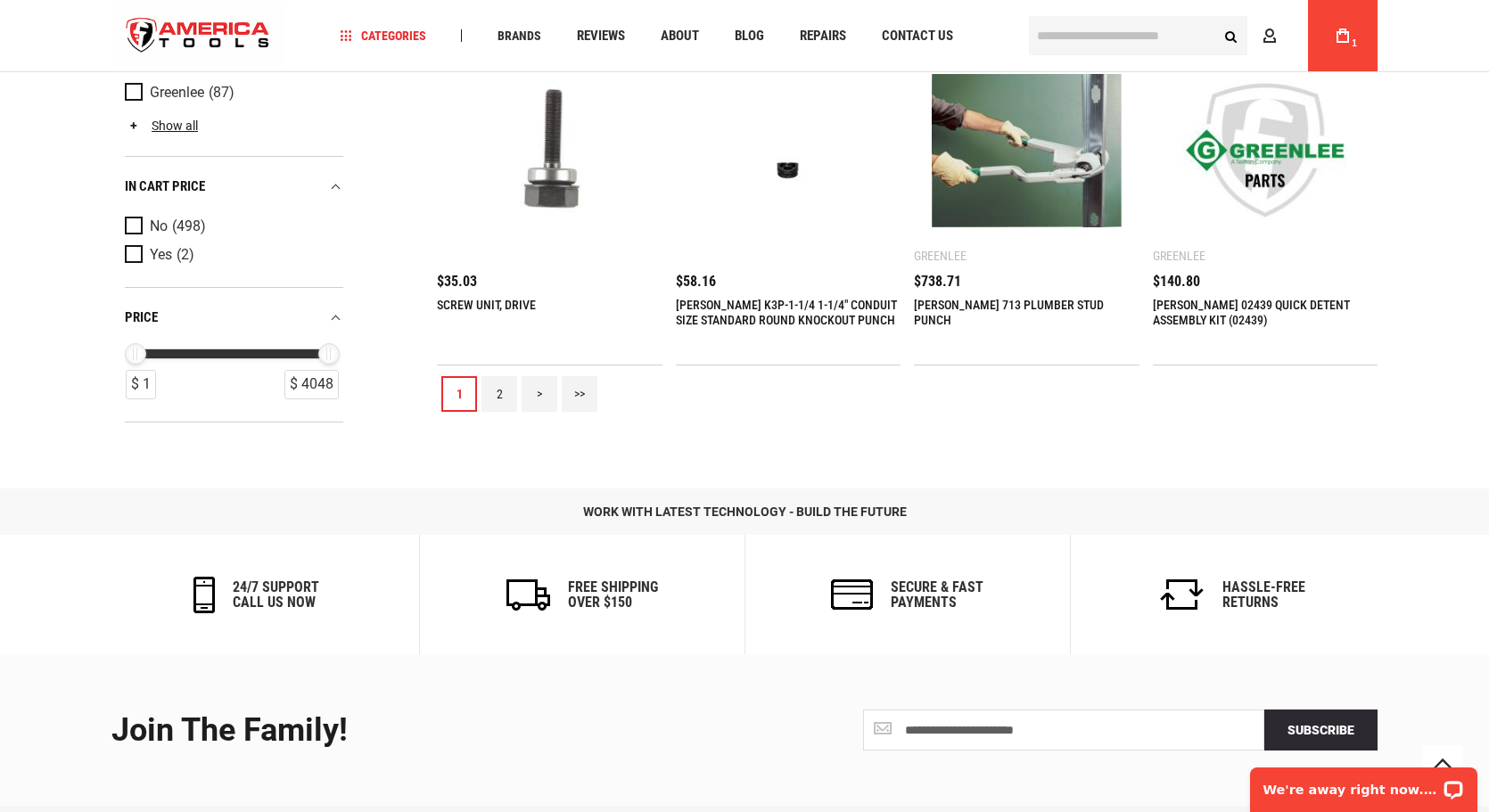
click at [493, 388] on link "2" at bounding box center [499, 394] width 36 height 36
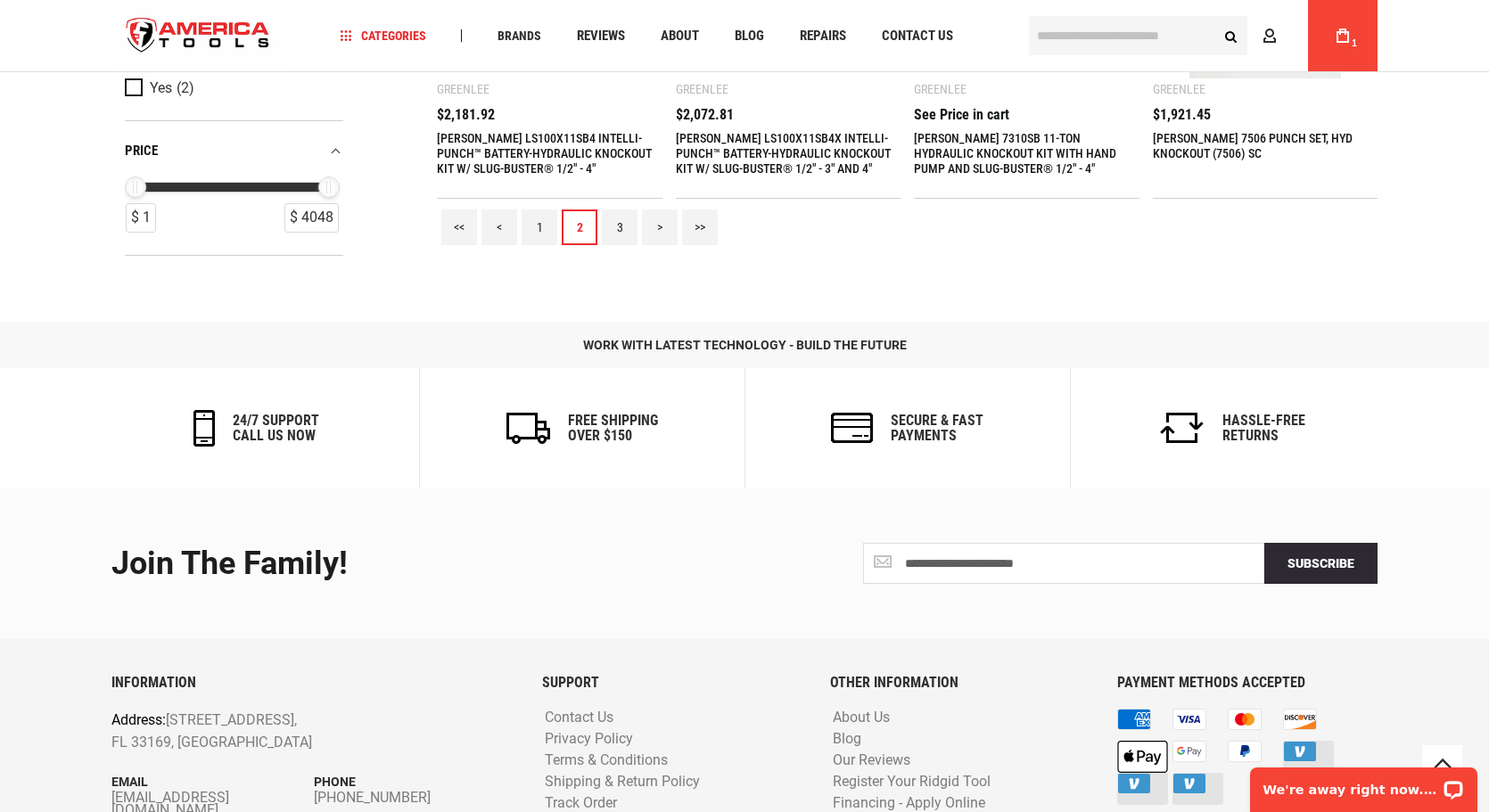
scroll to position [2050, 0]
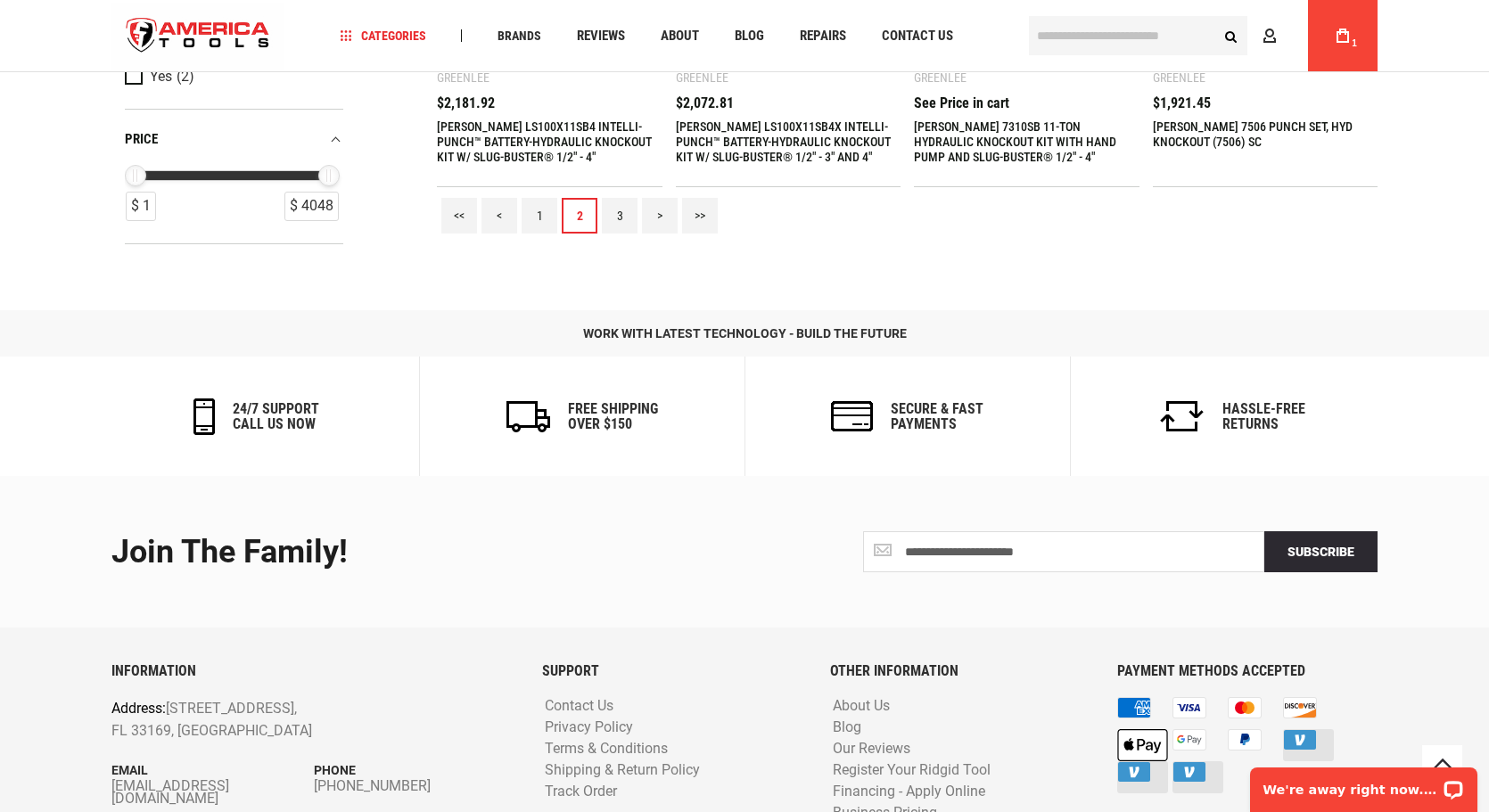
click at [622, 214] on link "3" at bounding box center [619, 215] width 36 height 36
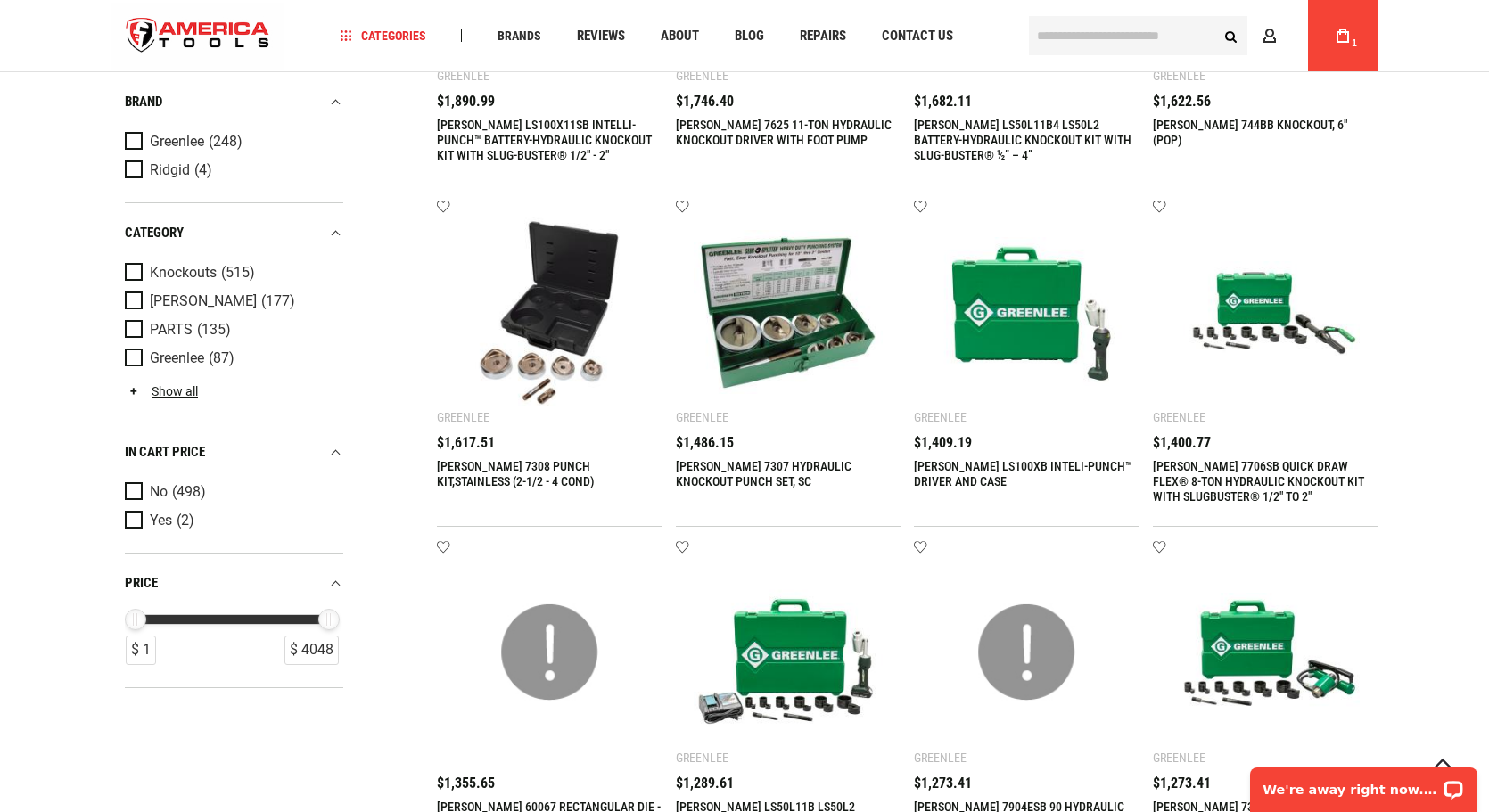
scroll to position [356, 0]
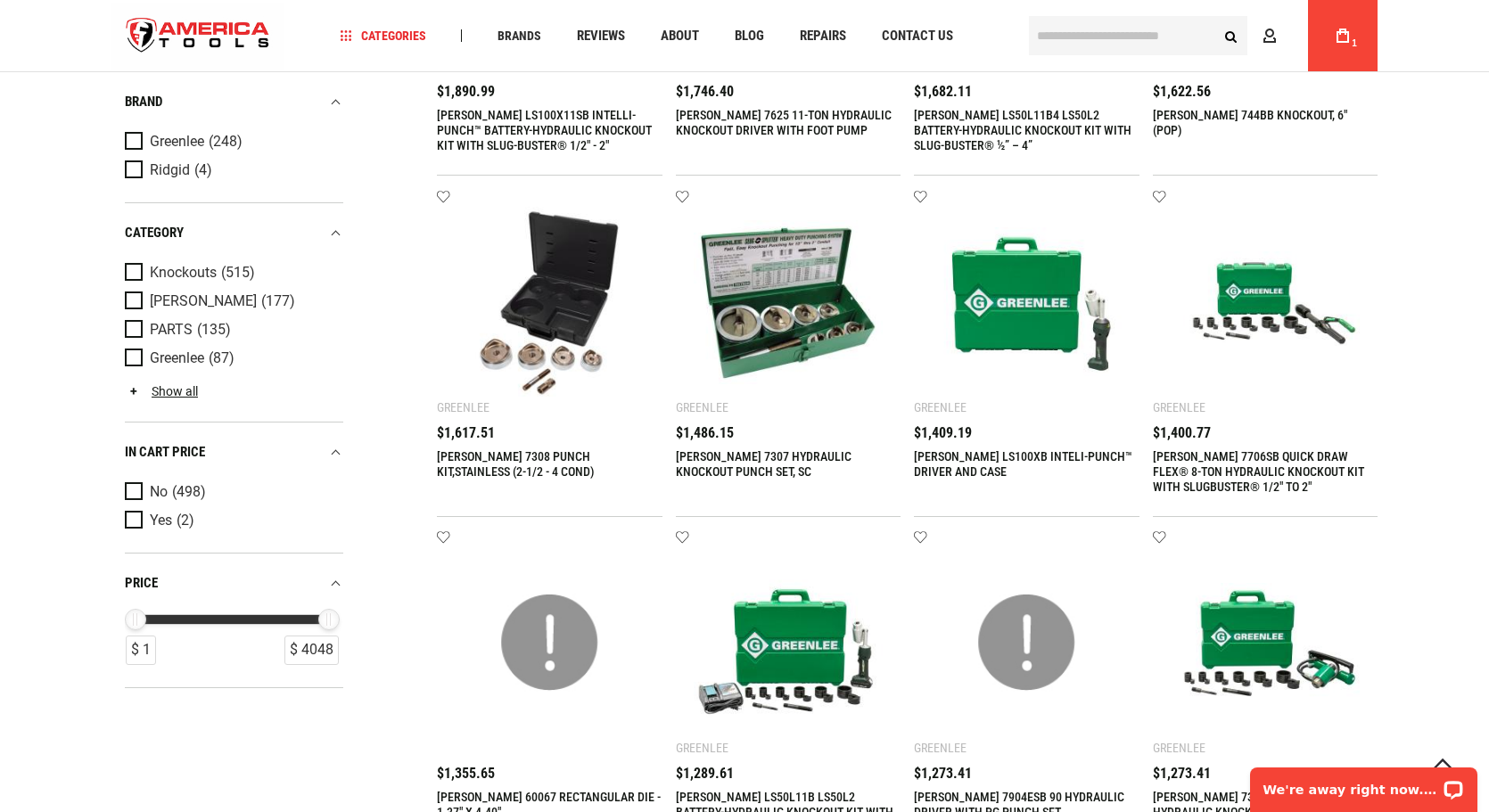
click at [1234, 458] on link "[PERSON_NAME] 7706SB QUICK DRAW FLEX® 8-TON HYDRAULIC KNOCKOUT KIT WITH SLUGBUS…" at bounding box center [1258, 471] width 211 height 44
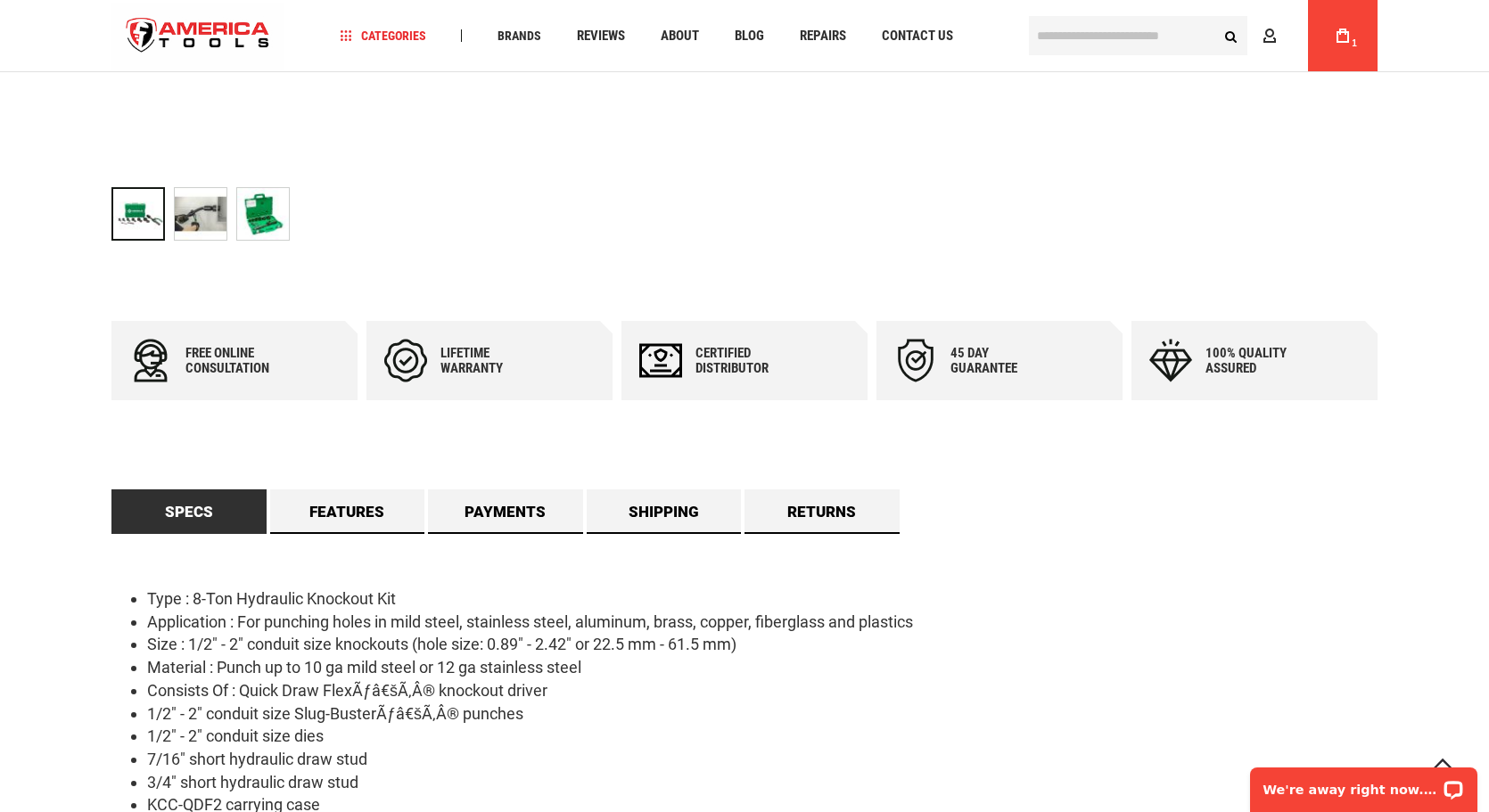
scroll to position [624, 0]
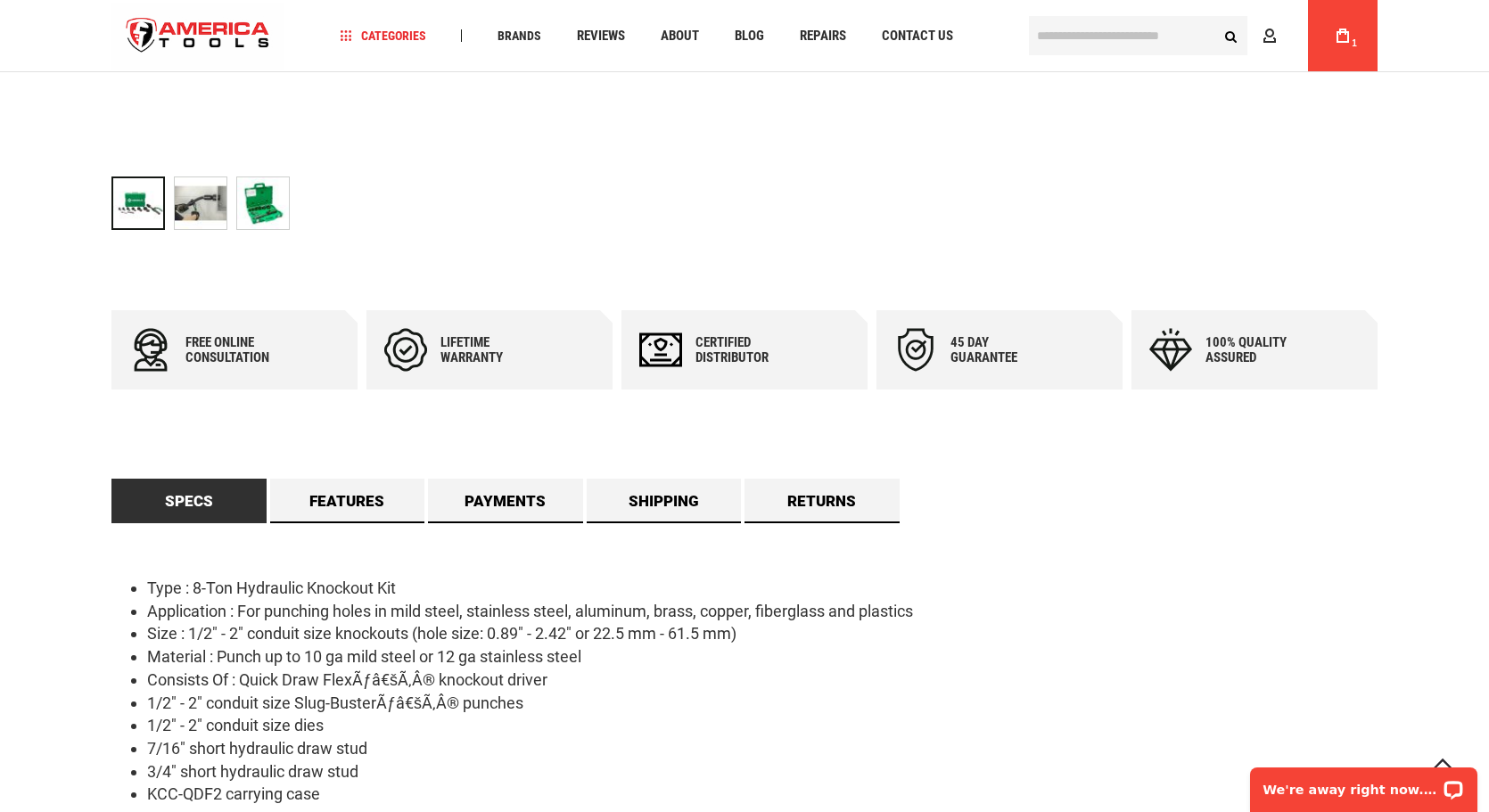
click at [263, 191] on img at bounding box center [263, 203] width 52 height 52
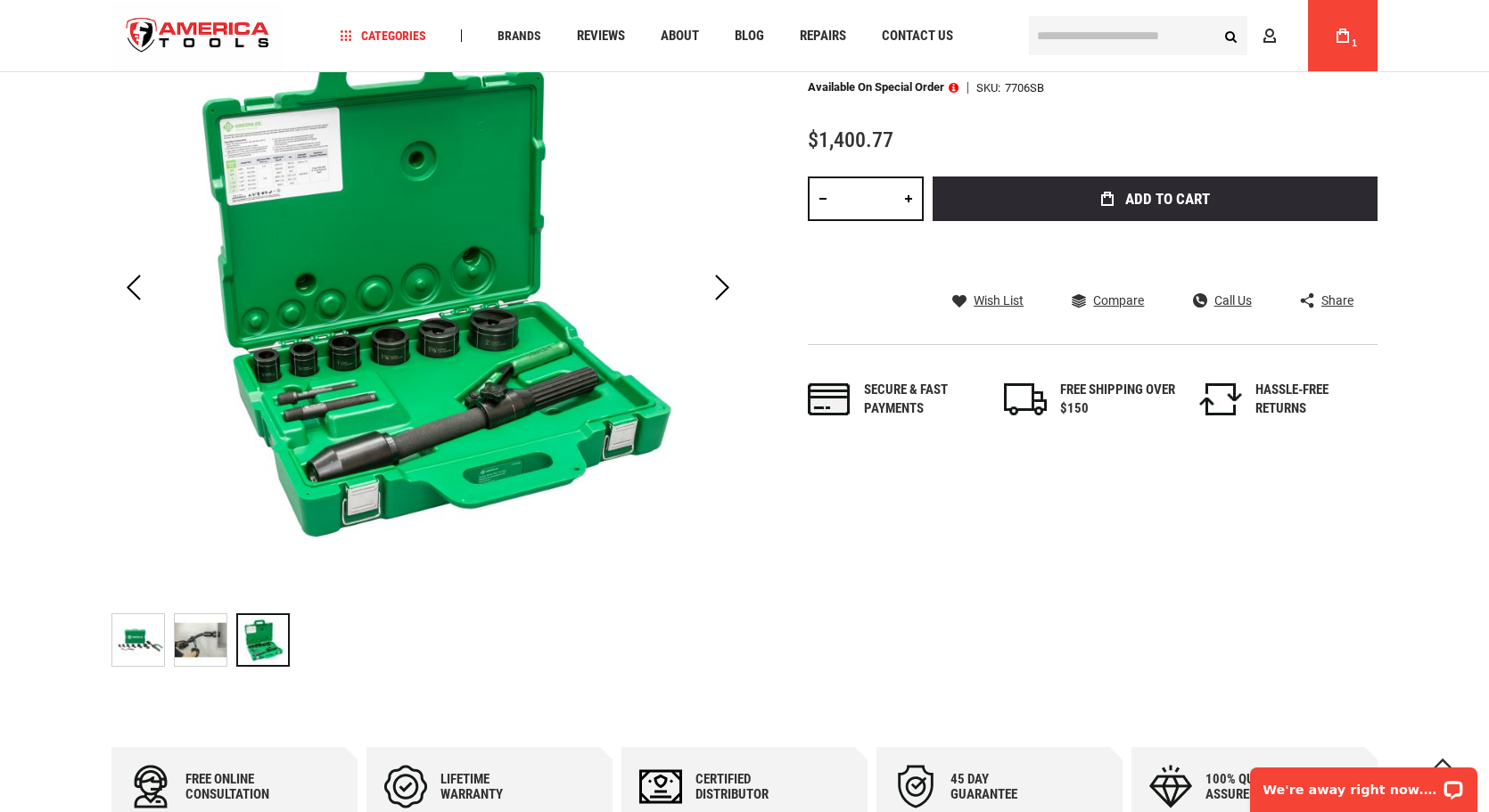
scroll to position [179, 0]
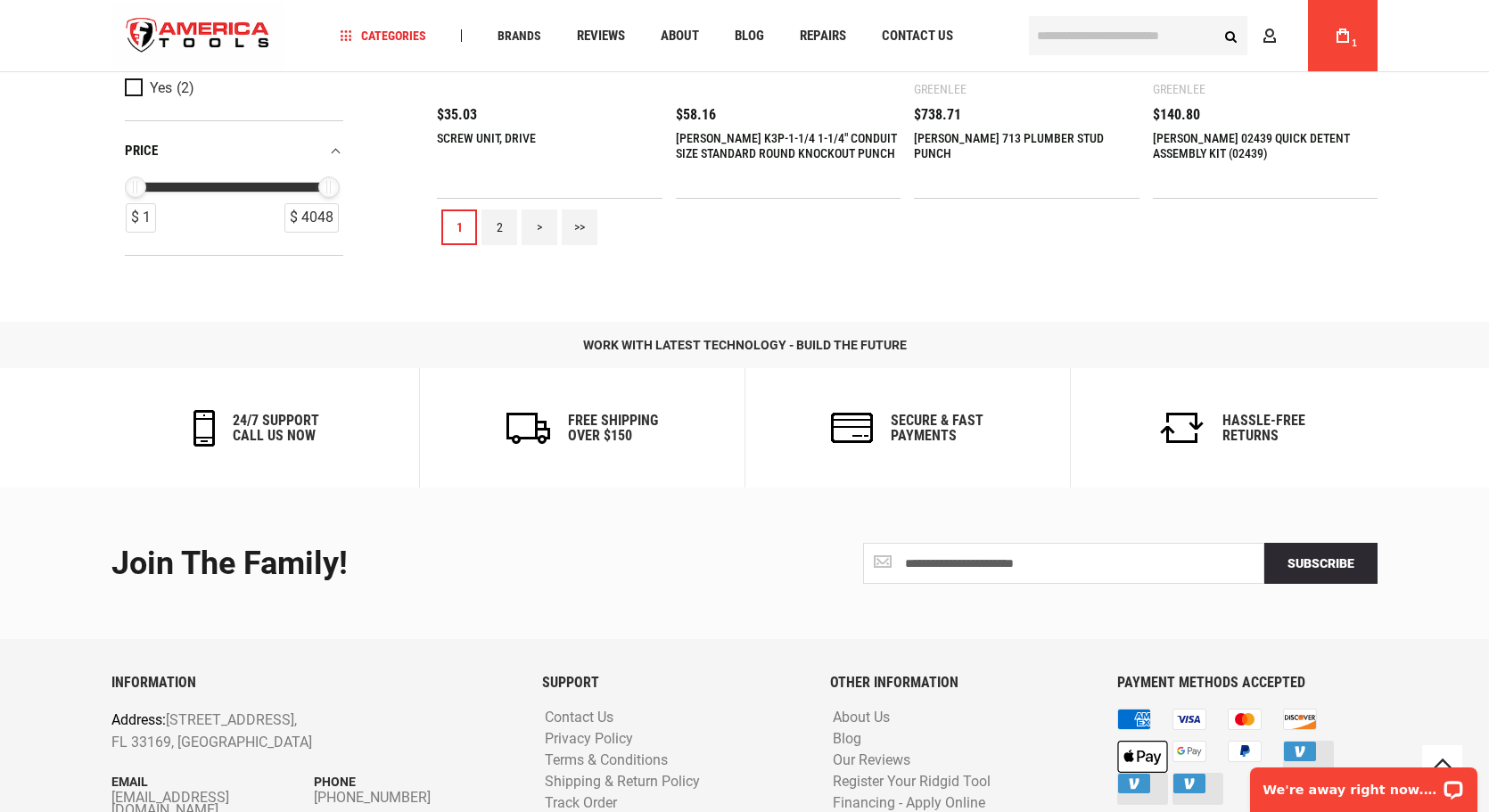
scroll to position [2050, 0]
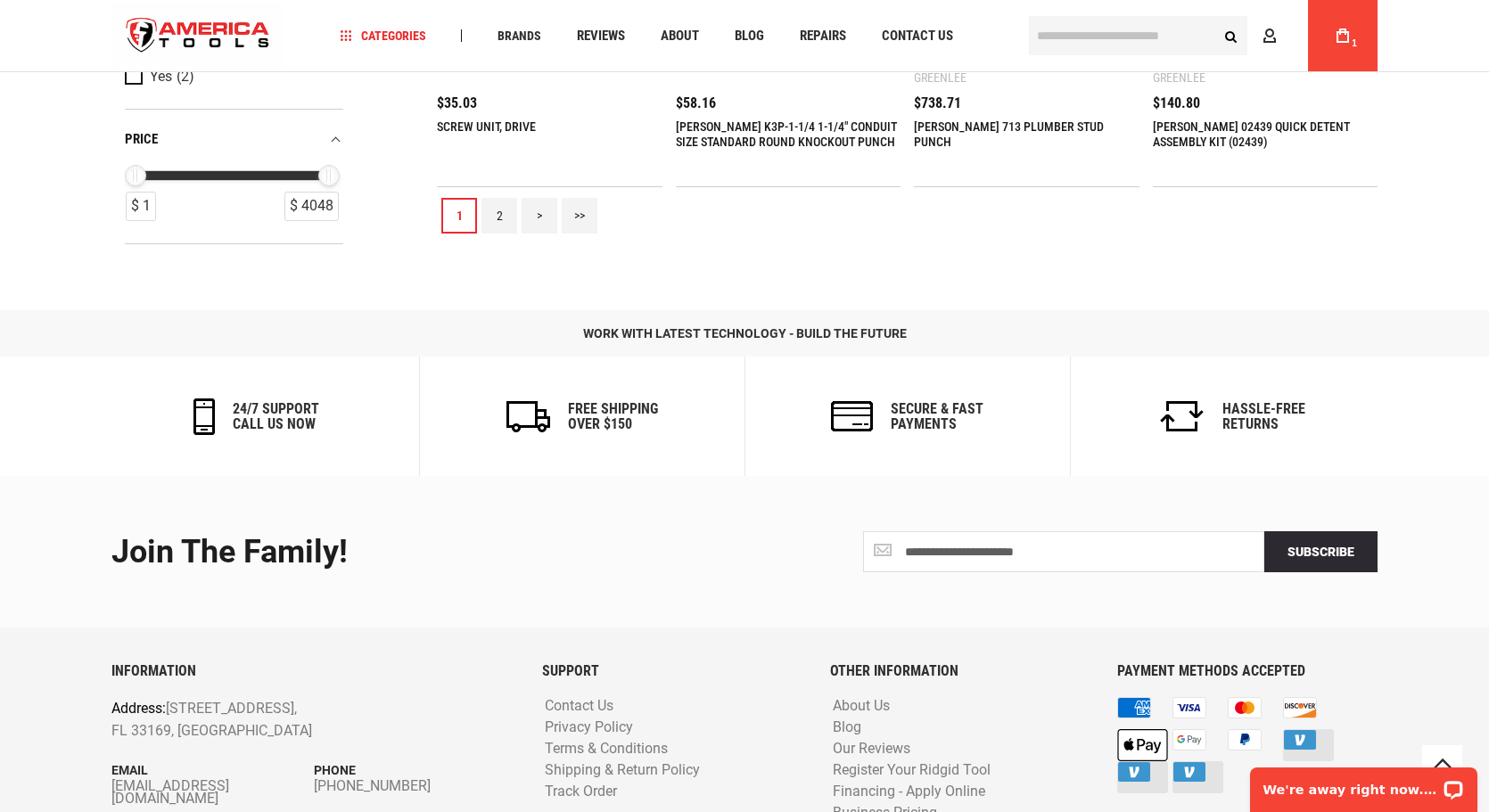
click at [493, 210] on link "2" at bounding box center [499, 215] width 36 height 36
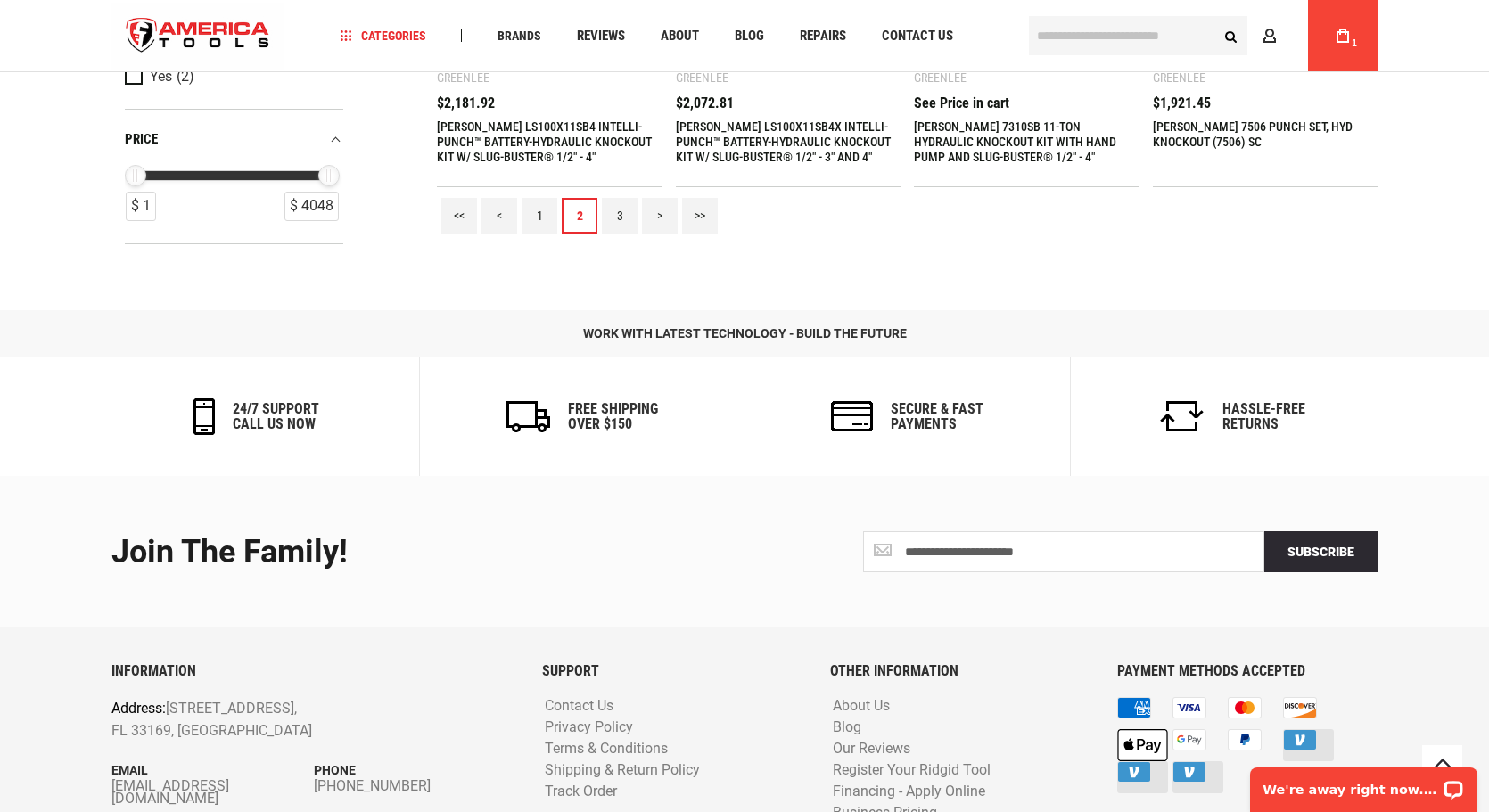
click at [622, 212] on link "3" at bounding box center [619, 215] width 36 height 36
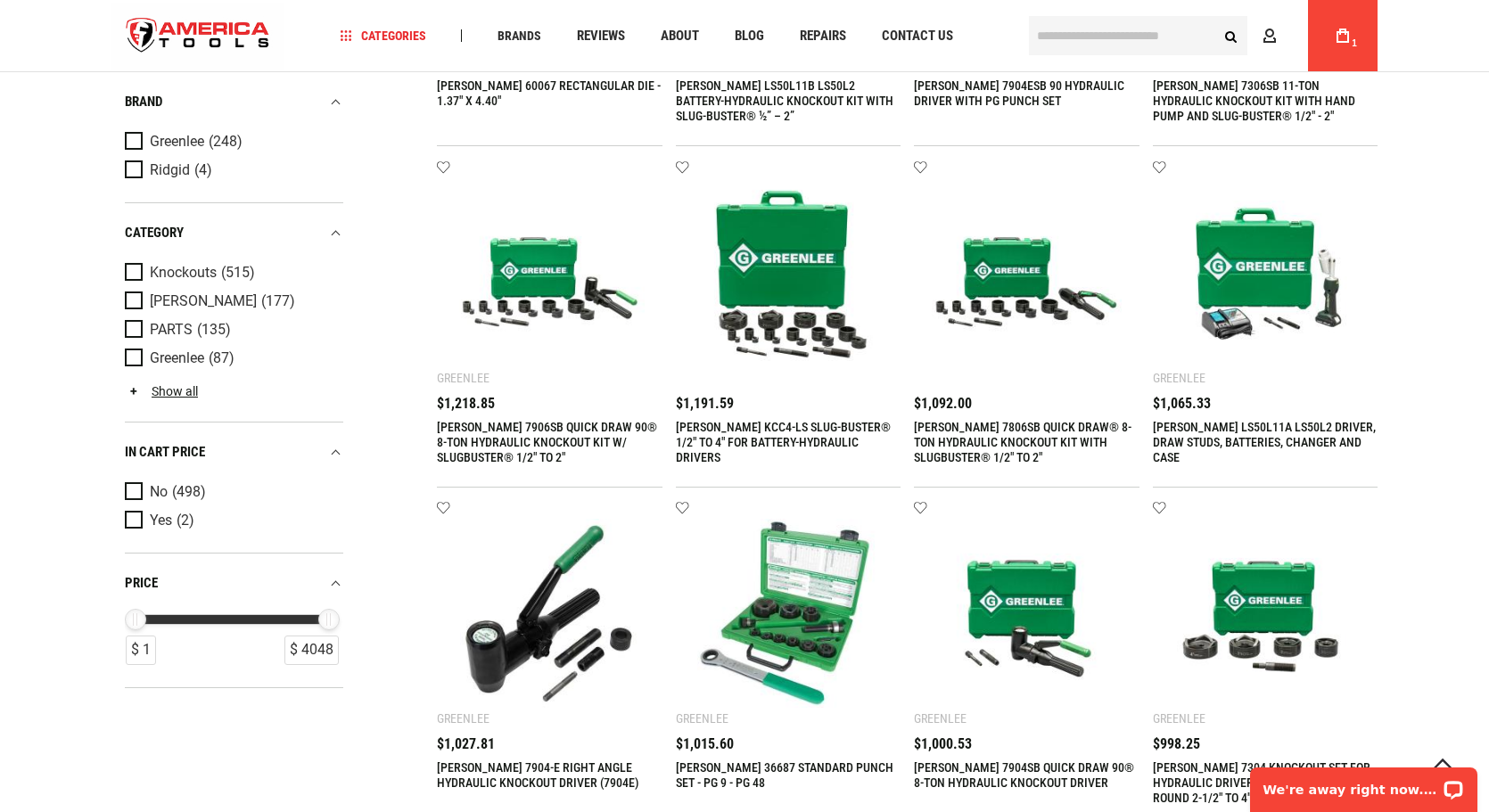
scroll to position [1070, 0]
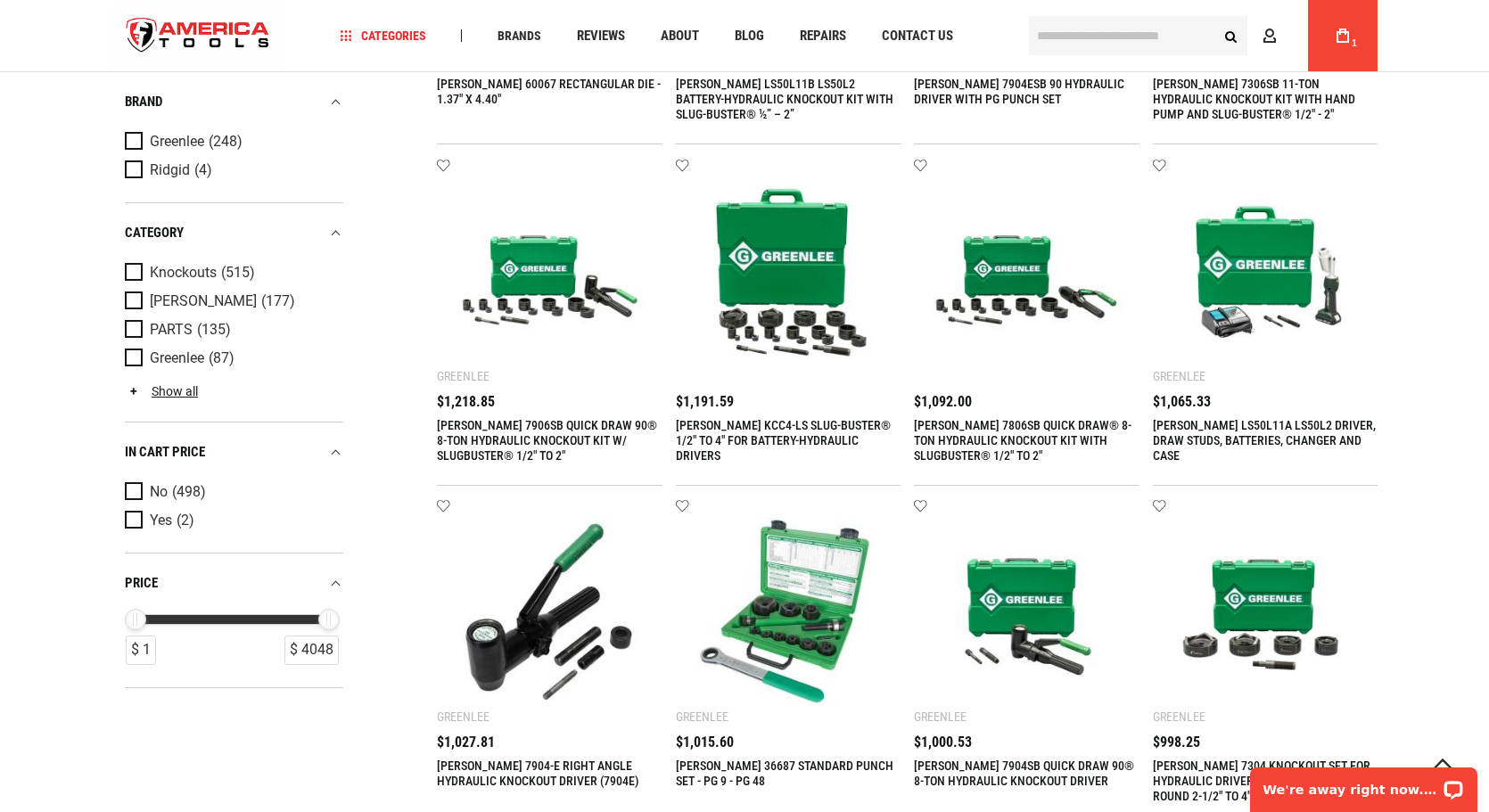
click at [985, 433] on link "[PERSON_NAME] 7806SB QUICK DRAW® 8-TON HYDRAULIC KNOCKOUT KIT WITH SLUGBUSTER® …" at bounding box center [1022, 440] width 217 height 44
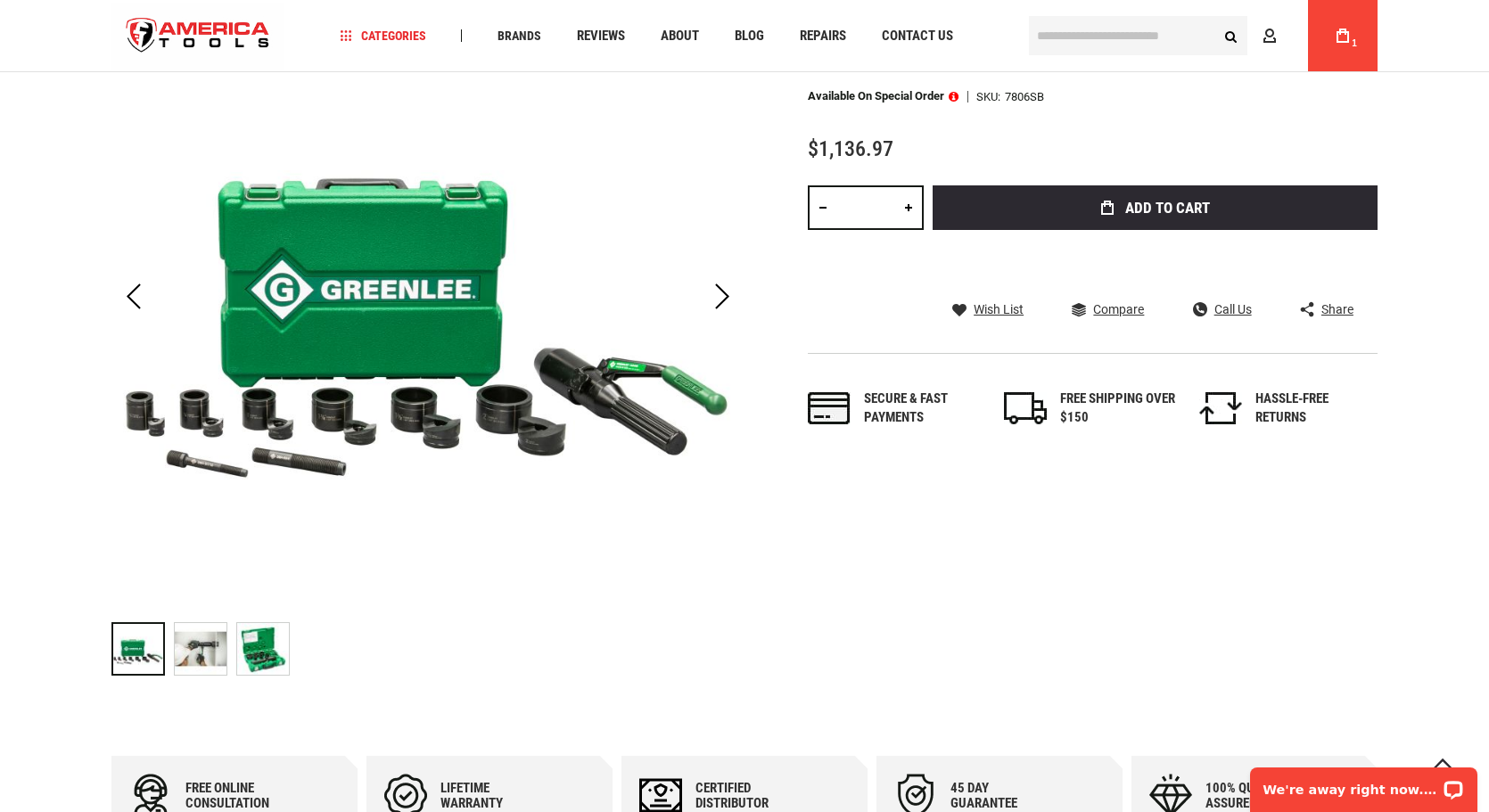
click at [207, 645] on img at bounding box center [201, 649] width 52 height 52
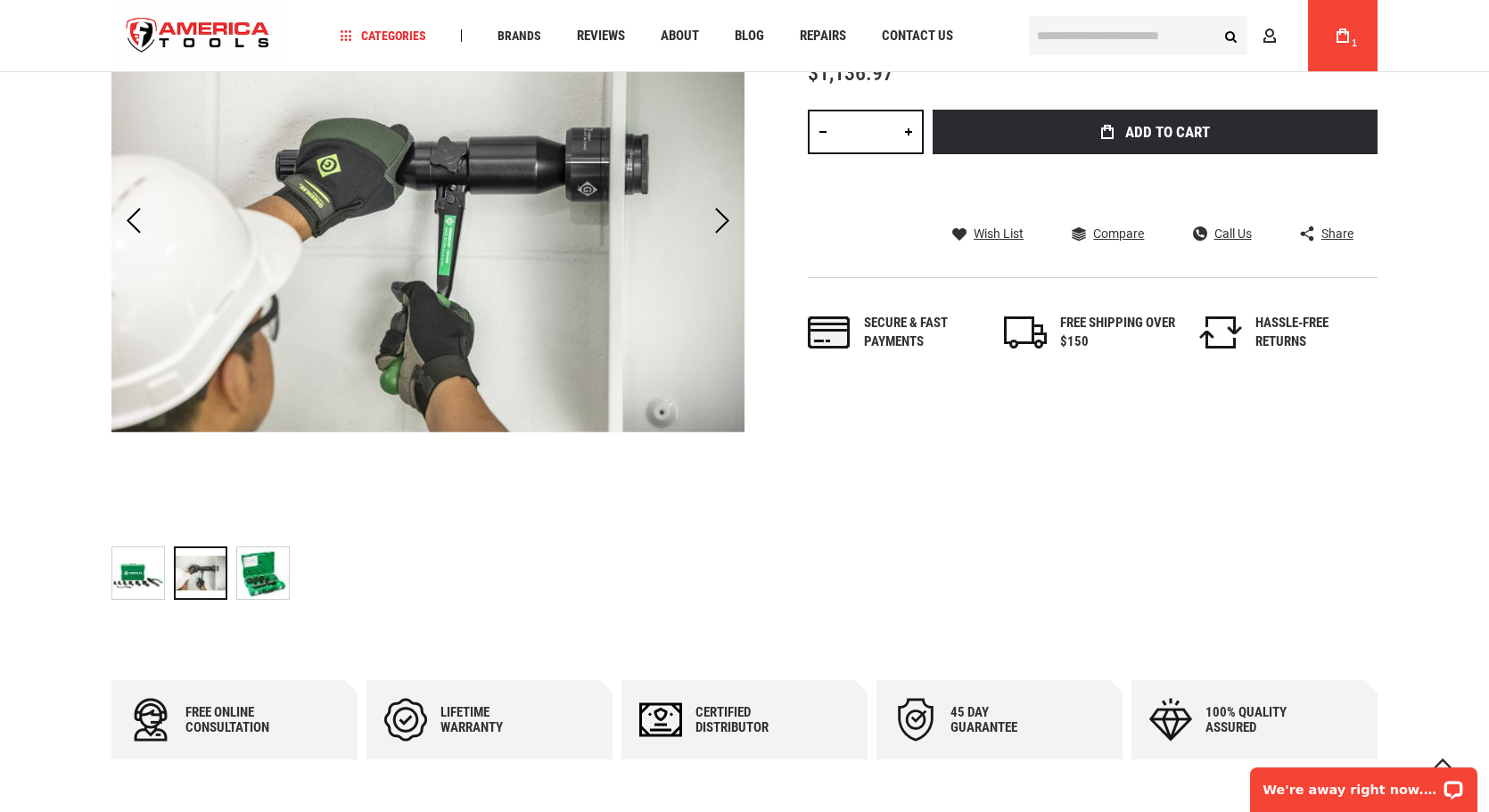
scroll to position [267, 0]
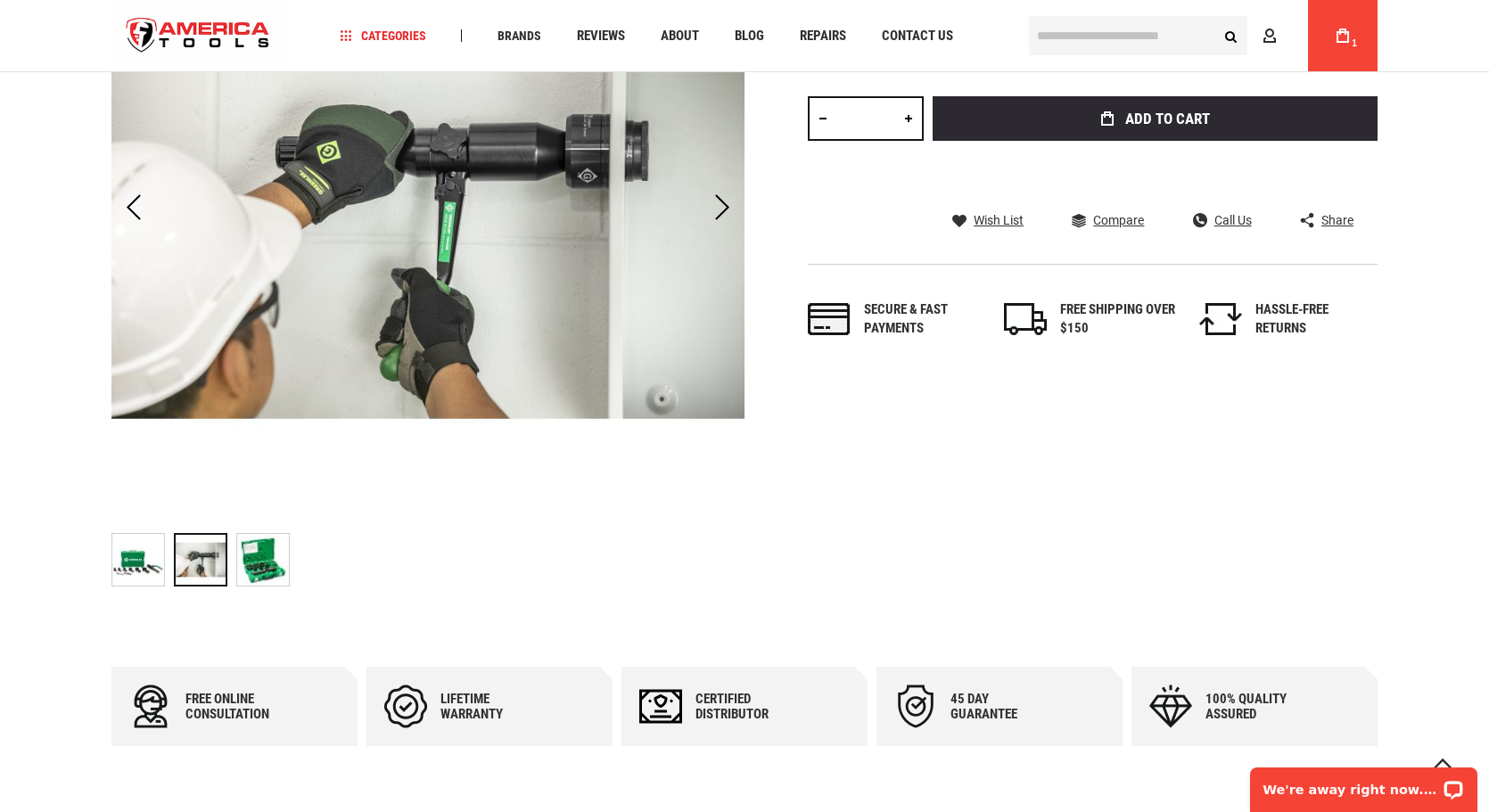
click at [269, 555] on img at bounding box center [263, 560] width 52 height 52
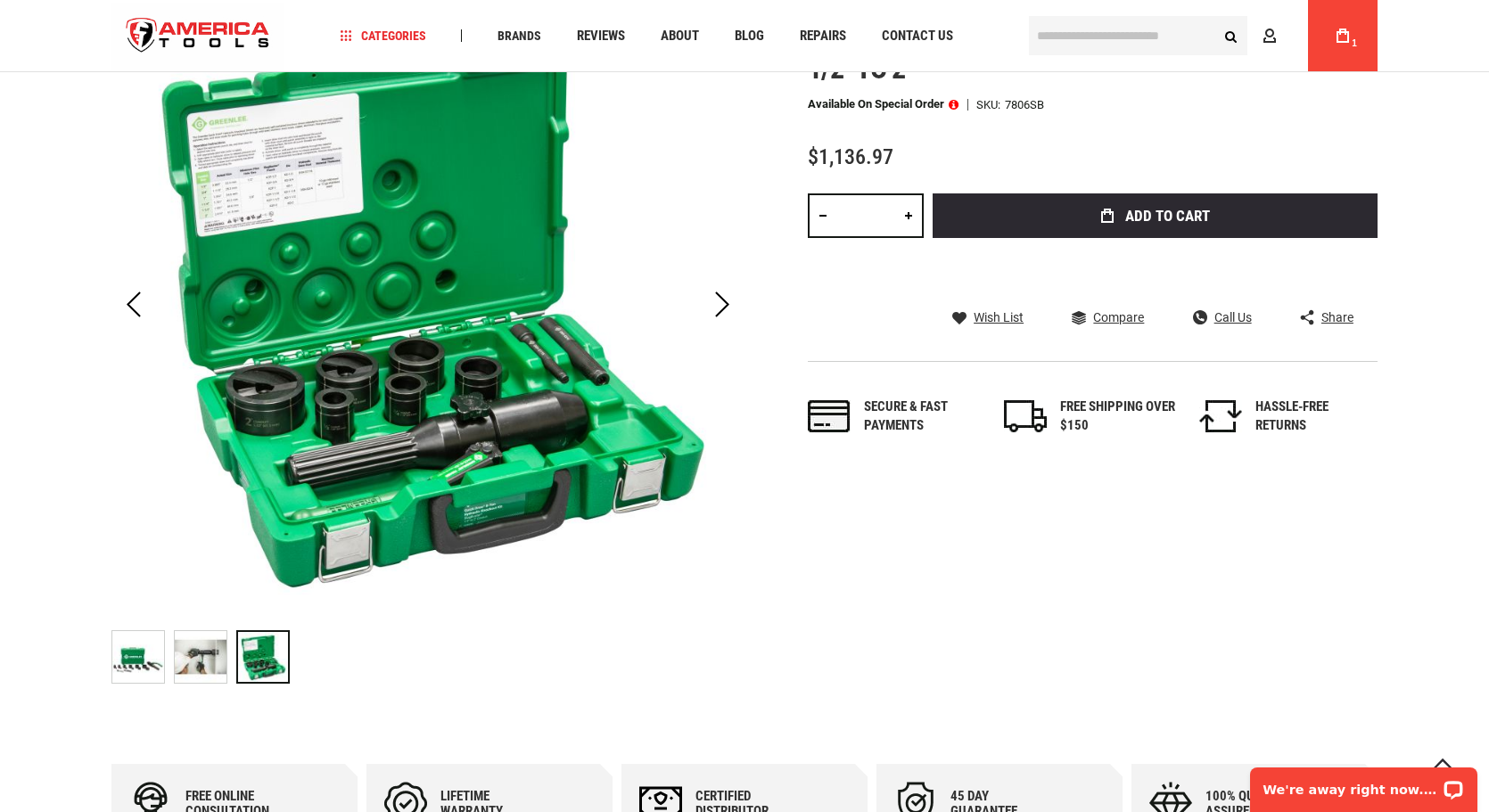
scroll to position [89, 0]
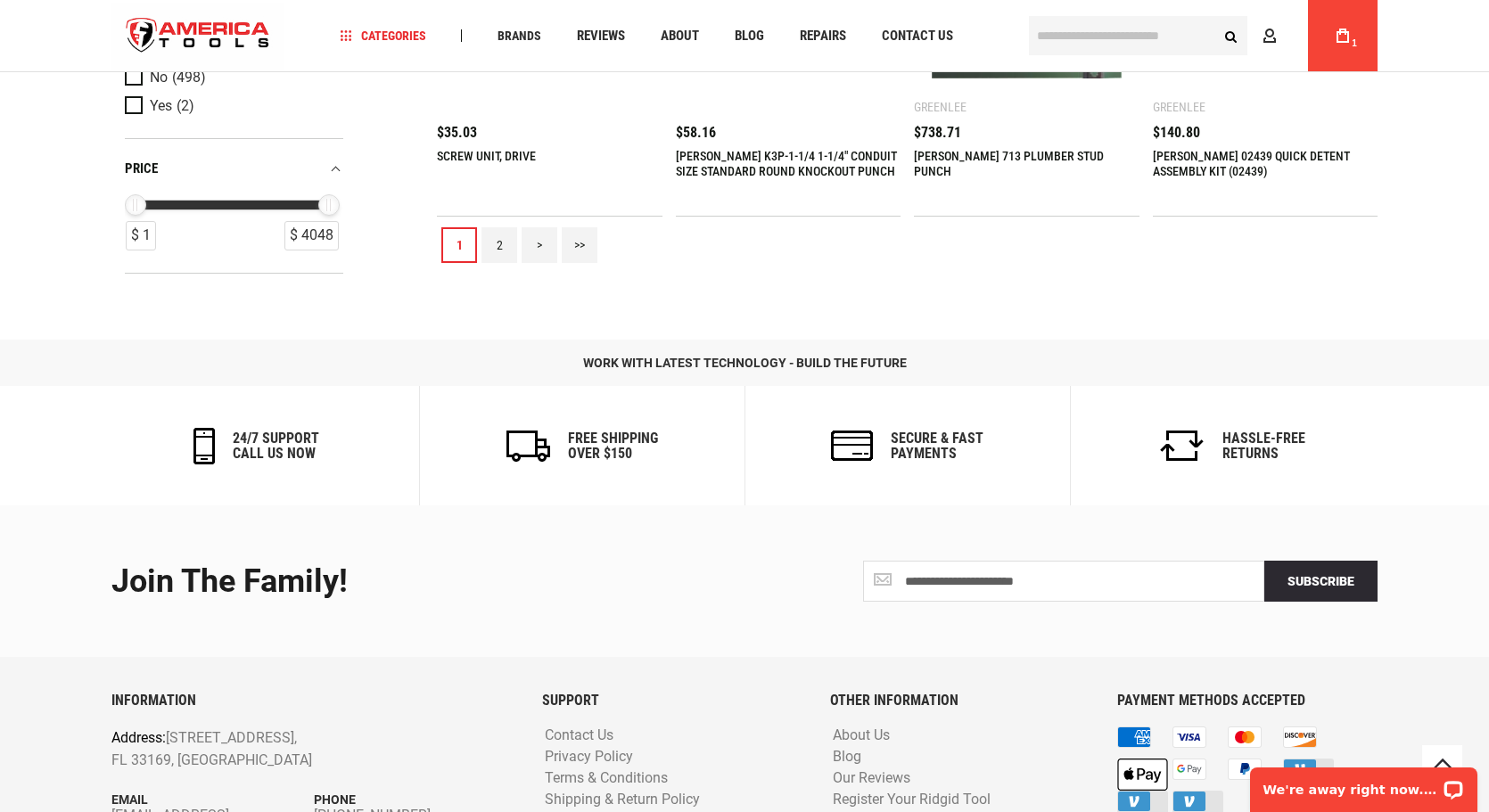
scroll to position [2050, 0]
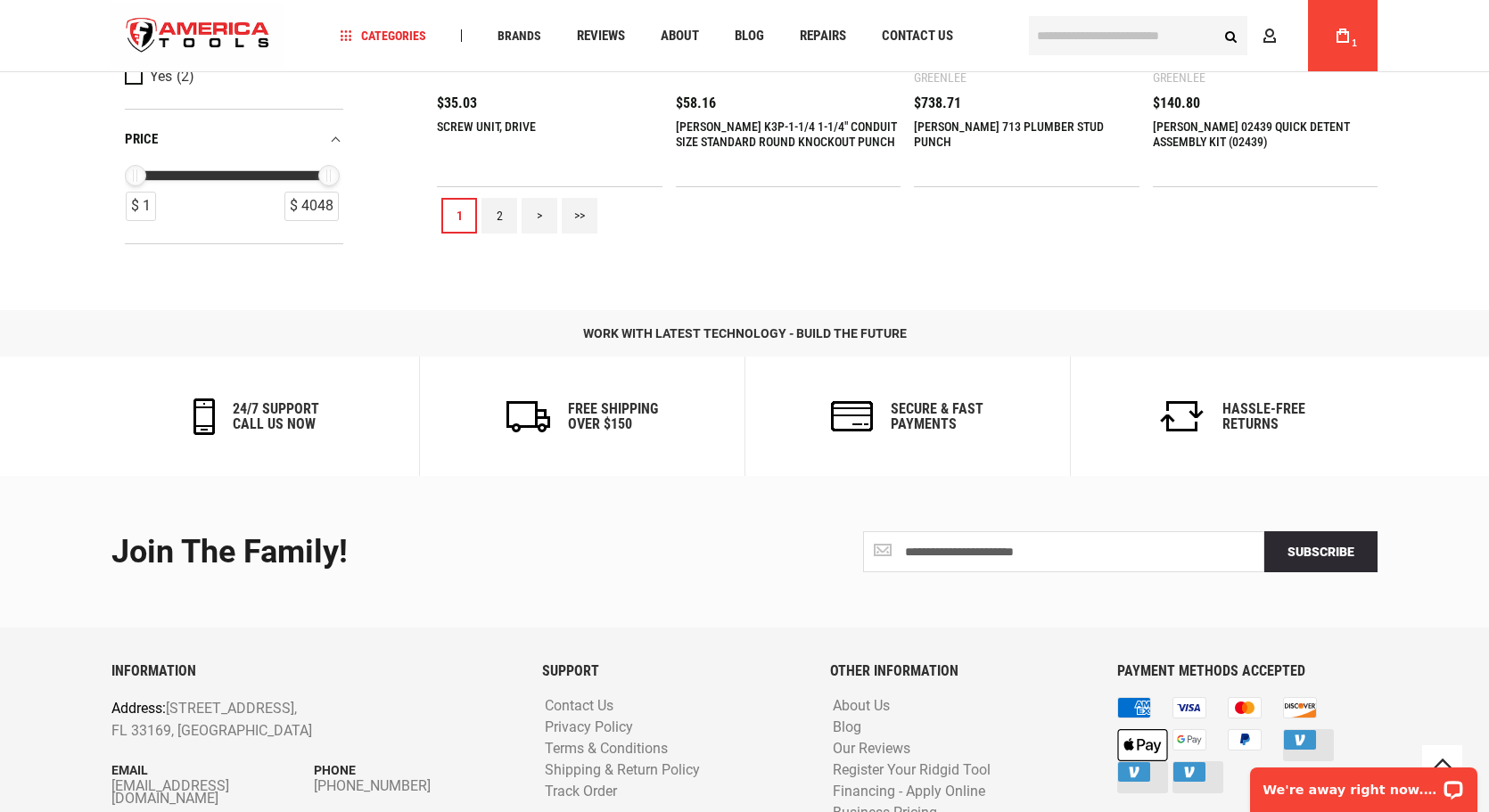
click at [496, 204] on link "2" at bounding box center [499, 215] width 36 height 36
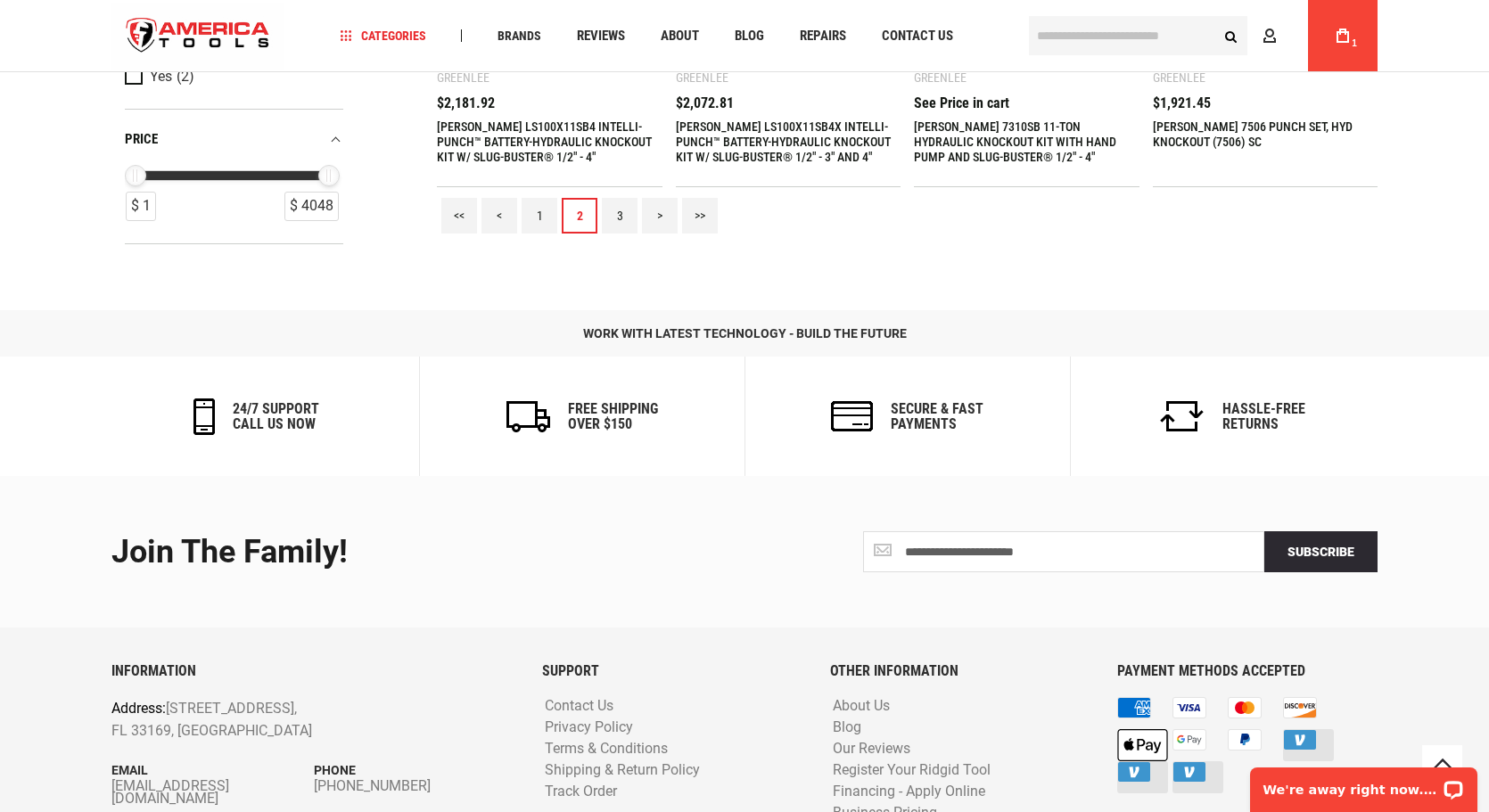
click at [618, 214] on link "3" at bounding box center [619, 215] width 36 height 36
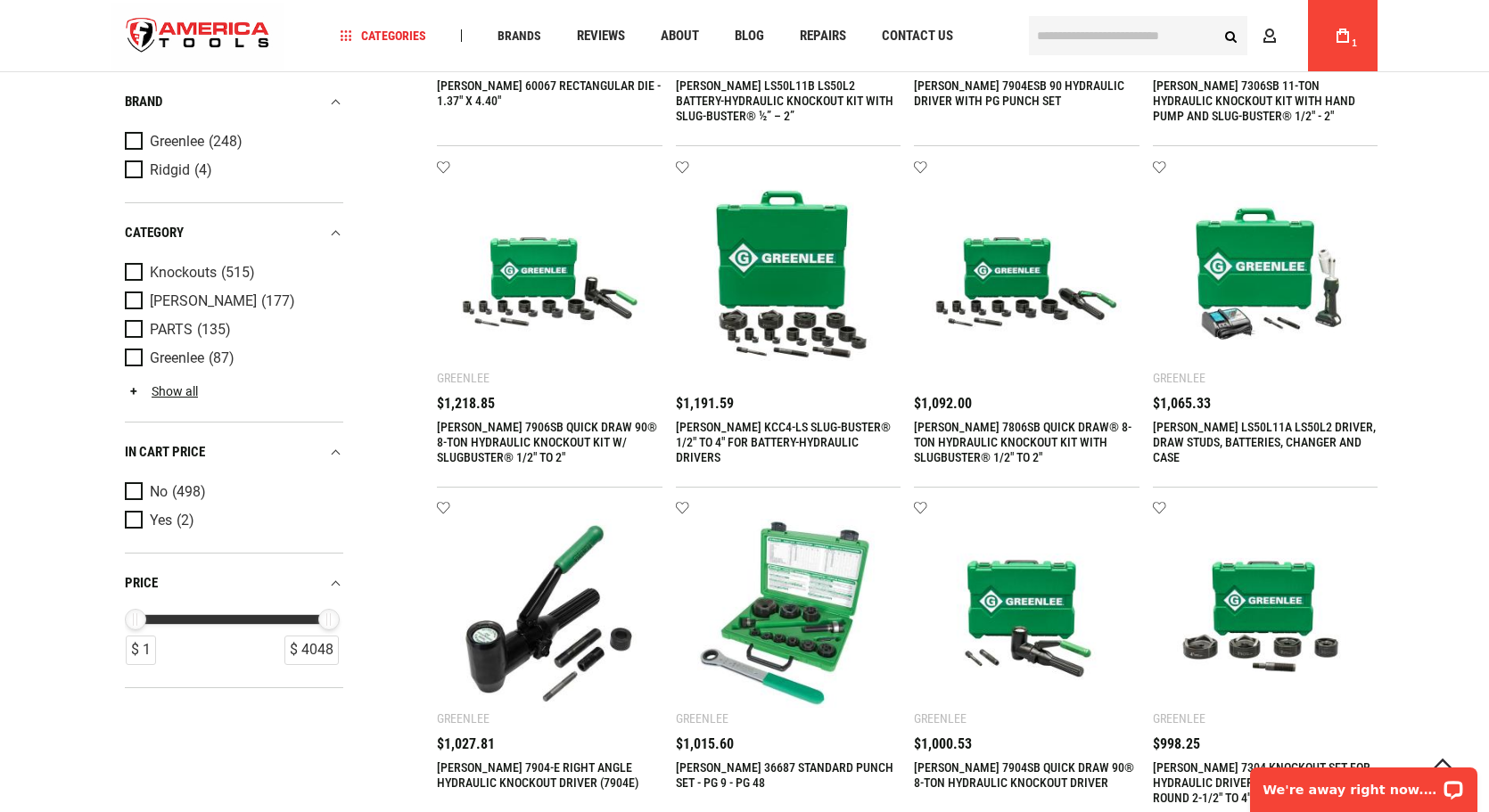
scroll to position [1070, 0]
